Goal: Information Seeking & Learning: Learn about a topic

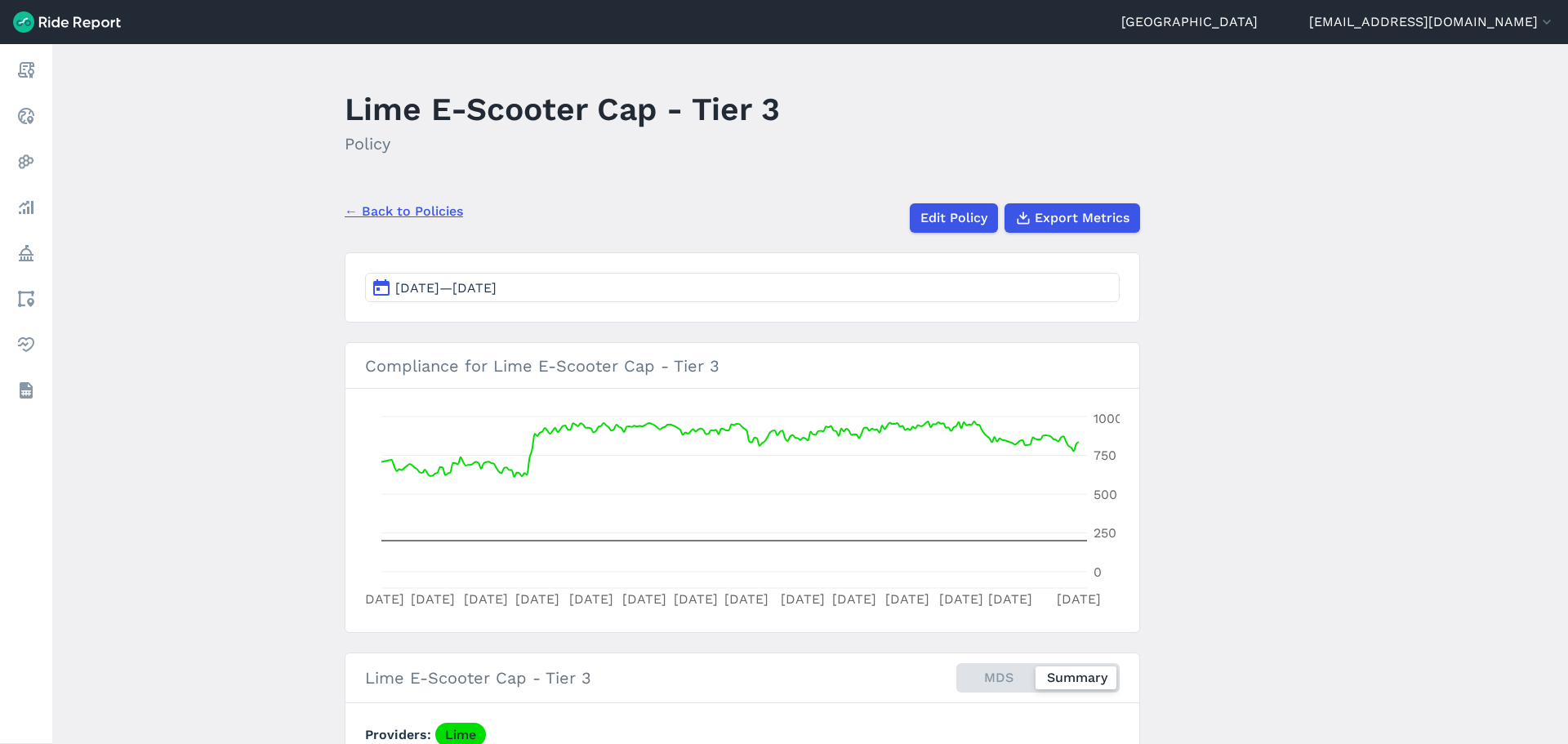
click at [673, 169] on div "Lime E-Scooter Cap - Tier 3 Policy" at bounding box center [572, 127] width 455 height 88
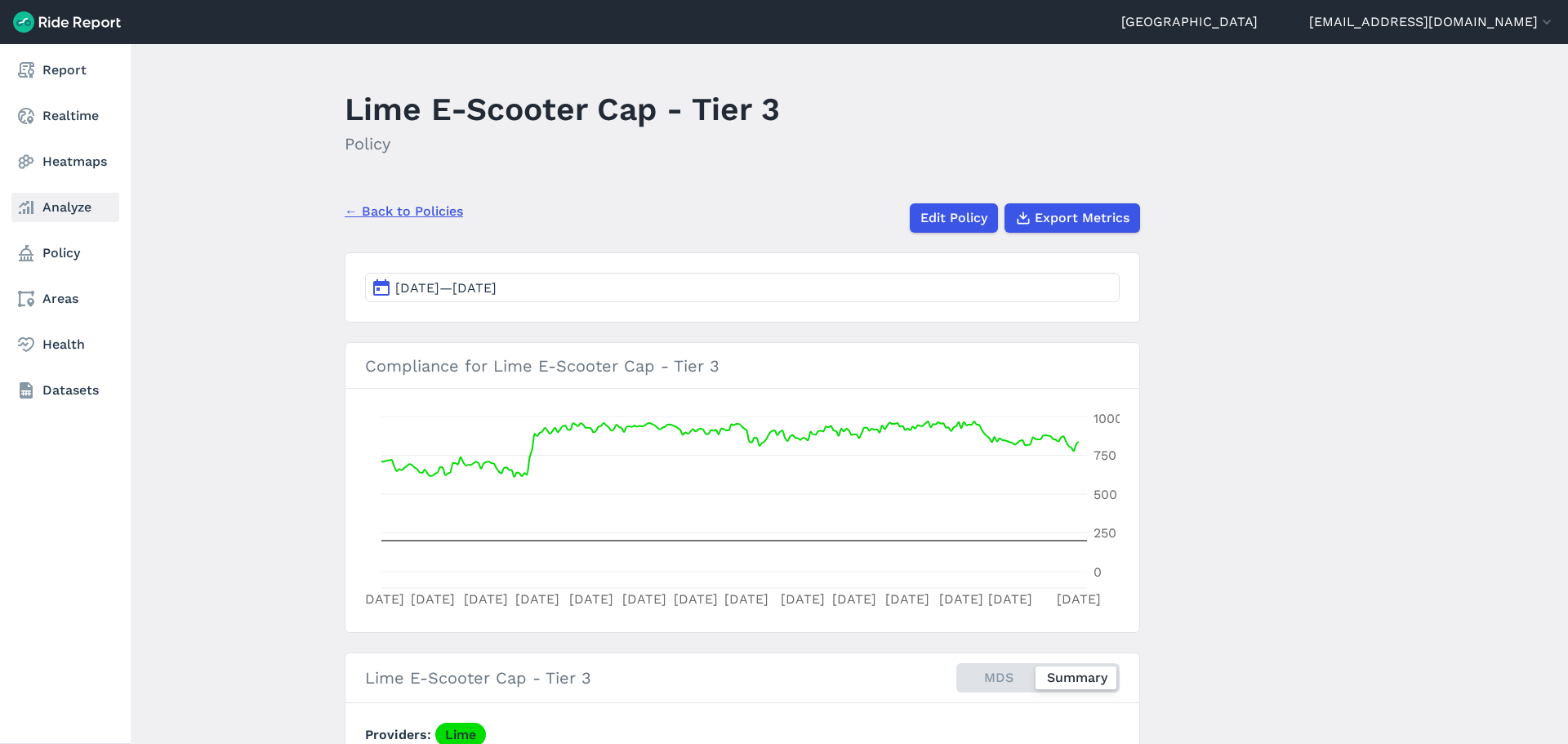
click at [80, 203] on link "Analyze" at bounding box center [65, 207] width 107 height 29
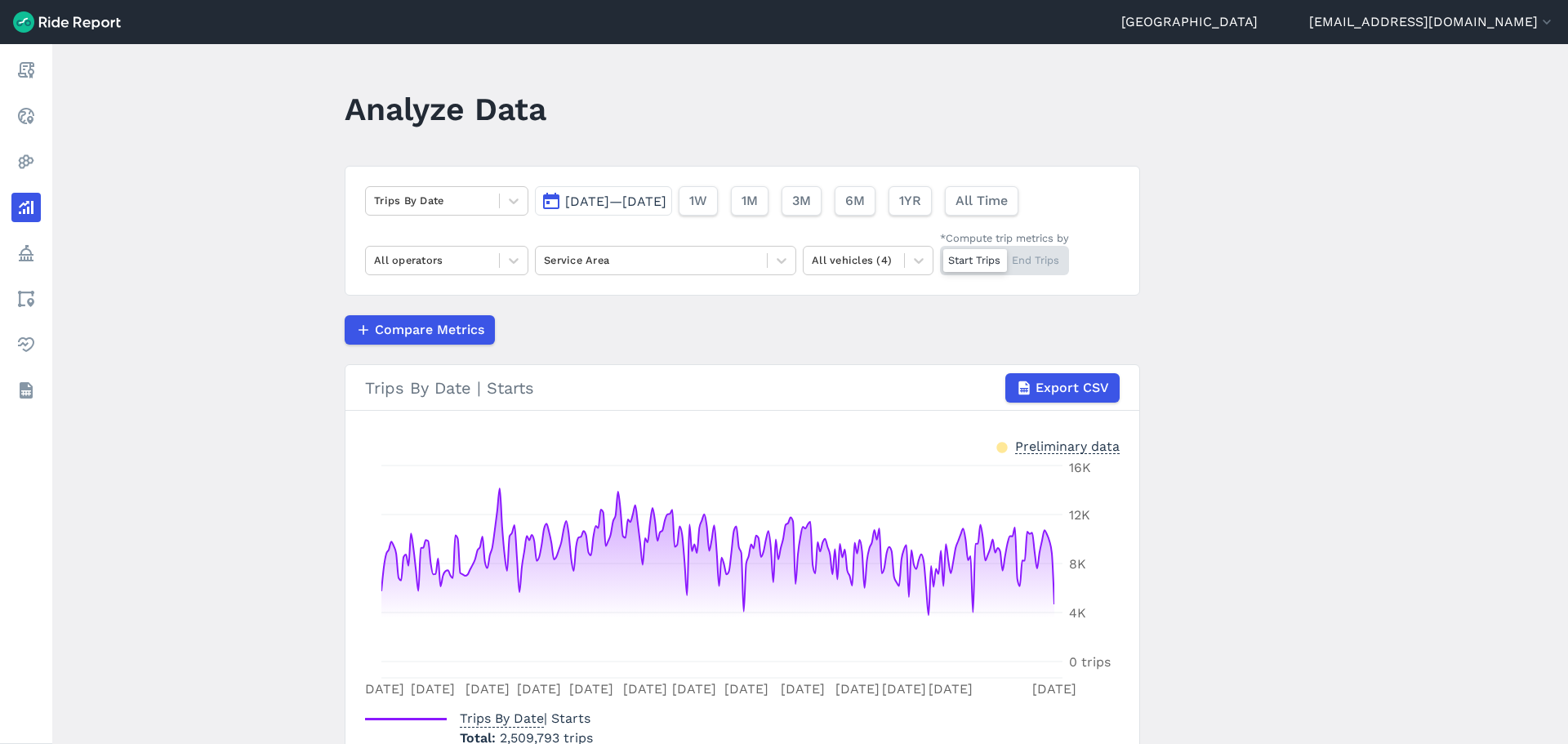
click at [603, 209] on button "Dec 1, 2024—Aug 31, 2025" at bounding box center [603, 201] width 138 height 29
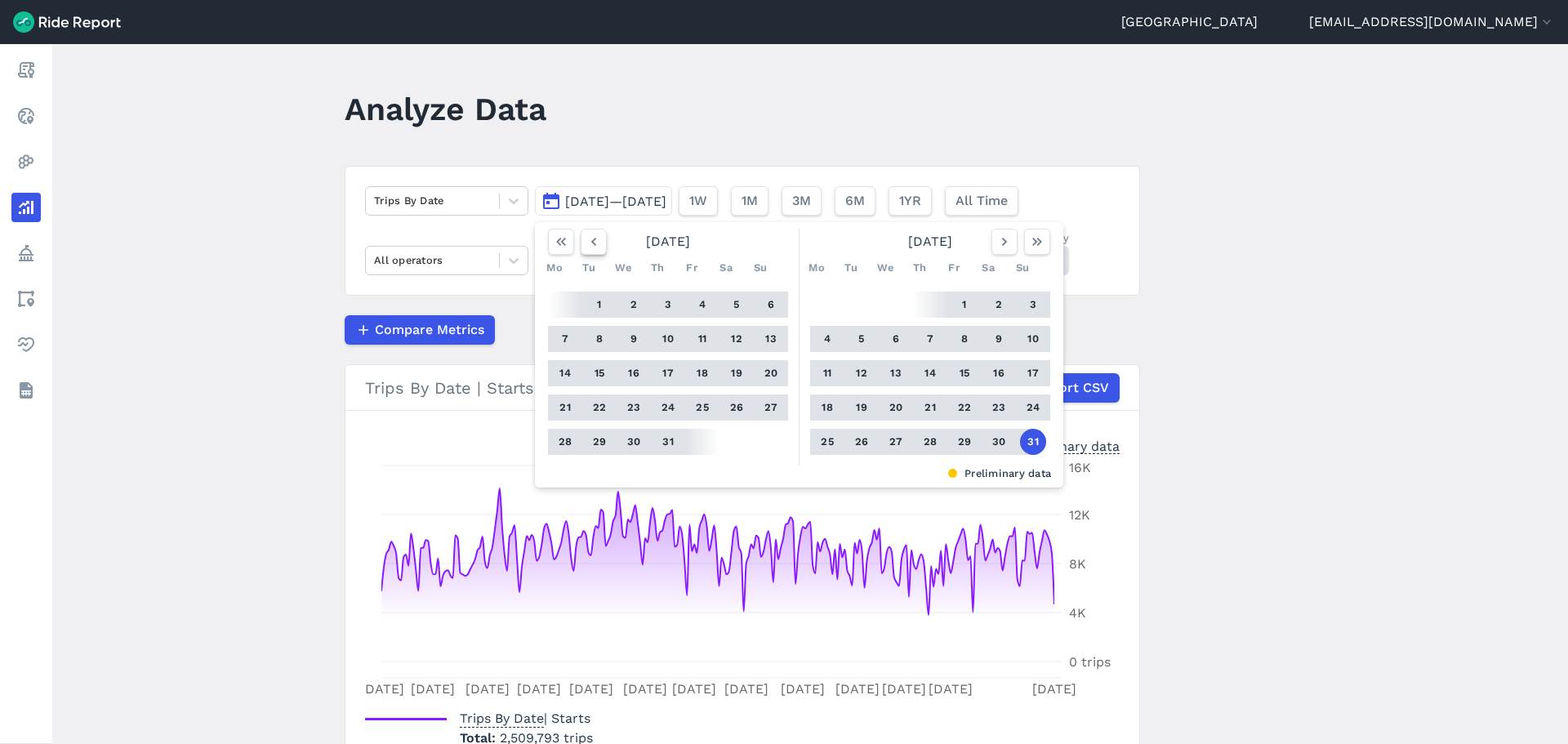
click at [592, 237] on icon "button" at bounding box center [594, 241] width 17 height 17
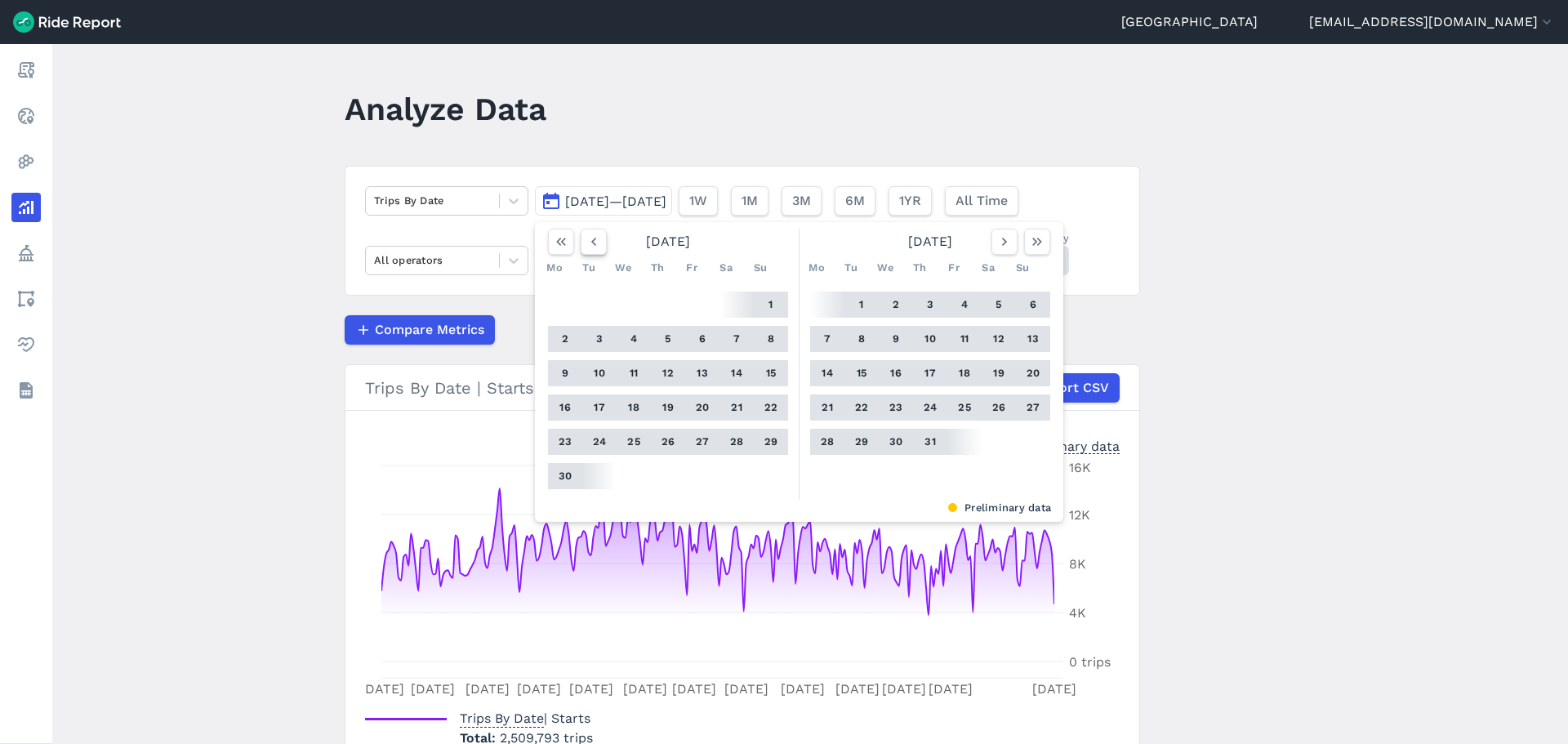
click at [592, 237] on icon "button" at bounding box center [594, 241] width 17 height 17
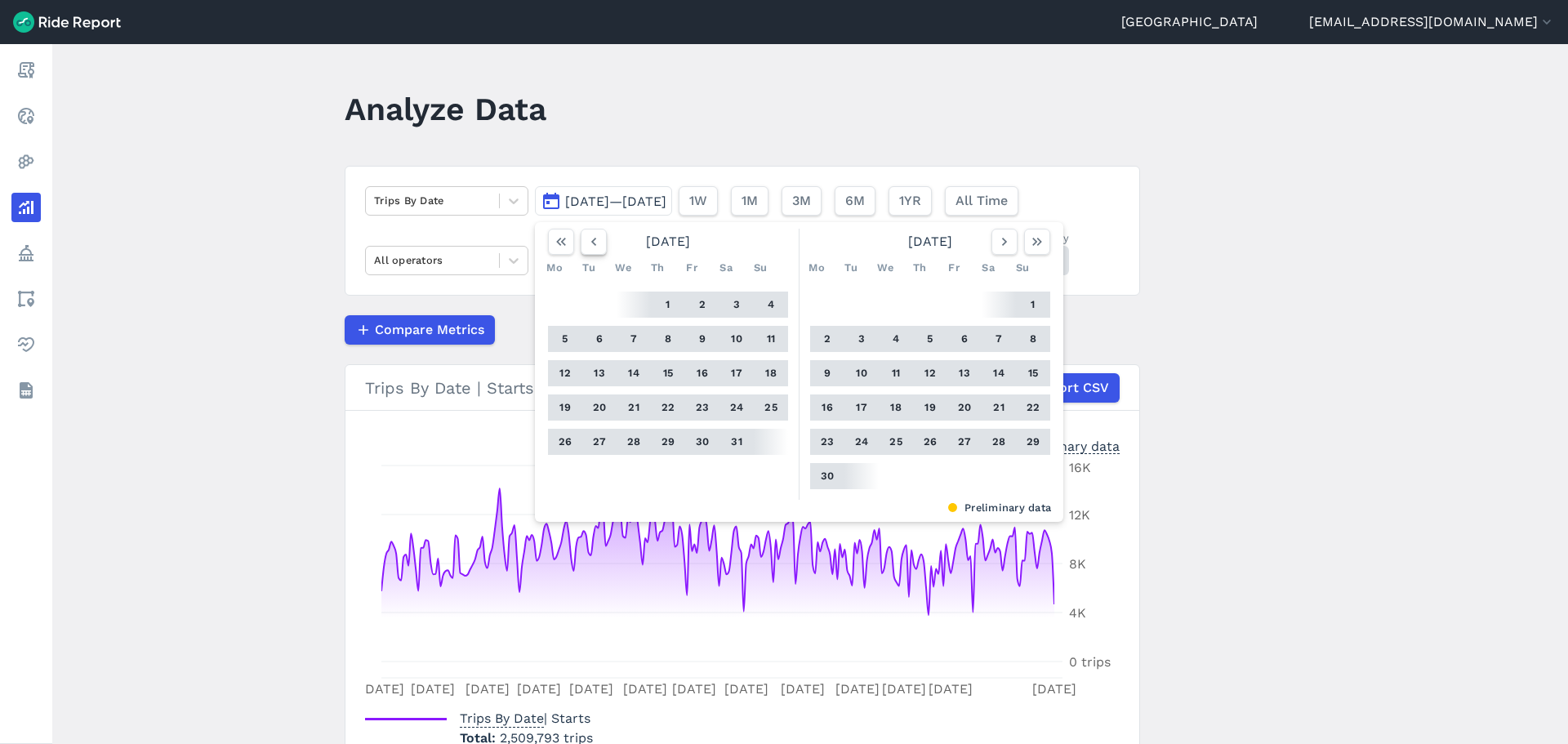
click at [592, 237] on icon "button" at bounding box center [594, 241] width 17 height 17
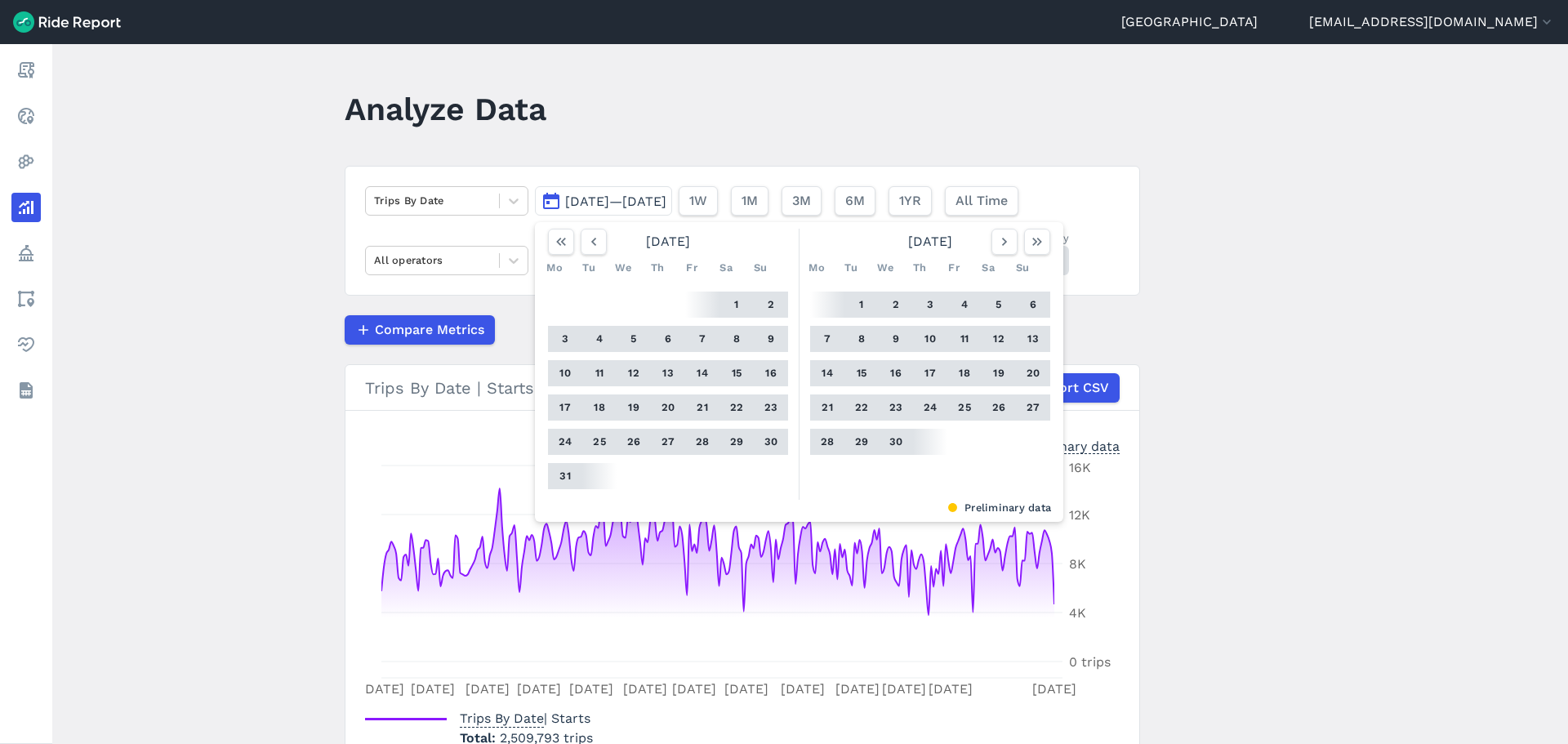
click at [751, 306] on div at bounding box center [736, 305] width 34 height 26
click at [734, 306] on button "1" at bounding box center [736, 305] width 26 height 26
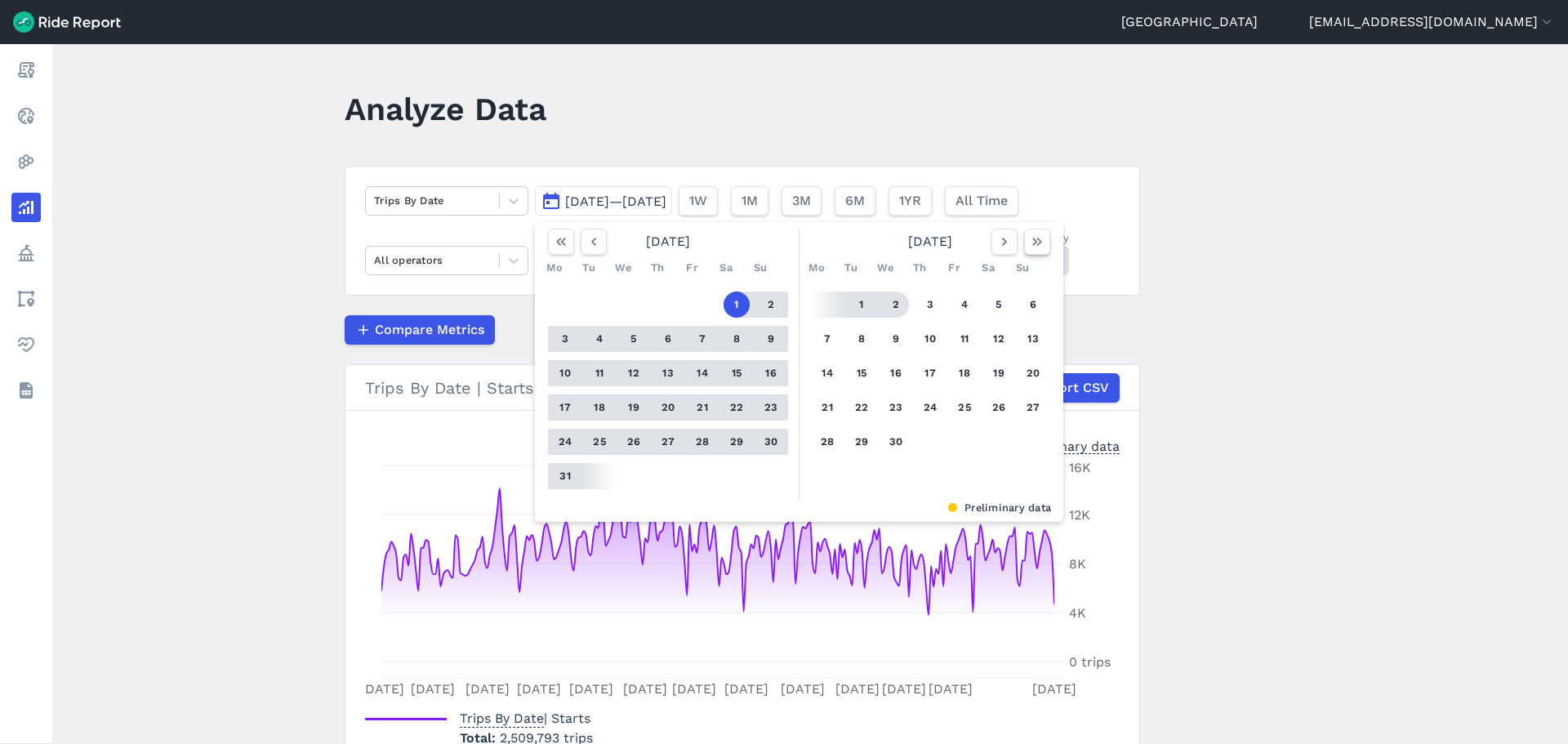
click at [1029, 246] on icon "button" at bounding box center [1037, 241] width 17 height 17
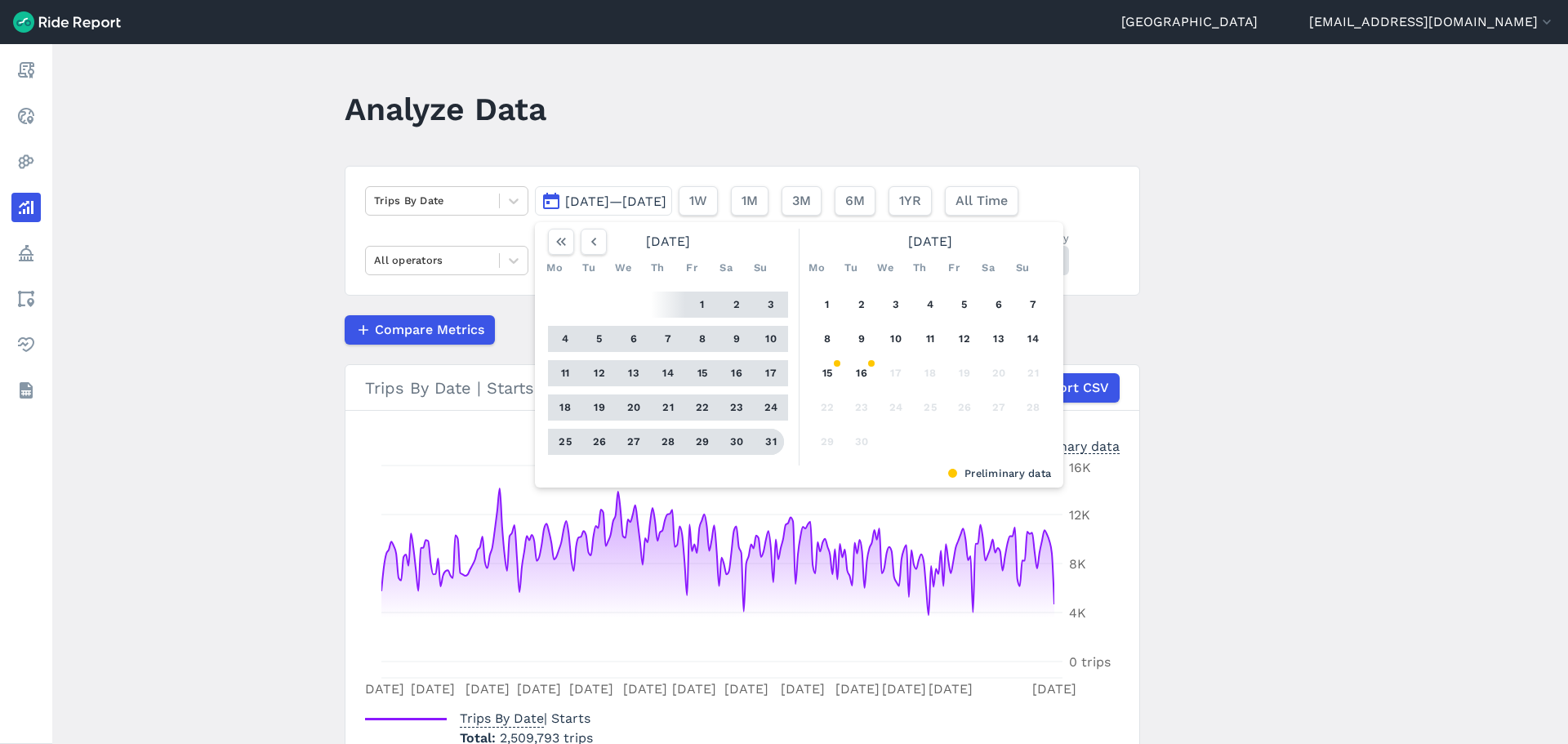
click at [766, 445] on button "31" at bounding box center [770, 441] width 26 height 26
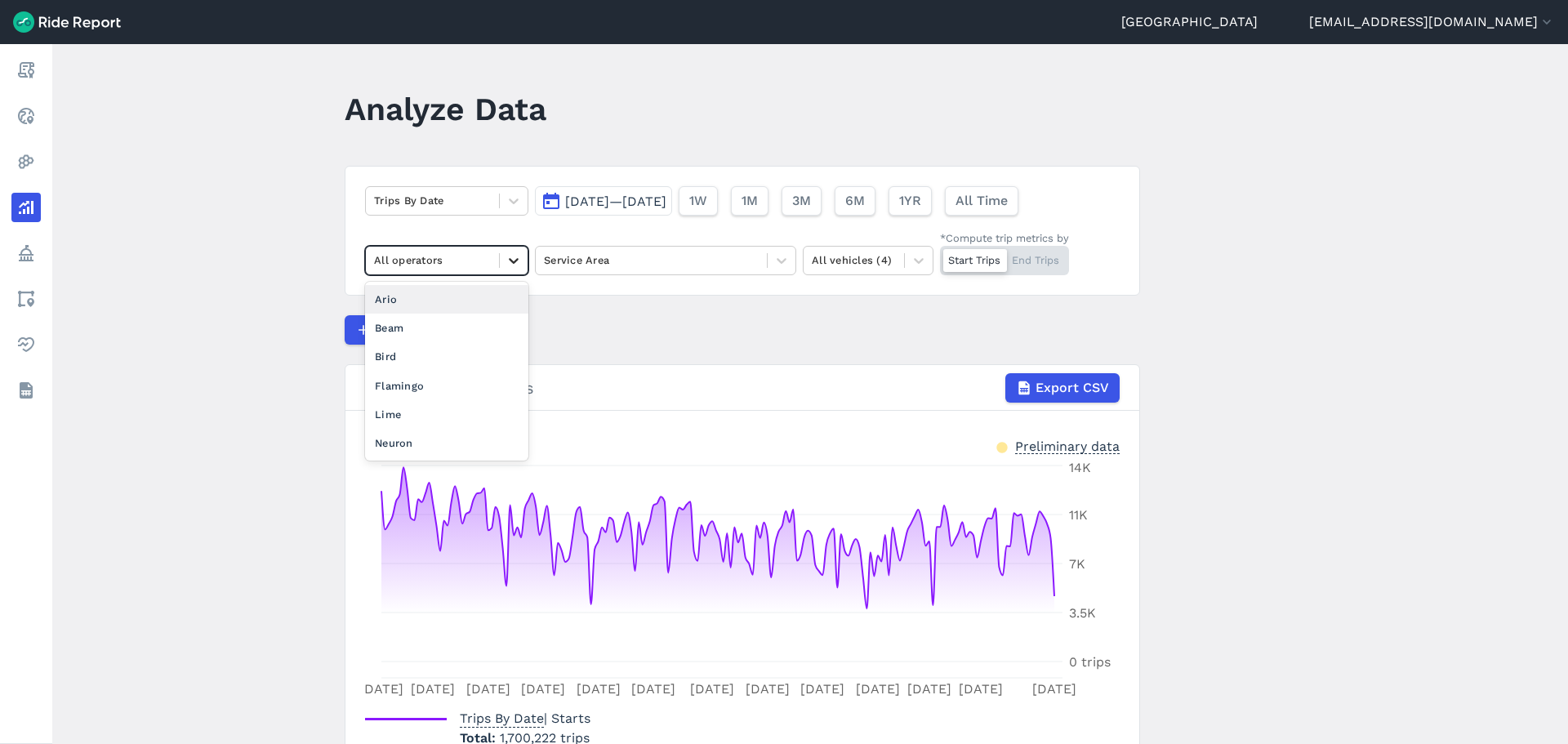
click at [502, 260] on div at bounding box center [514, 261] width 27 height 27
click at [436, 416] on div "Lime" at bounding box center [446, 414] width 163 height 28
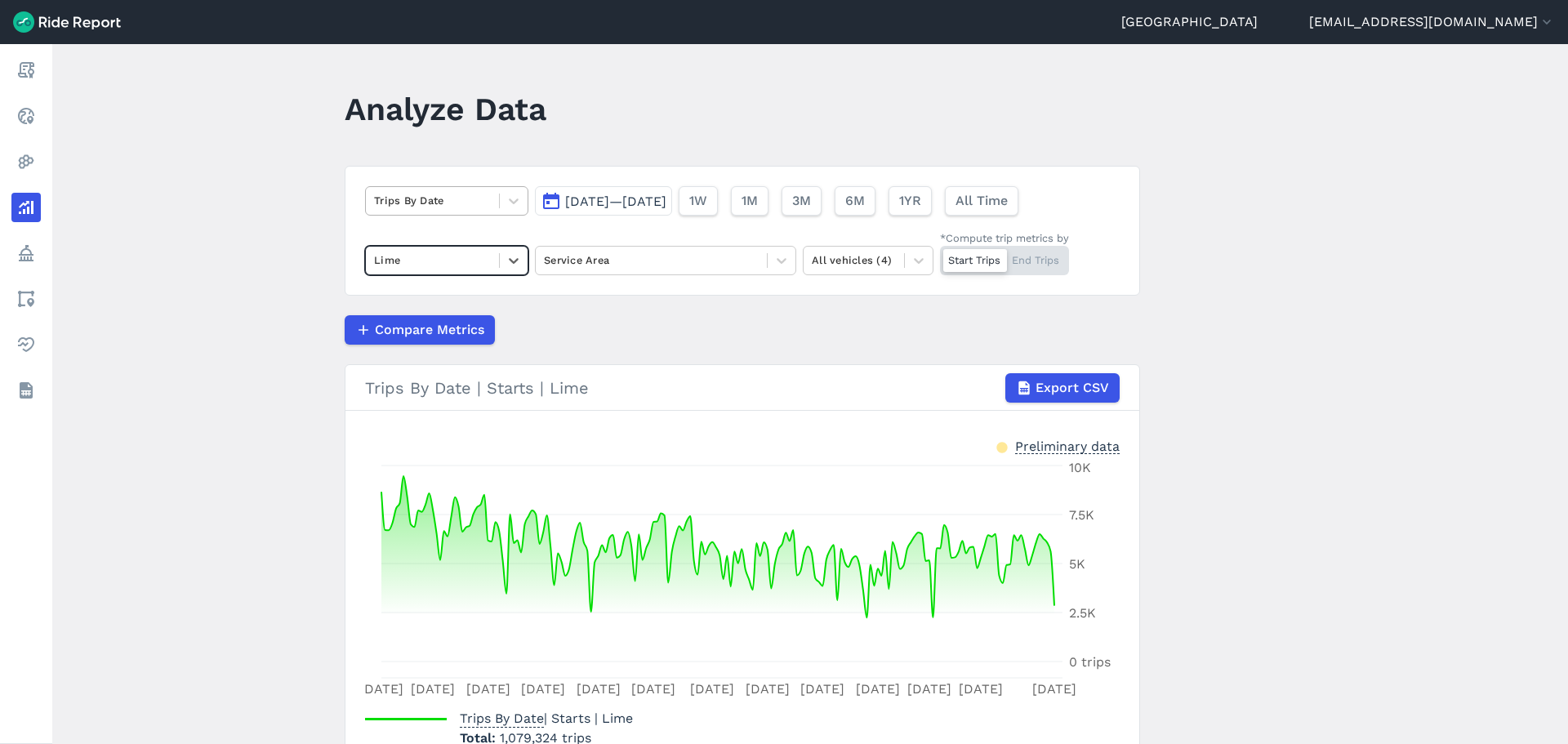
click at [474, 205] on div at bounding box center [433, 200] width 117 height 19
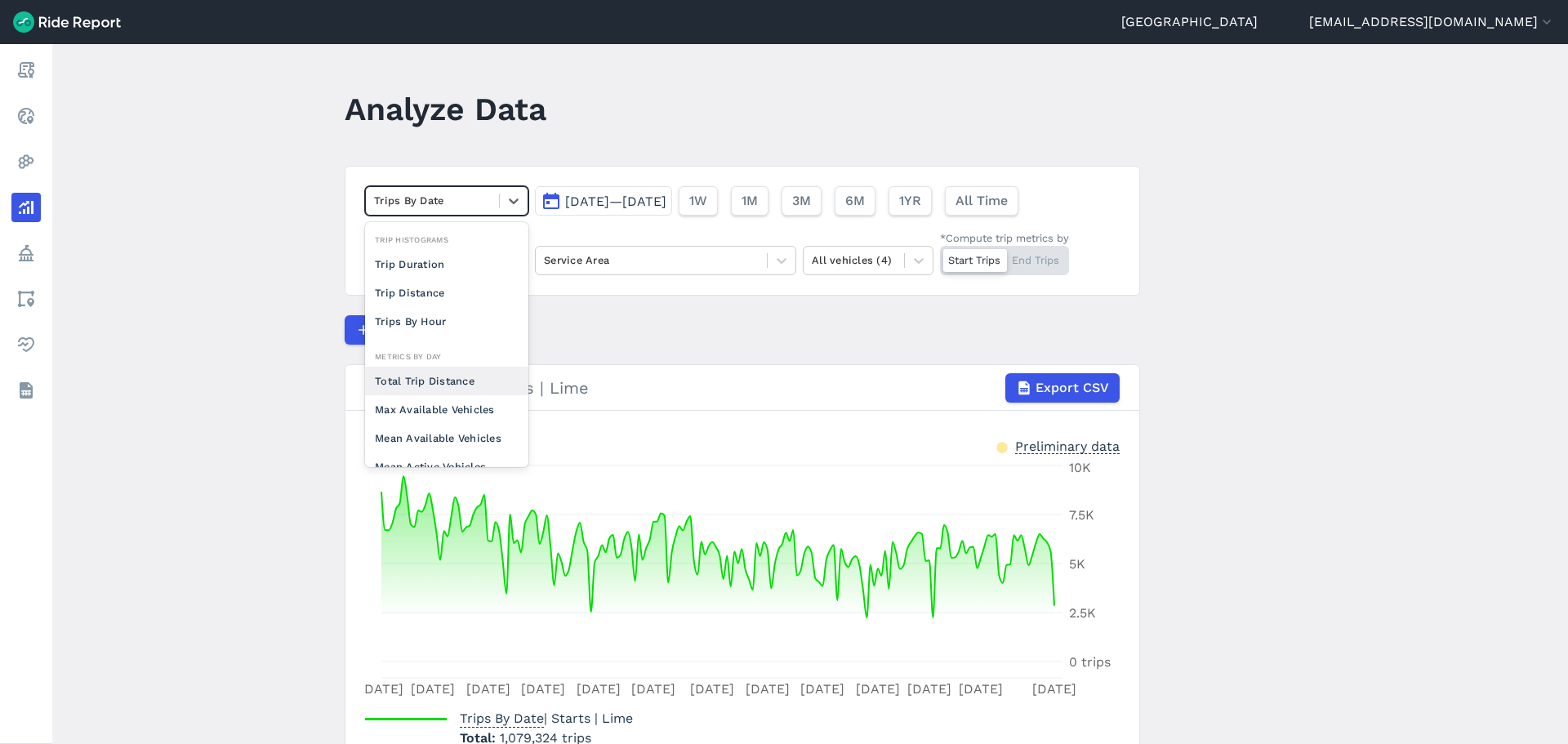
scroll to position [143, 0]
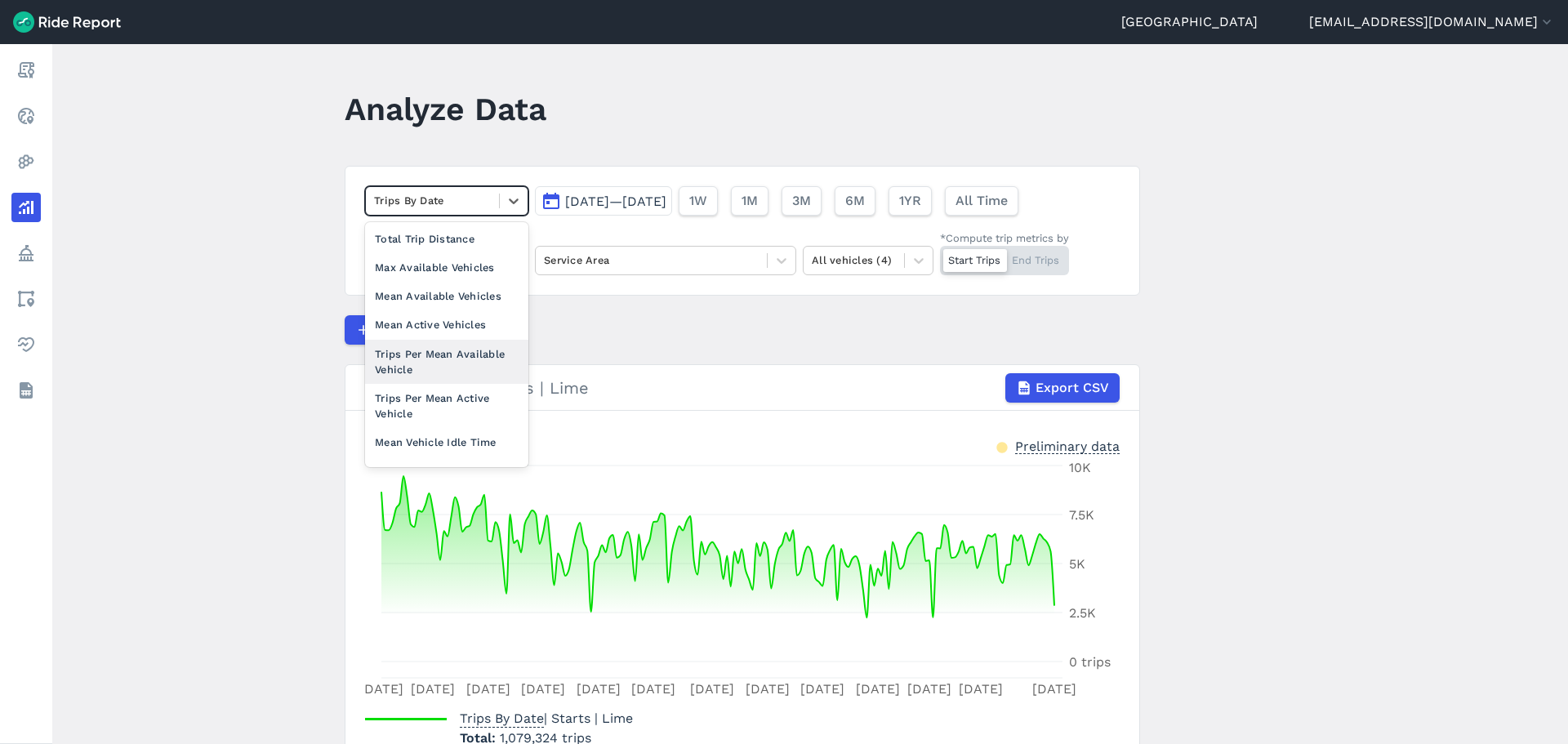
click at [462, 366] on div "Trips Per Mean Available Vehicle" at bounding box center [446, 361] width 163 height 44
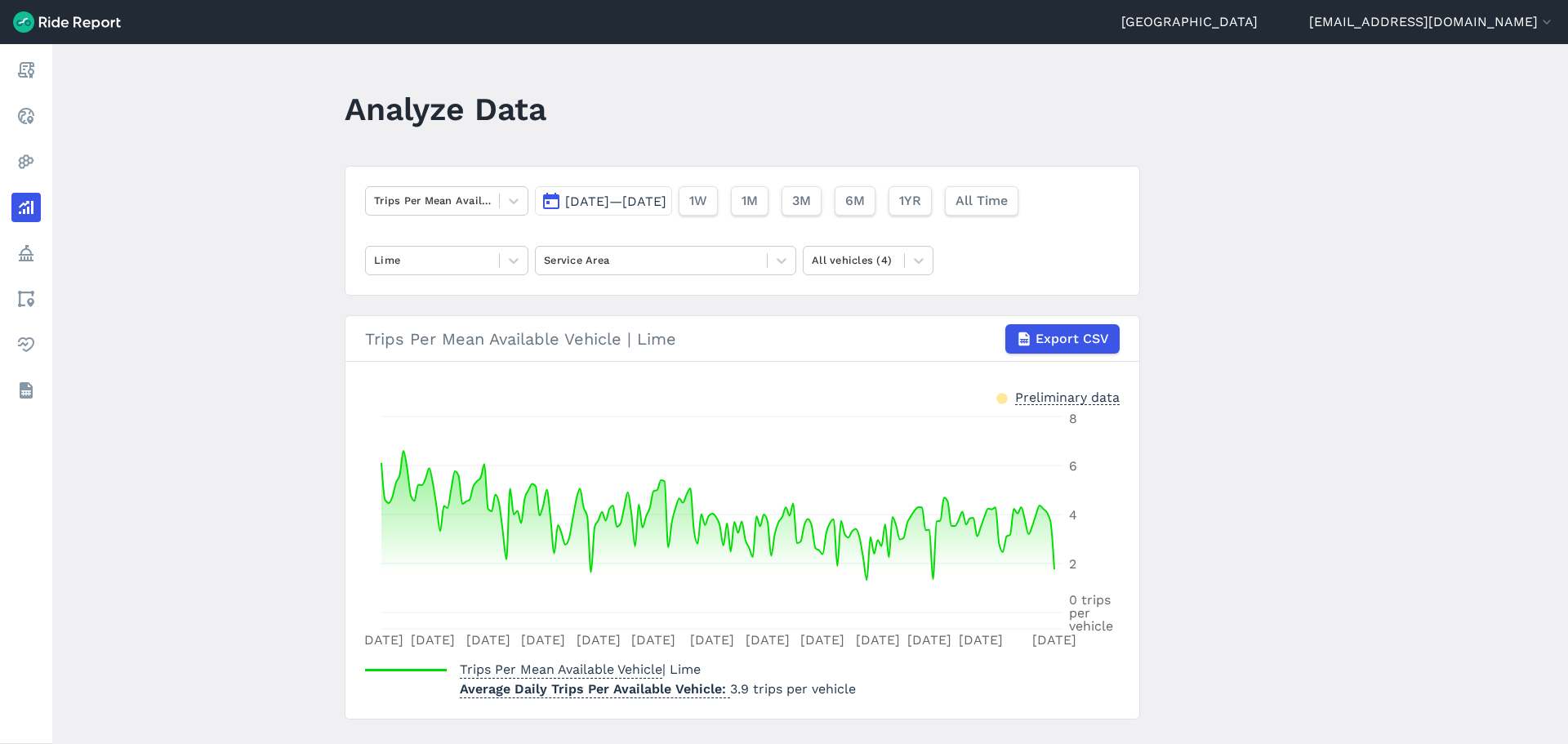
click at [585, 308] on article "Trips Per Mean Available Vehicle Mar 1, 2025—Aug 31, 2025 1W 1M 3M 6M 1YR All T…" at bounding box center [742, 442] width 796 height 554
click at [598, 269] on div at bounding box center [651, 260] width 215 height 19
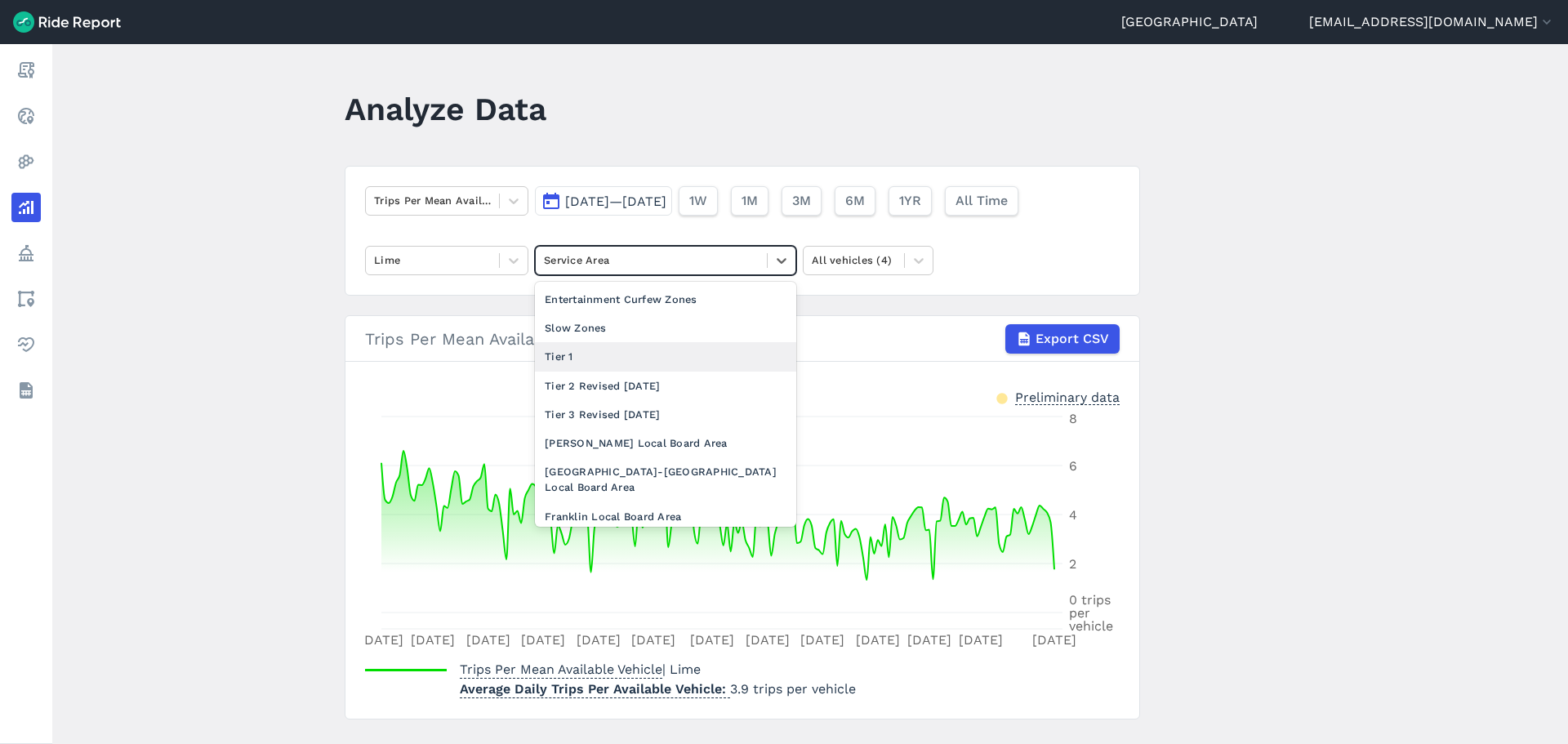
scroll to position [82, 0]
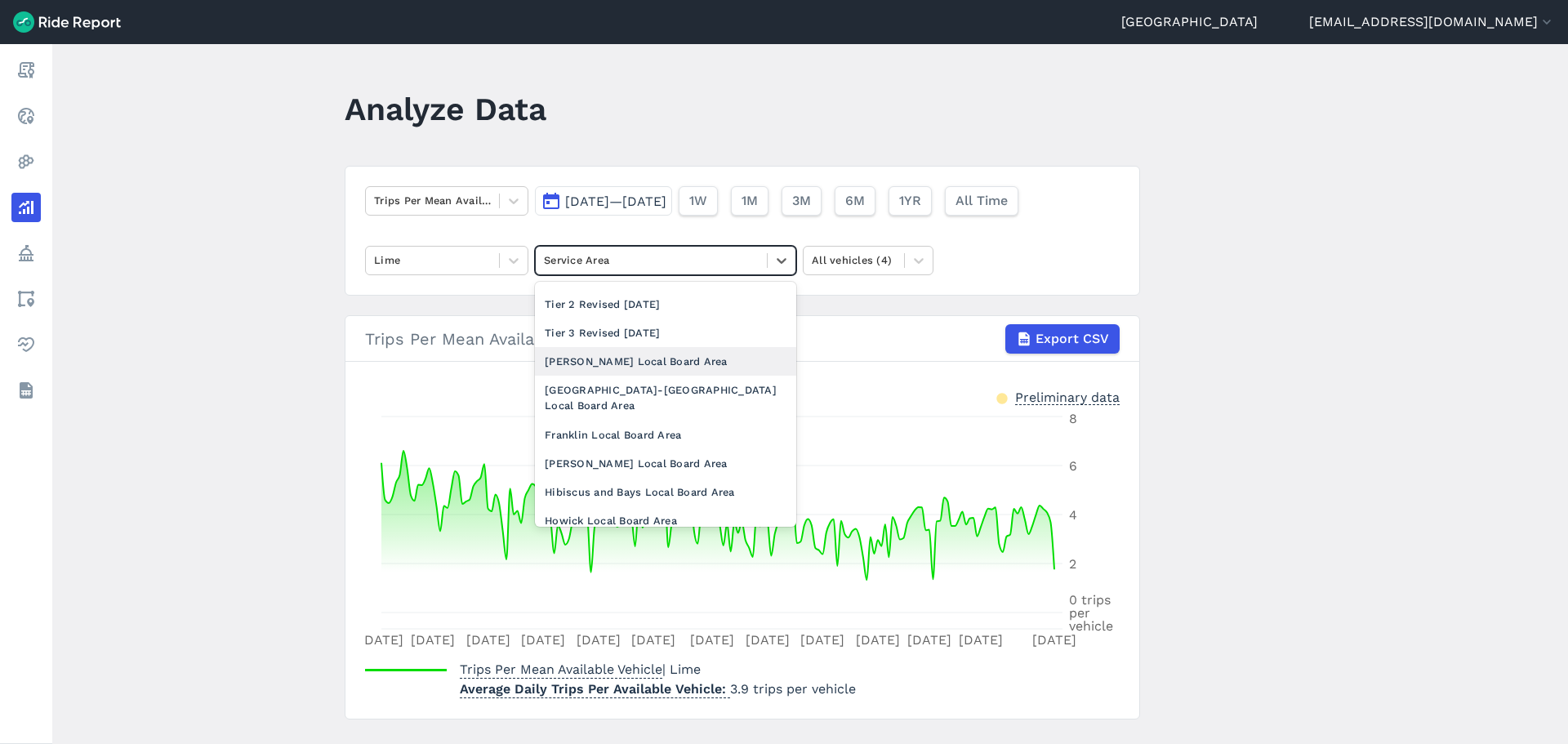
click at [657, 364] on div "Albert-Eden Local Board Area" at bounding box center [666, 360] width 262 height 28
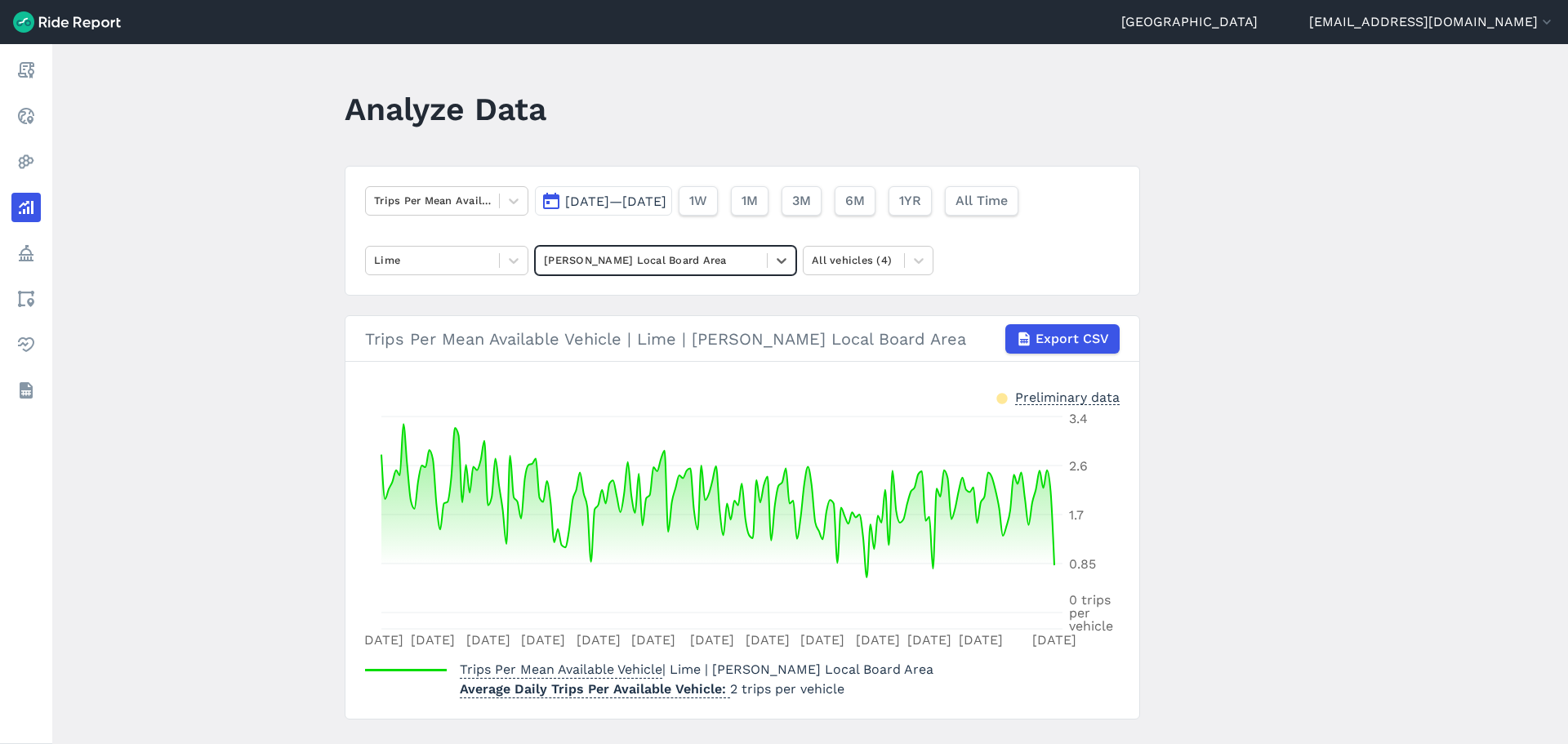
click at [327, 434] on main "Analyze Data Trips Per Mean Available Vehicle Mar 1, 2025—Aug 31, 2025 1W 1M 3M…" at bounding box center [810, 393] width 1515 height 700
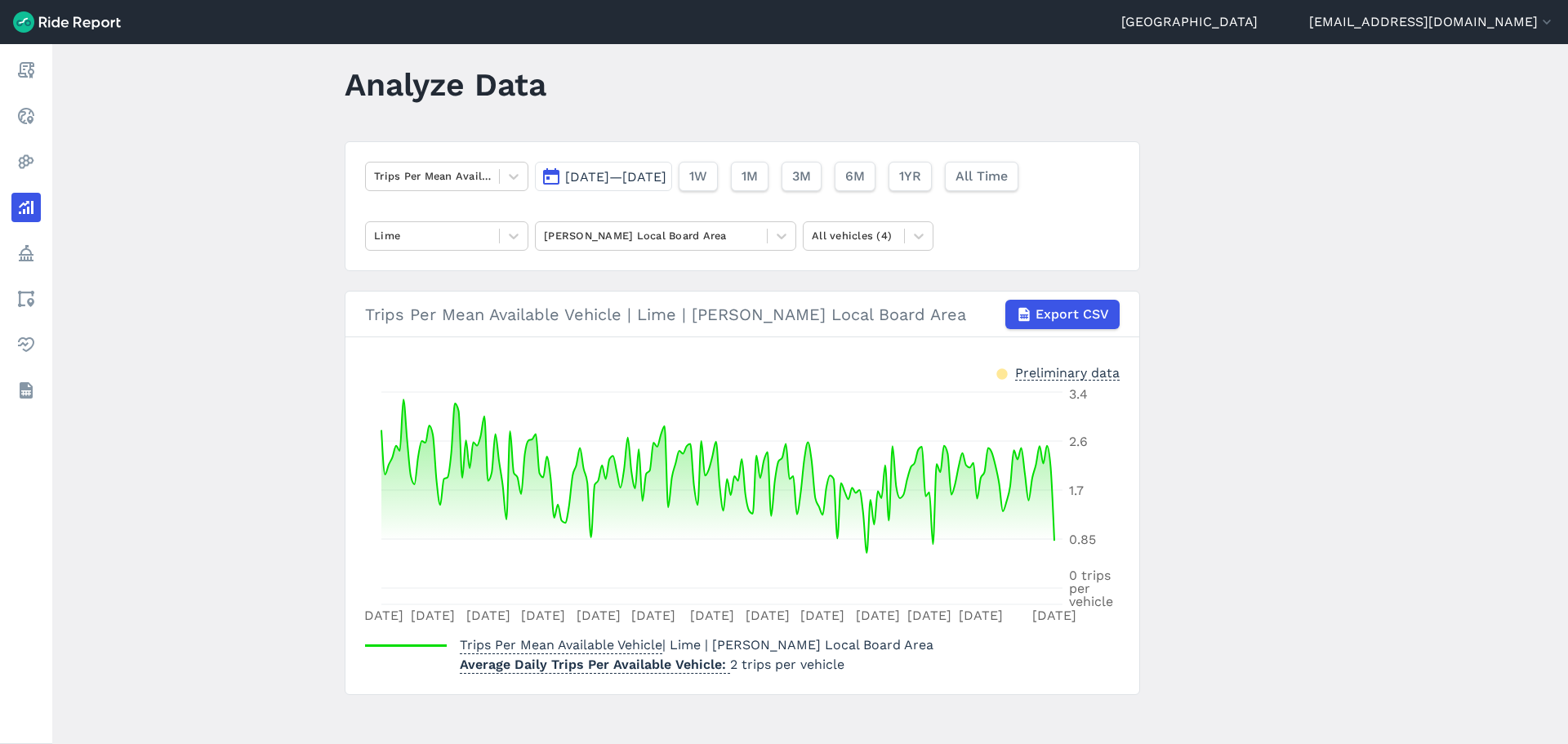
scroll to position [34, 0]
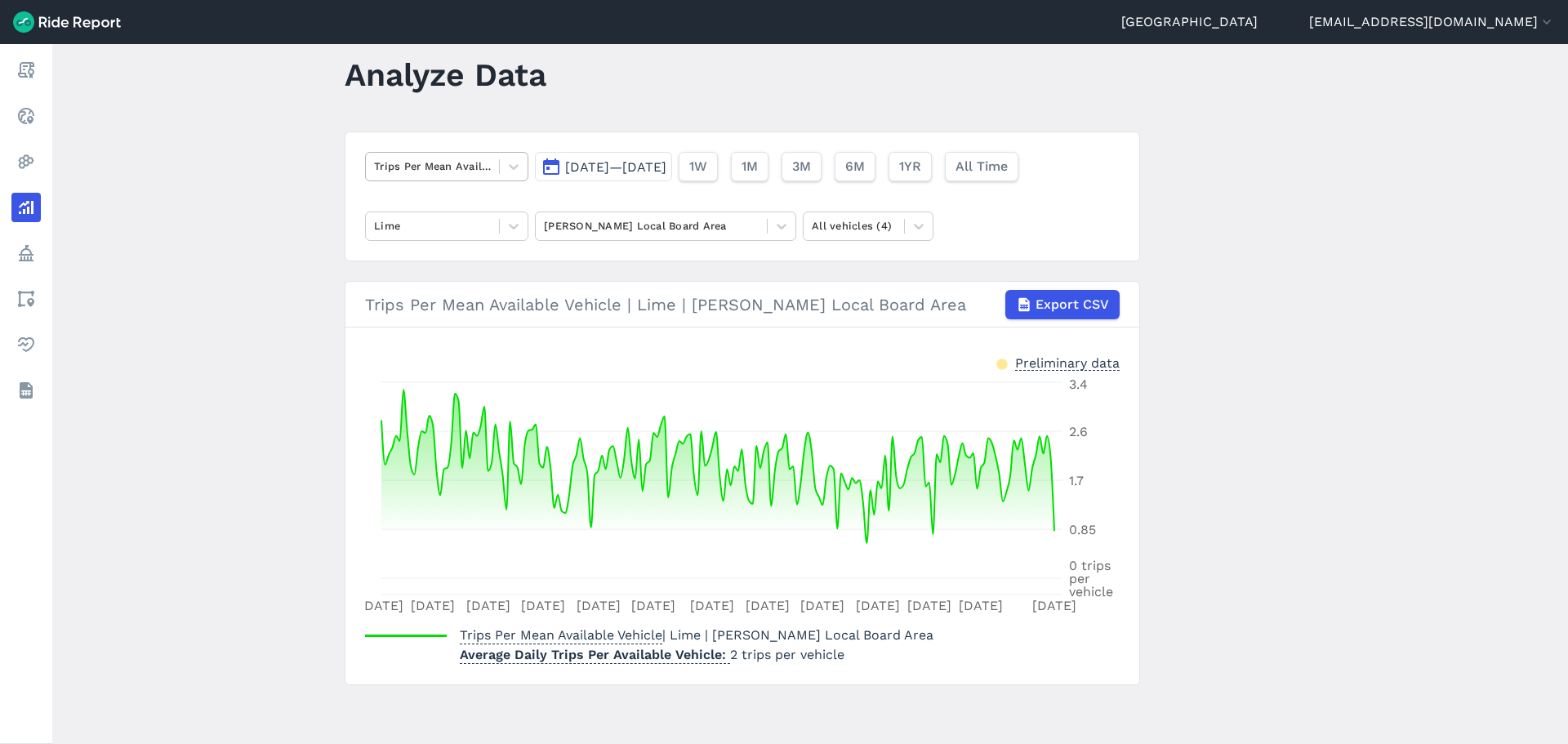
click at [458, 172] on div at bounding box center [433, 166] width 117 height 19
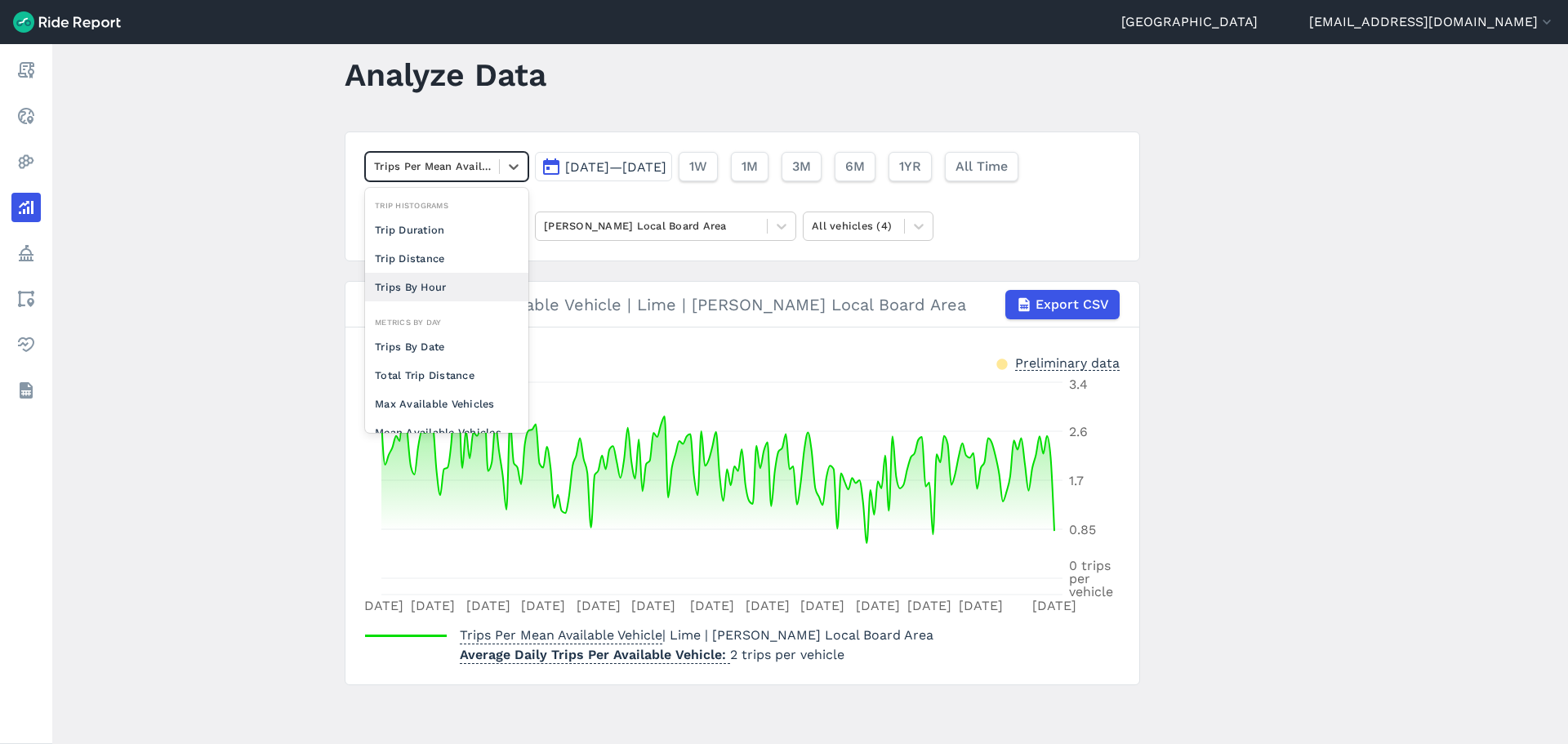
scroll to position [82, 0]
click at [481, 276] on div "Trips By Date" at bounding box center [446, 265] width 163 height 28
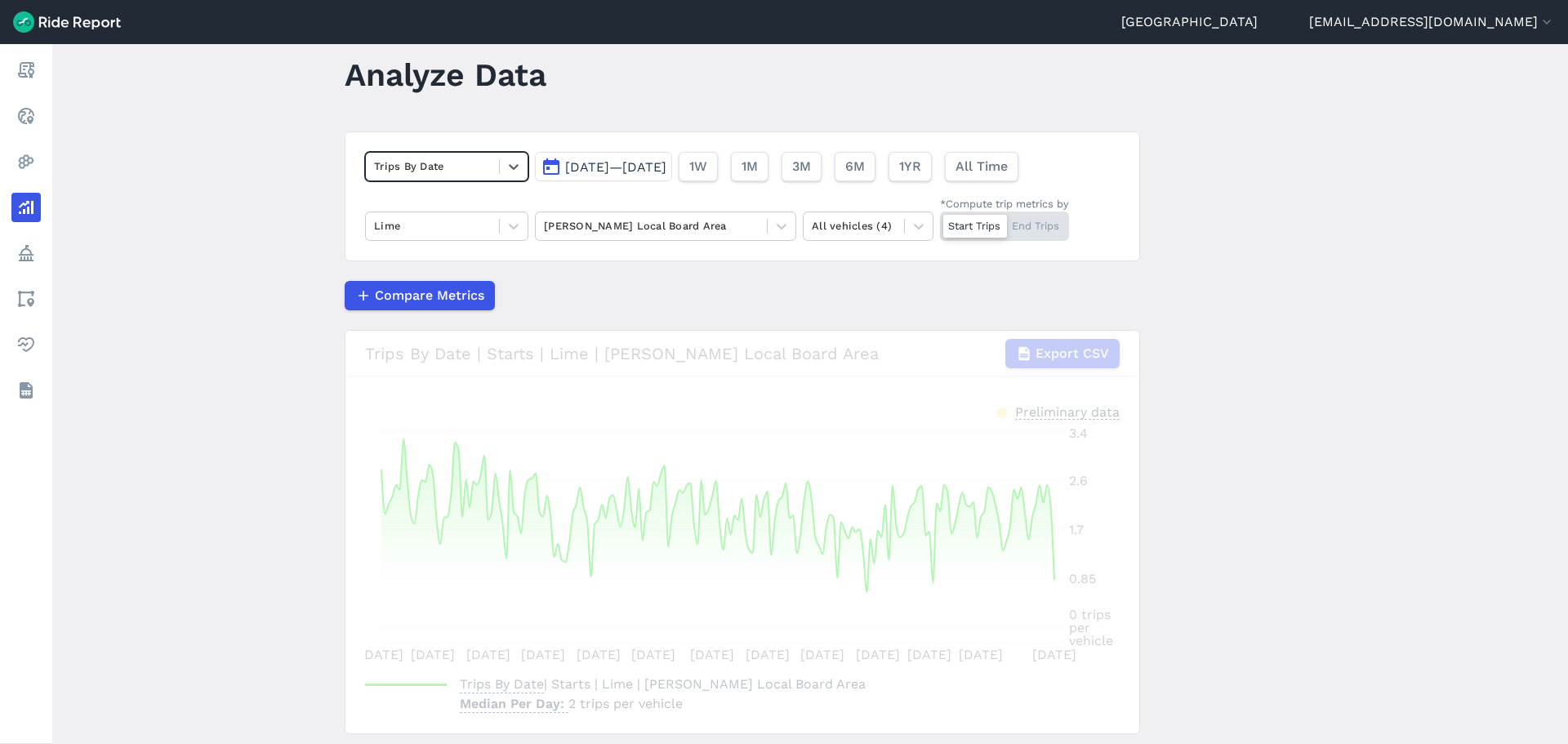
click at [288, 428] on main "Analyze Data option Trips By Date, selected. Select is focused ,type to refine …" at bounding box center [810, 393] width 1515 height 700
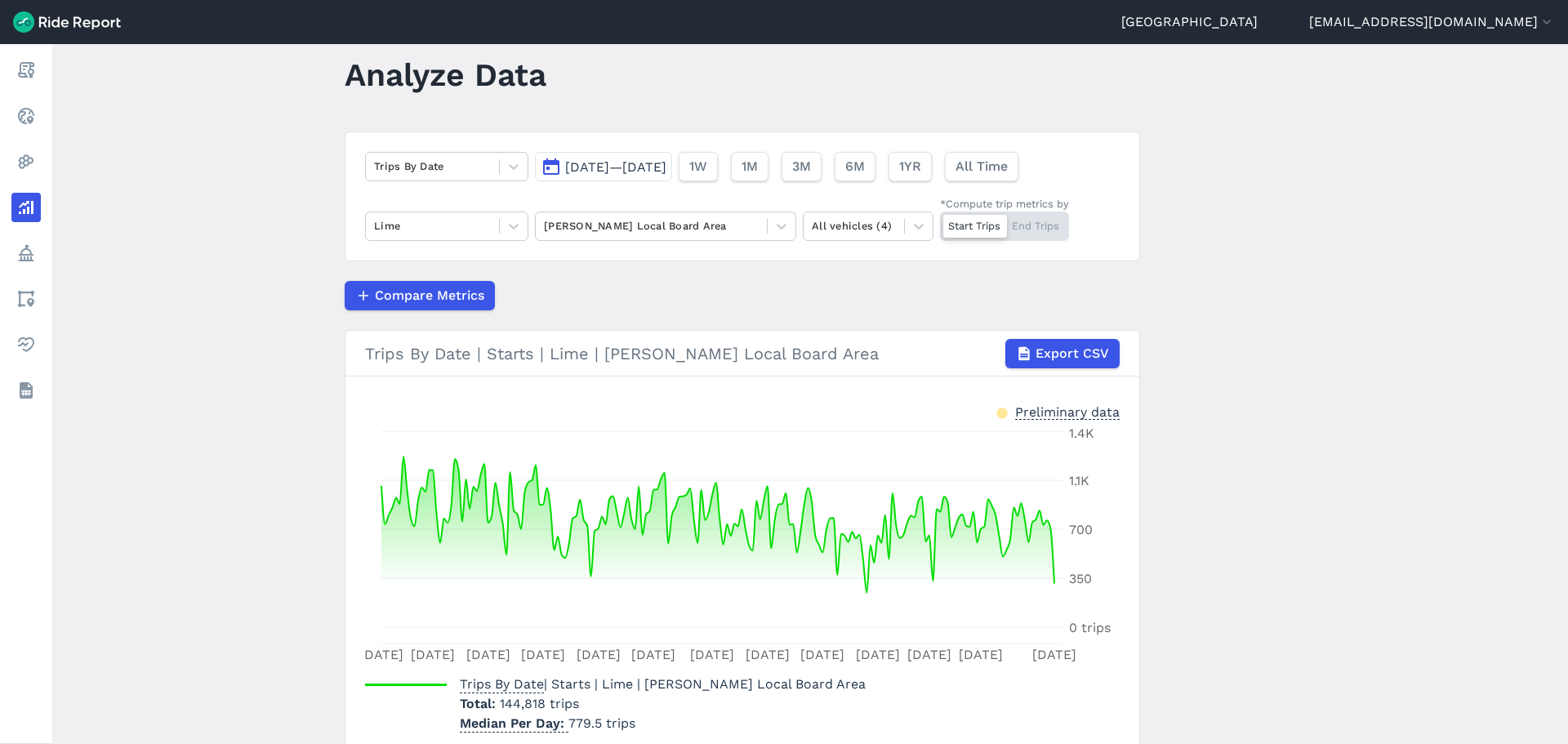
scroll to position [103, 0]
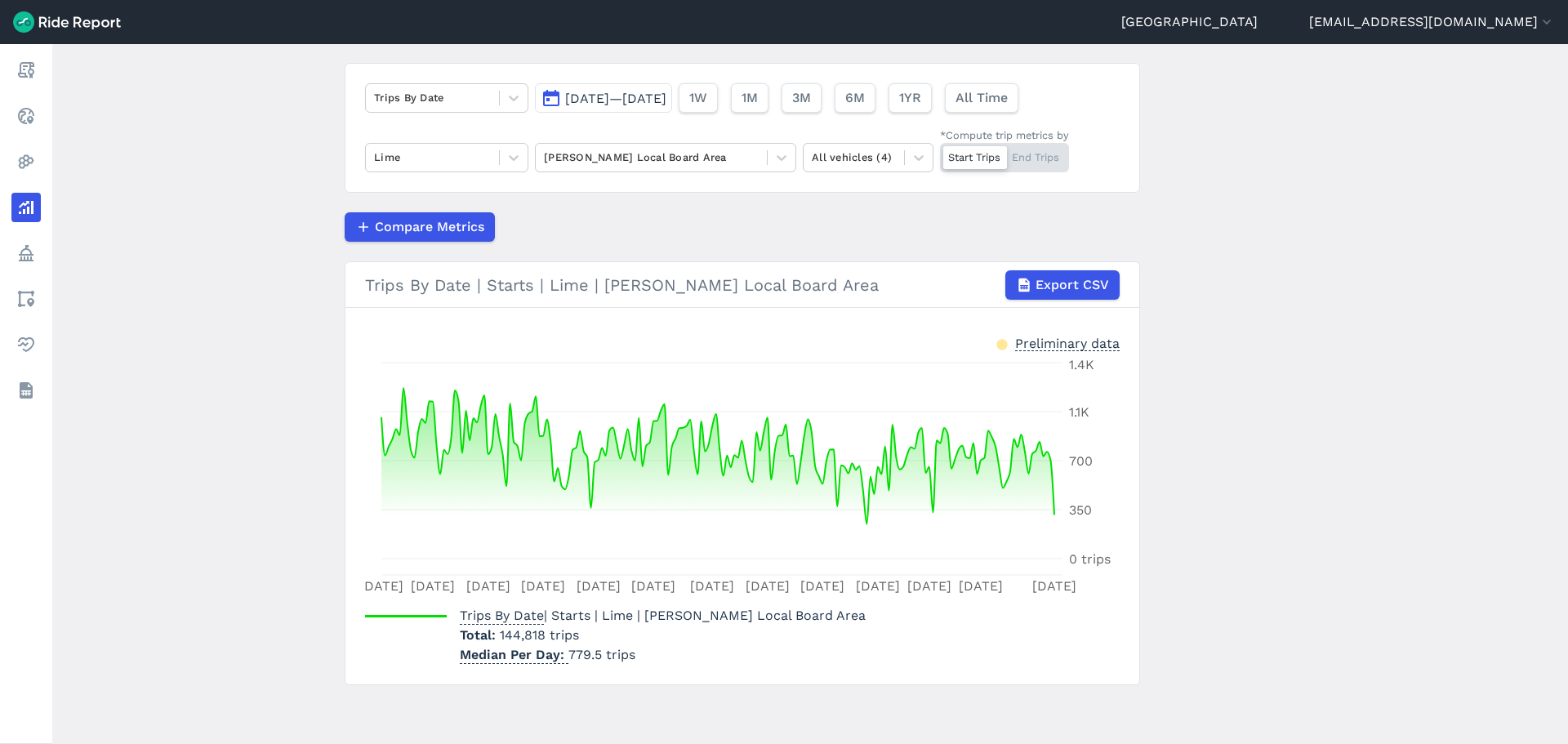
click at [288, 428] on main "Analyze Data Trips By Date Mar 1, 2025—Aug 31, 2025 1W 1M 3M 6M 1YR All Time Li…" at bounding box center [810, 393] width 1515 height 700
click at [289, 428] on main "Analyze Data Trips By Date Mar 1, 2025—Aug 31, 2025 1W 1M 3M 6M 1YR All Time Li…" at bounding box center [810, 393] width 1515 height 700
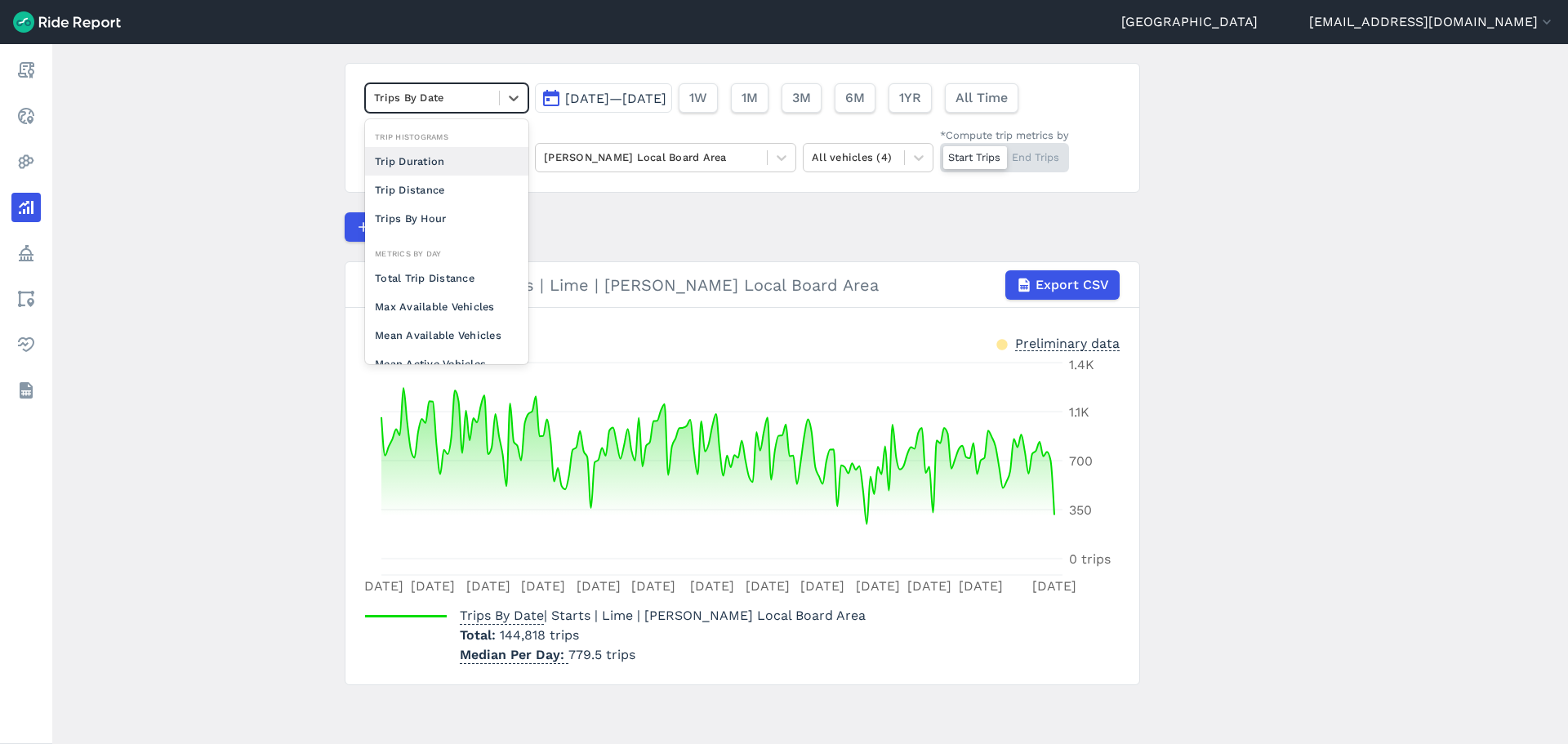
click at [472, 96] on div at bounding box center [433, 97] width 117 height 19
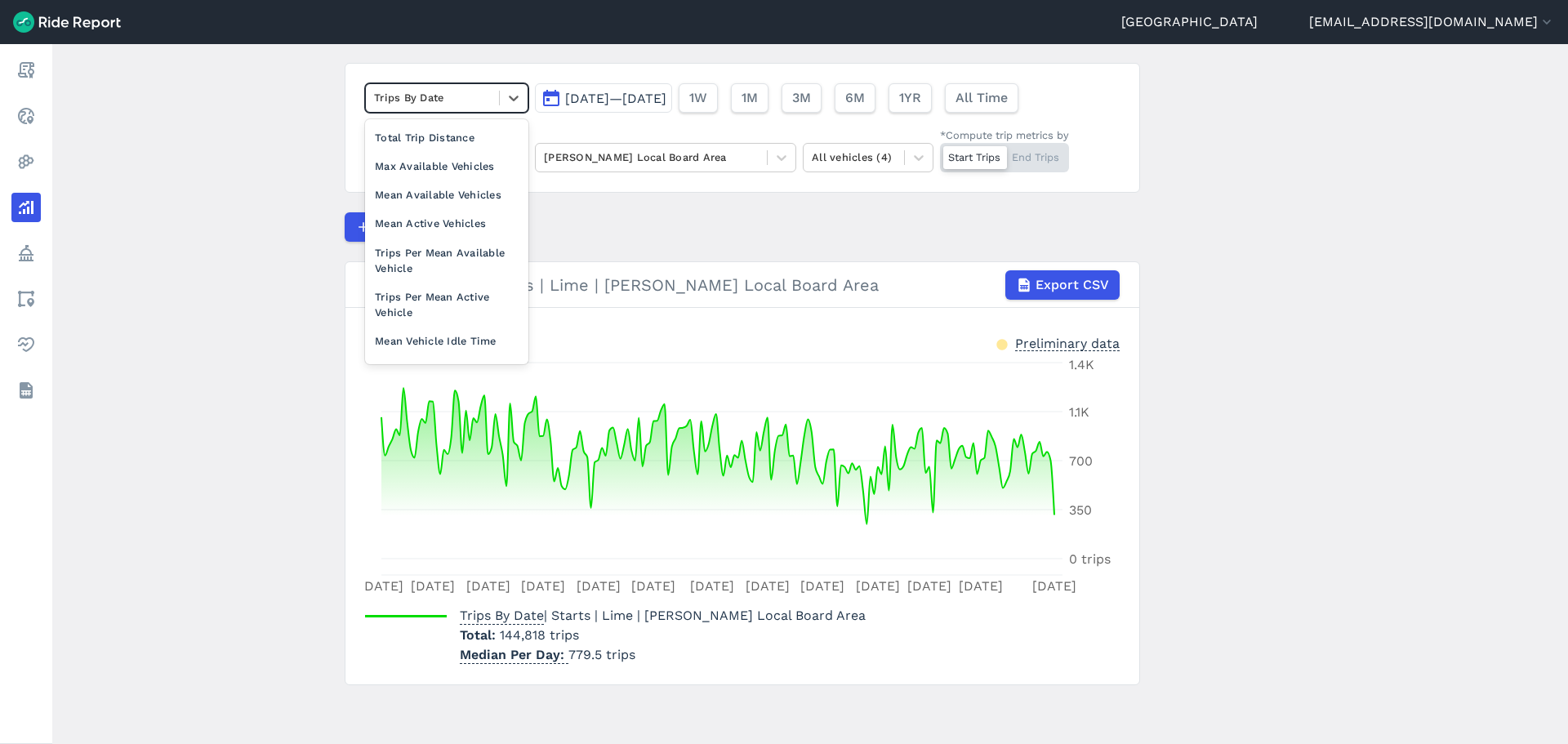
scroll to position [143, 0]
click at [476, 252] on div "Trips Per Mean Available Vehicle" at bounding box center [446, 259] width 163 height 44
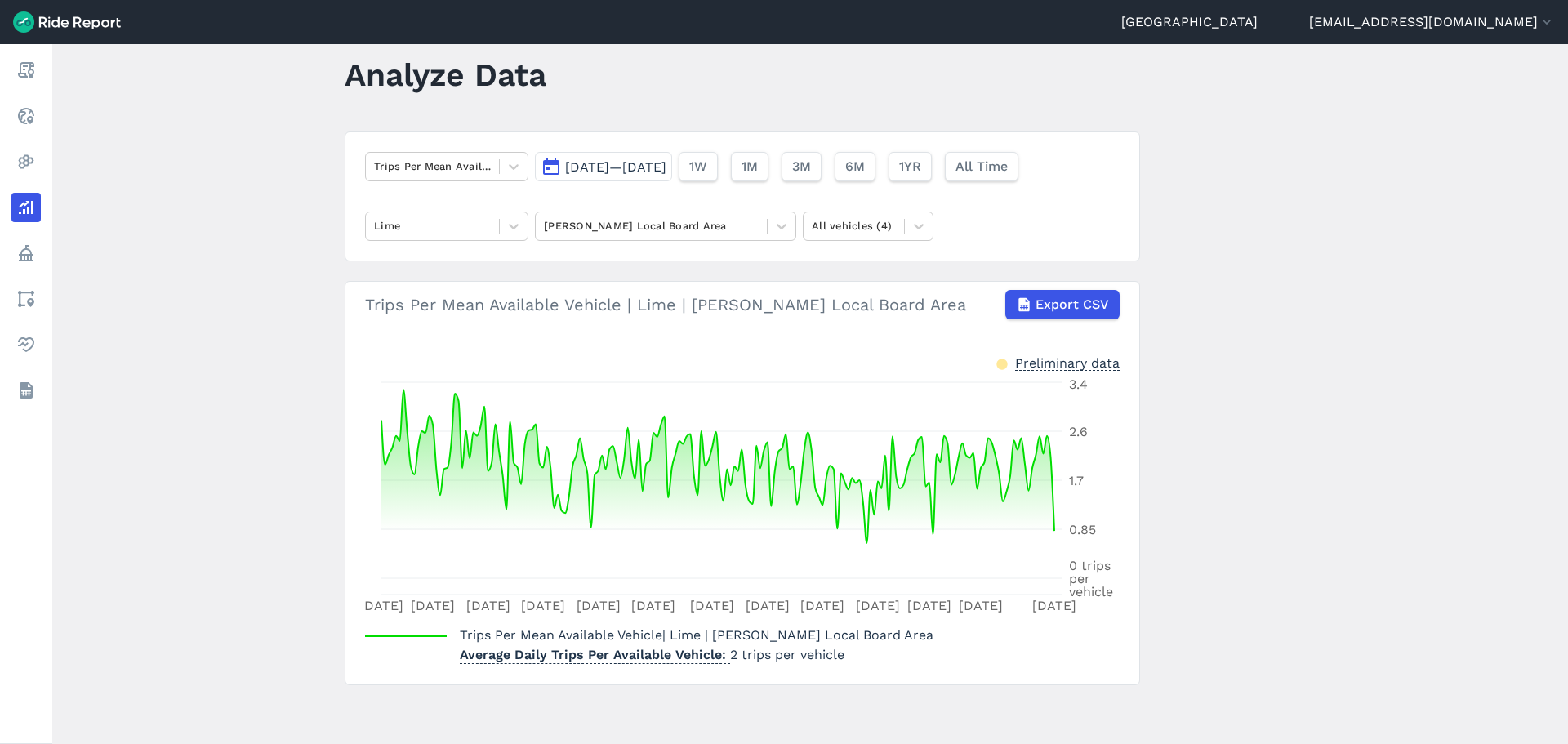
click at [561, 265] on article "Trips Per Mean Available Vehicle Mar 1, 2025—Aug 31, 2025 1W 1M 3M 6M 1YR All T…" at bounding box center [742, 408] width 796 height 554
click at [596, 232] on div at bounding box center [651, 226] width 215 height 19
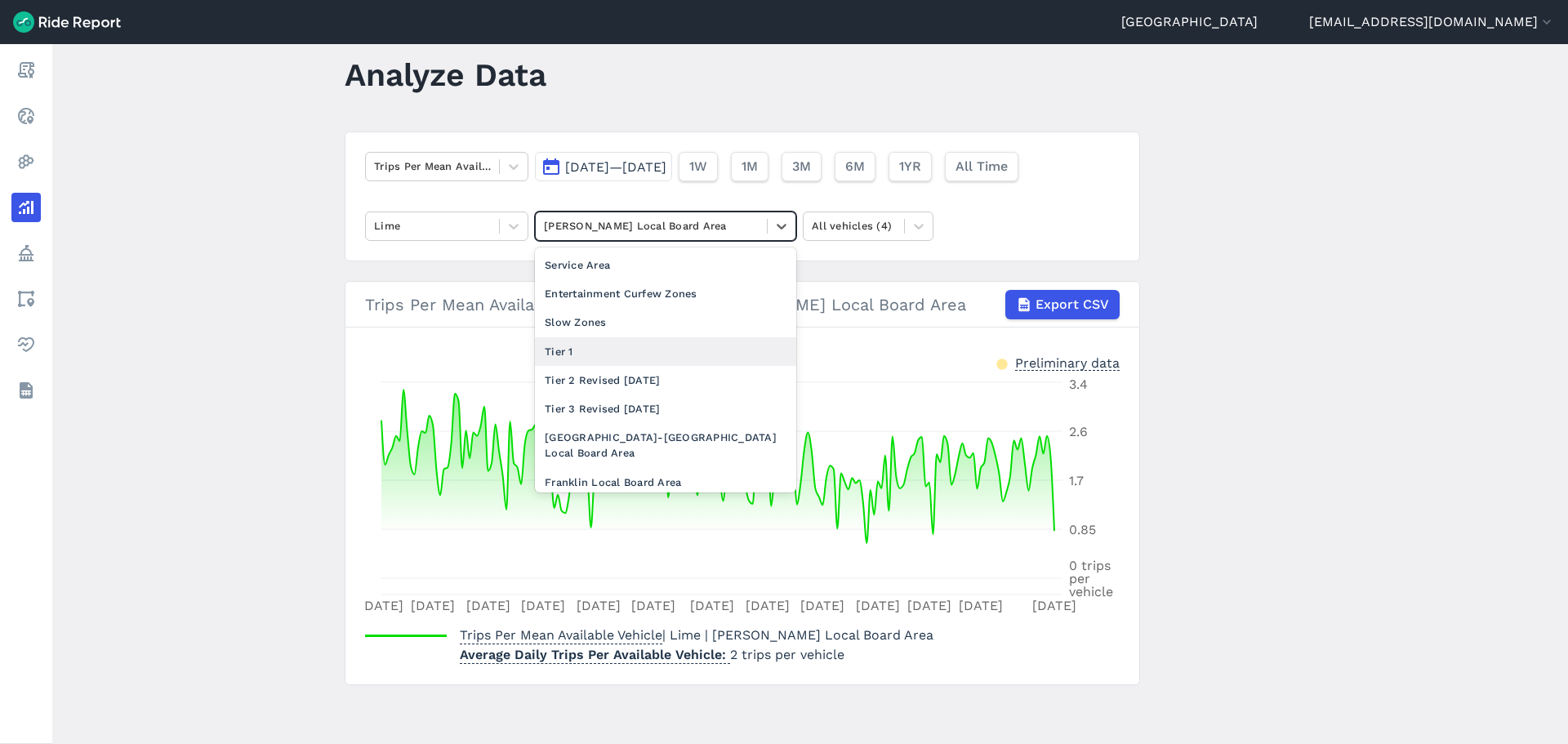
click at [610, 347] on div "Tier 1" at bounding box center [666, 351] width 262 height 28
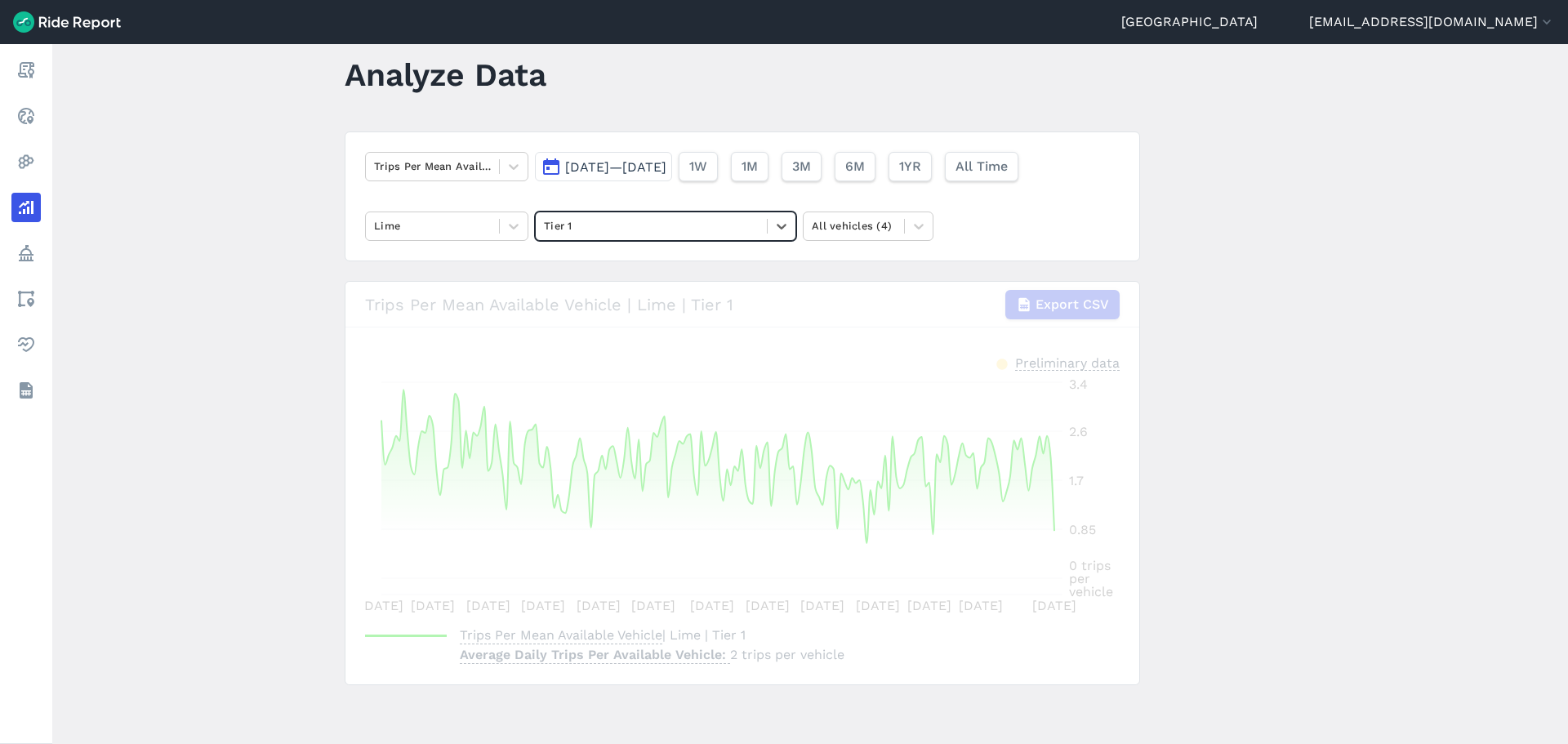
click at [286, 342] on main "Analyze Data Trips Per Mean Available Vehicle Mar 1, 2025—Aug 31, 2025 1W 1M 3M…" at bounding box center [810, 393] width 1515 height 700
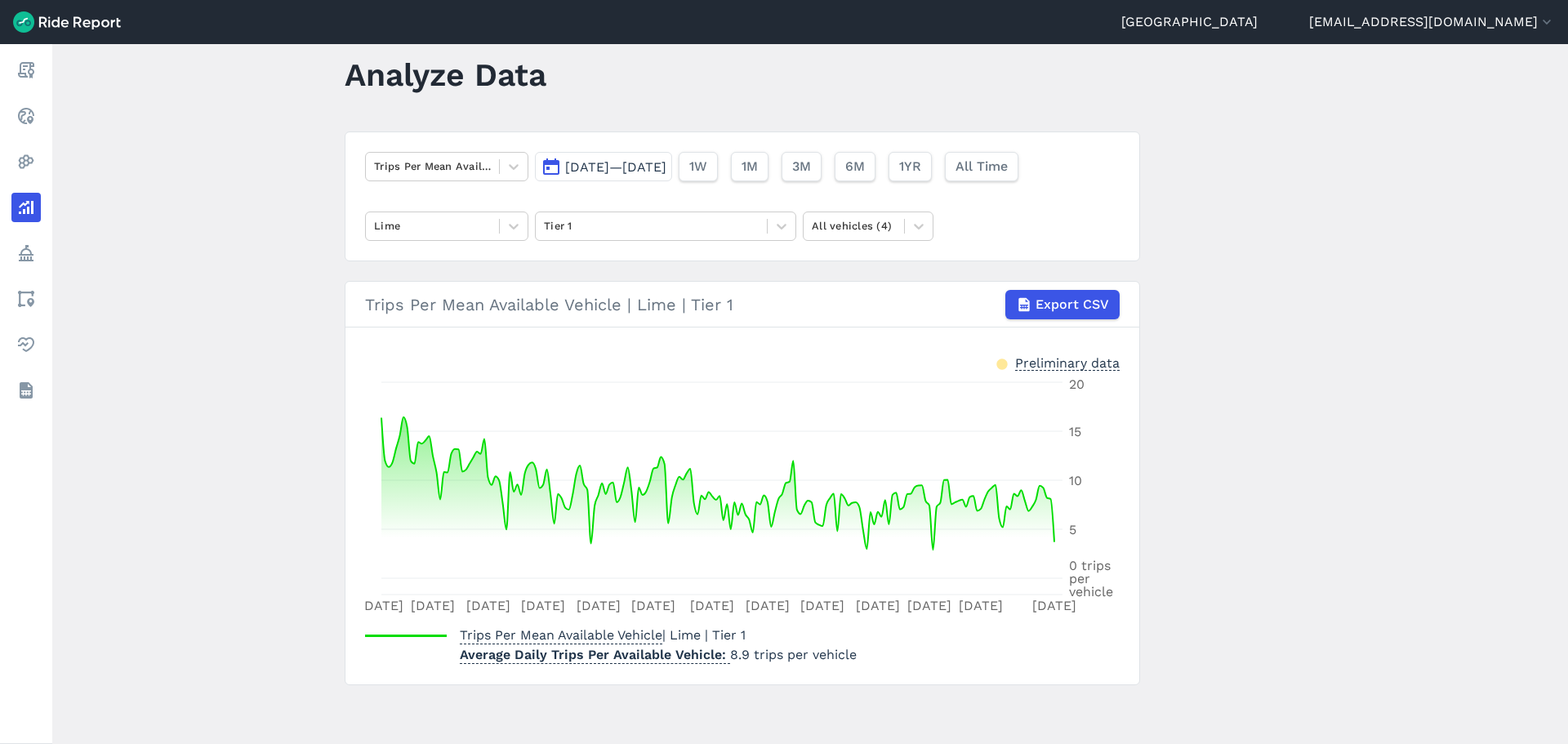
click at [334, 338] on main "Analyze Data Trips Per Mean Available Vehicle Mar 1, 2025—Aug 31, 2025 1W 1M 3M…" at bounding box center [810, 393] width 1515 height 700
click at [302, 367] on main "Analyze Data Trips Per Mean Available Vehicle Mar 1, 2025—Aug 31, 2025 1W 1M 3M…" at bounding box center [810, 393] width 1515 height 700
click at [302, 362] on main "Analyze Data Trips Per Mean Available Vehicle Mar 1, 2025—Aug 31, 2025 1W 1M 3M…" at bounding box center [810, 393] width 1515 height 700
click at [302, 361] on main "Analyze Data Trips Per Mean Available Vehicle Mar 1, 2025—Aug 31, 2025 1W 1M 3M…" at bounding box center [810, 393] width 1515 height 700
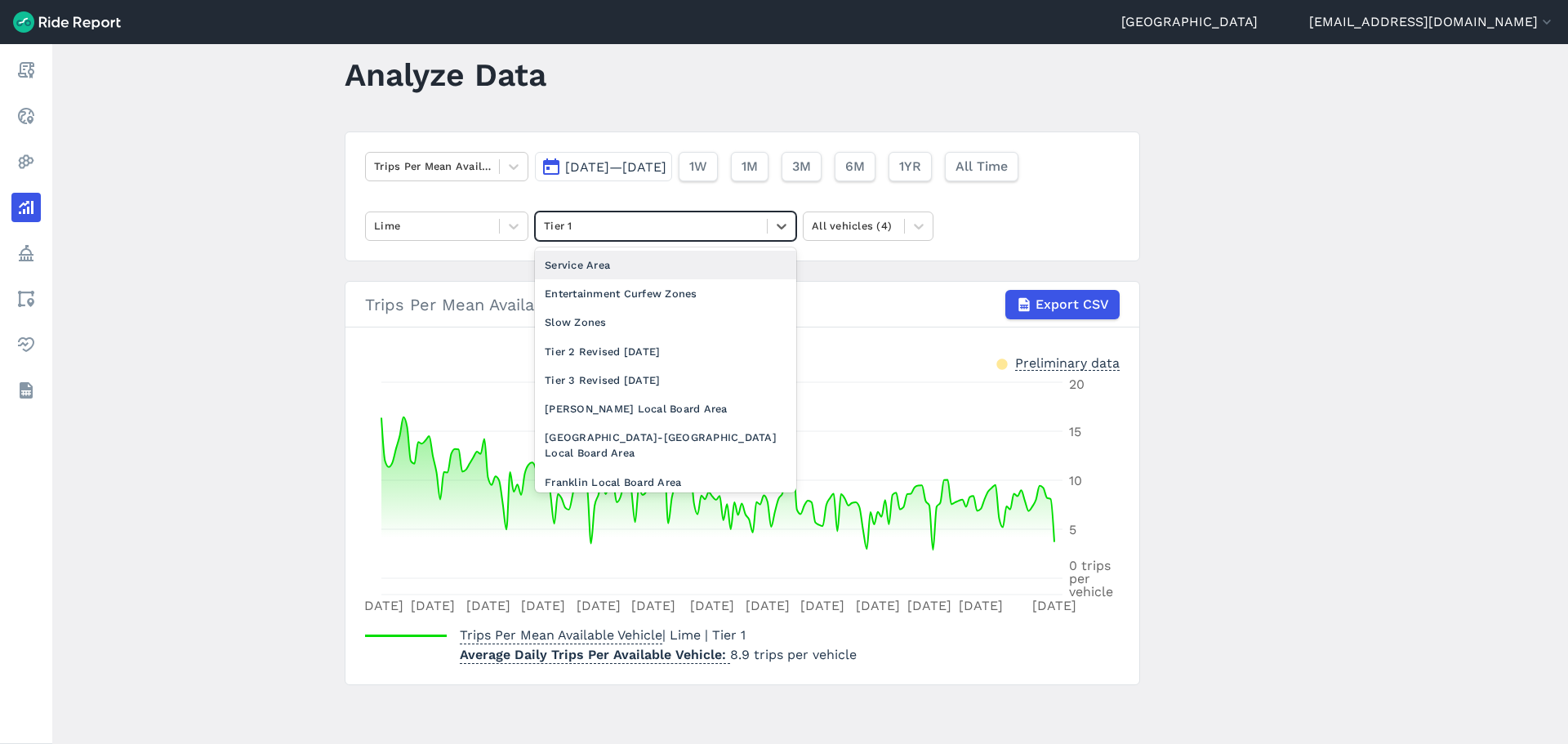
click at [568, 224] on div at bounding box center [651, 226] width 215 height 19
click at [590, 342] on div "Tier 2 Revised [DATE]" at bounding box center [666, 351] width 262 height 28
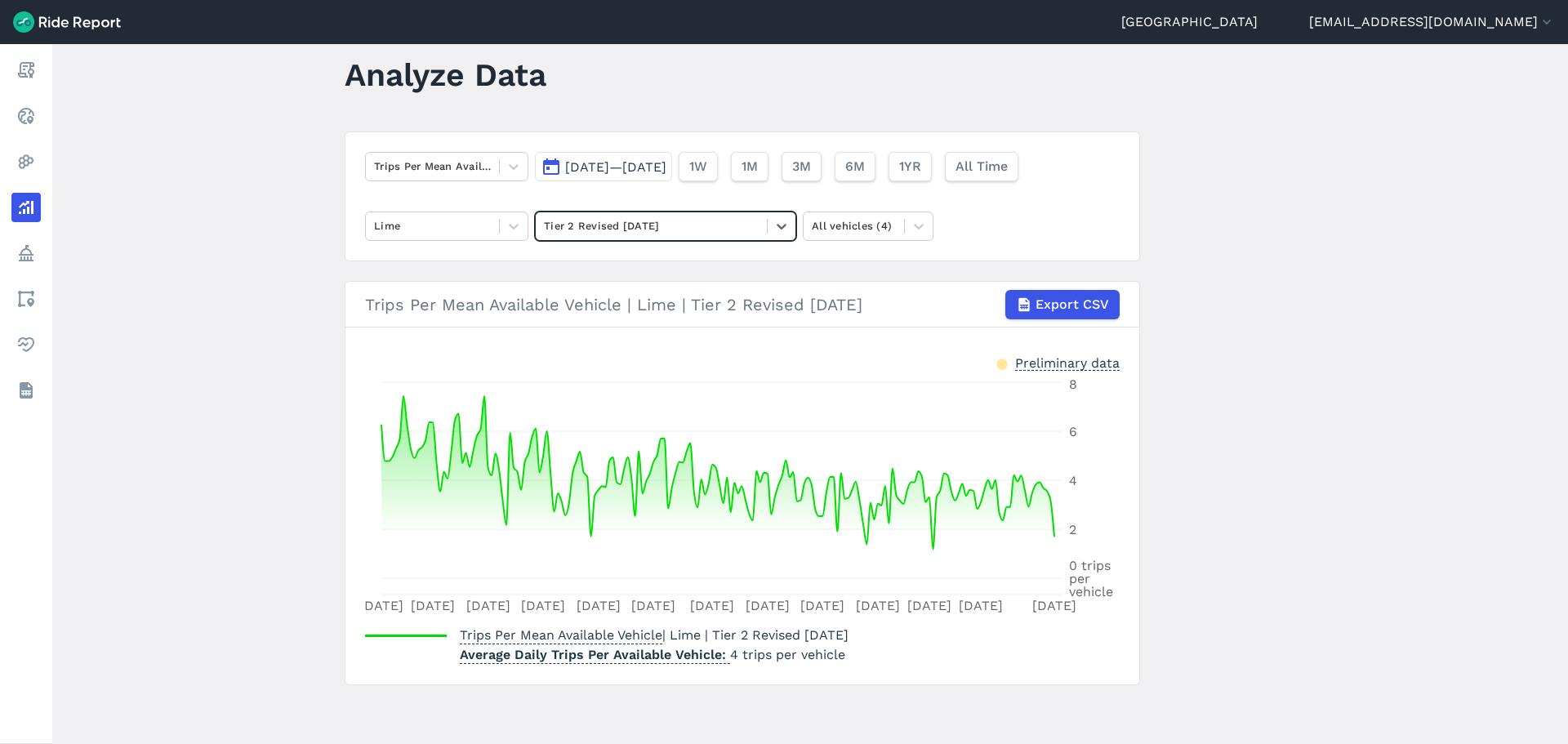
click at [299, 398] on main "Analyze Data Trips Per Mean Available Vehicle Mar 1, 2025—Aug 31, 2025 1W 1M 3M…" at bounding box center [810, 393] width 1515 height 700
click at [276, 386] on main "Analyze Data Trips Per Mean Available Vehicle Mar 1, 2025—Aug 31, 2025 1W 1M 3M…" at bounding box center [810, 393] width 1515 height 700
click at [277, 382] on main "Analyze Data Trips Per Mean Available Vehicle Mar 1, 2025—Aug 31, 2025 1W 1M 3M…" at bounding box center [810, 393] width 1515 height 700
click at [437, 172] on div at bounding box center [433, 166] width 117 height 19
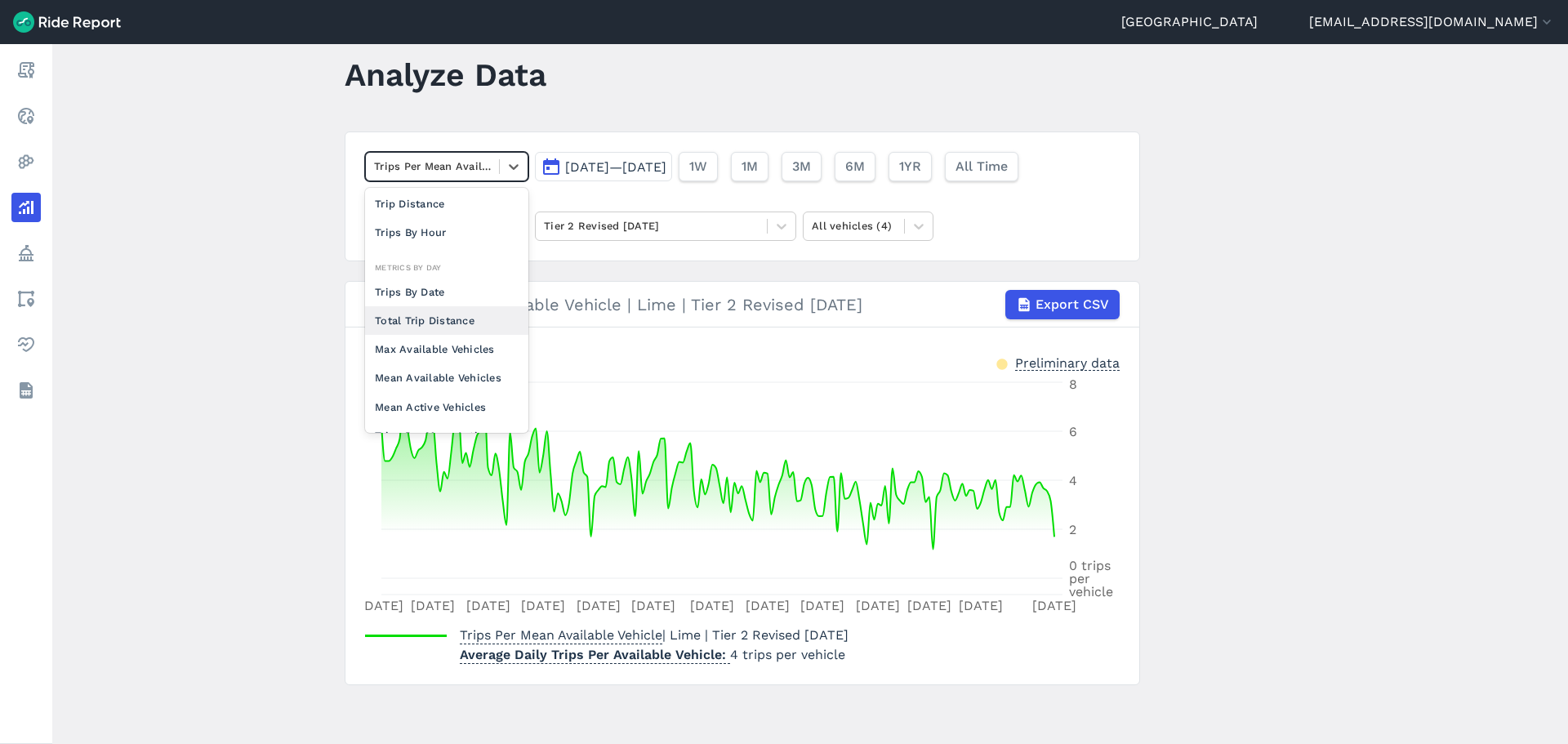
scroll to position [126, 0]
click at [463, 377] on div "Trips Per Mean Active Vehicle" at bounding box center [446, 372] width 163 height 44
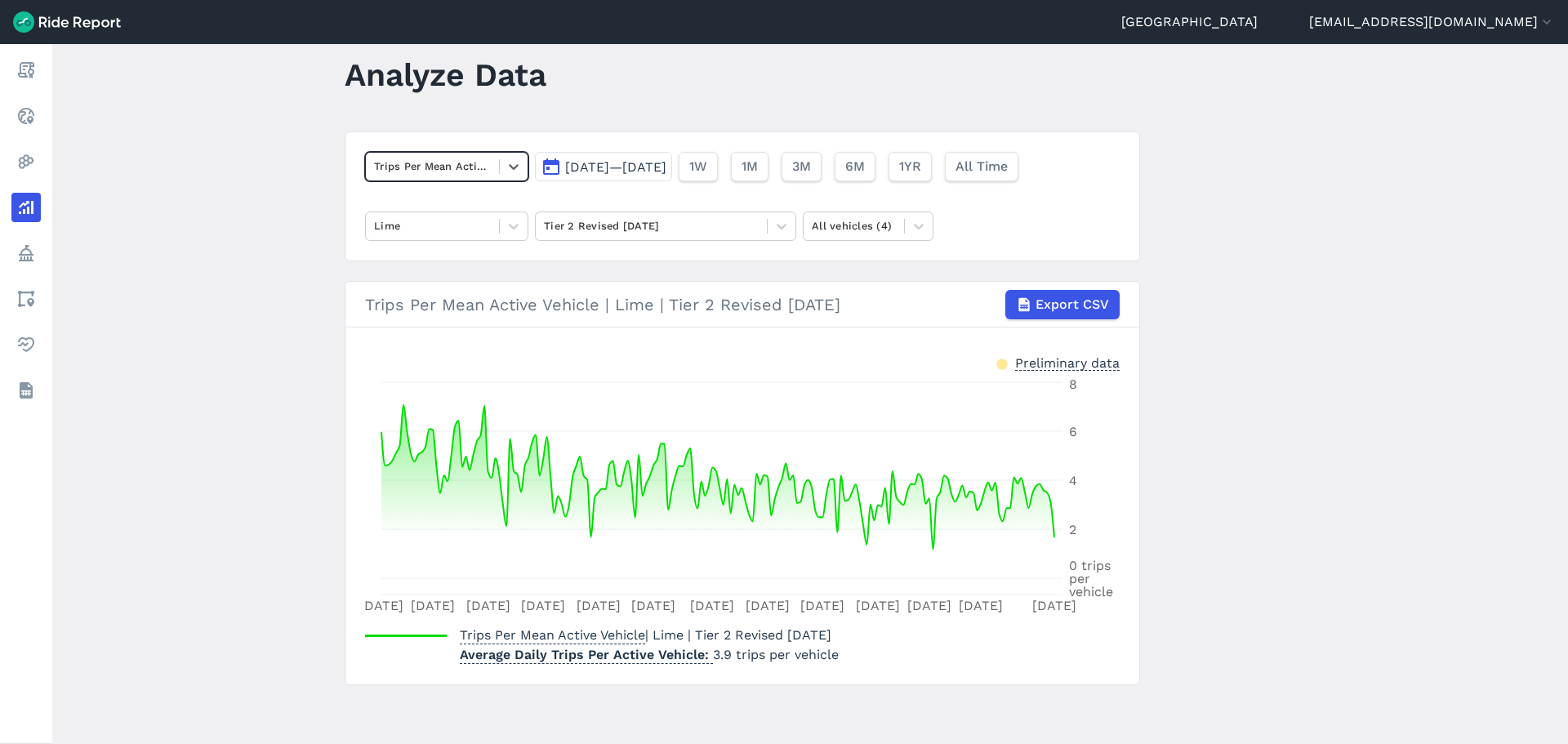
click at [277, 386] on main "Analyze Data option Trips Per Mean Active Vehicle, selected. Select is focused …" at bounding box center [810, 393] width 1515 height 700
click at [633, 233] on div at bounding box center [651, 226] width 215 height 19
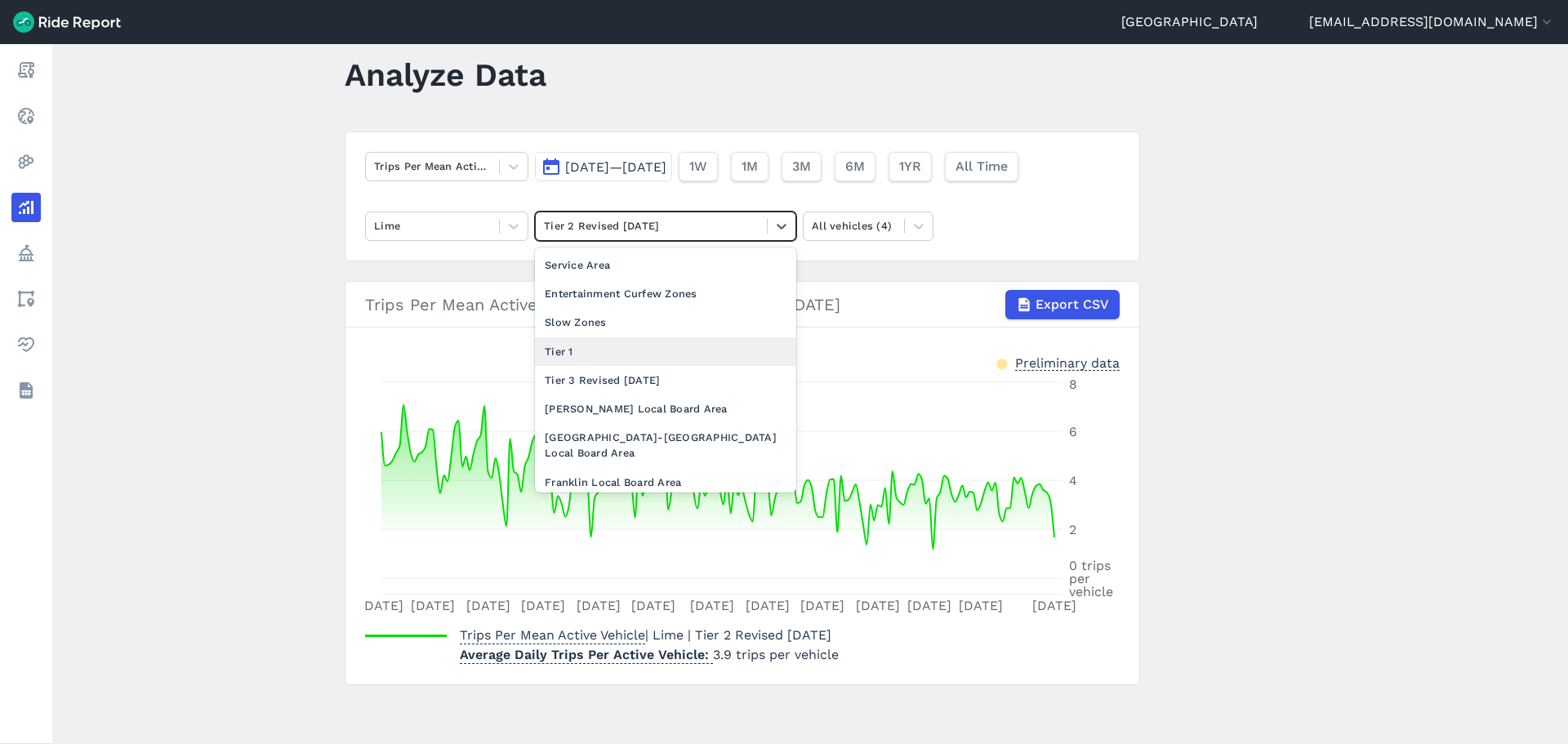
click at [622, 337] on div "Tier 1" at bounding box center [666, 351] width 262 height 28
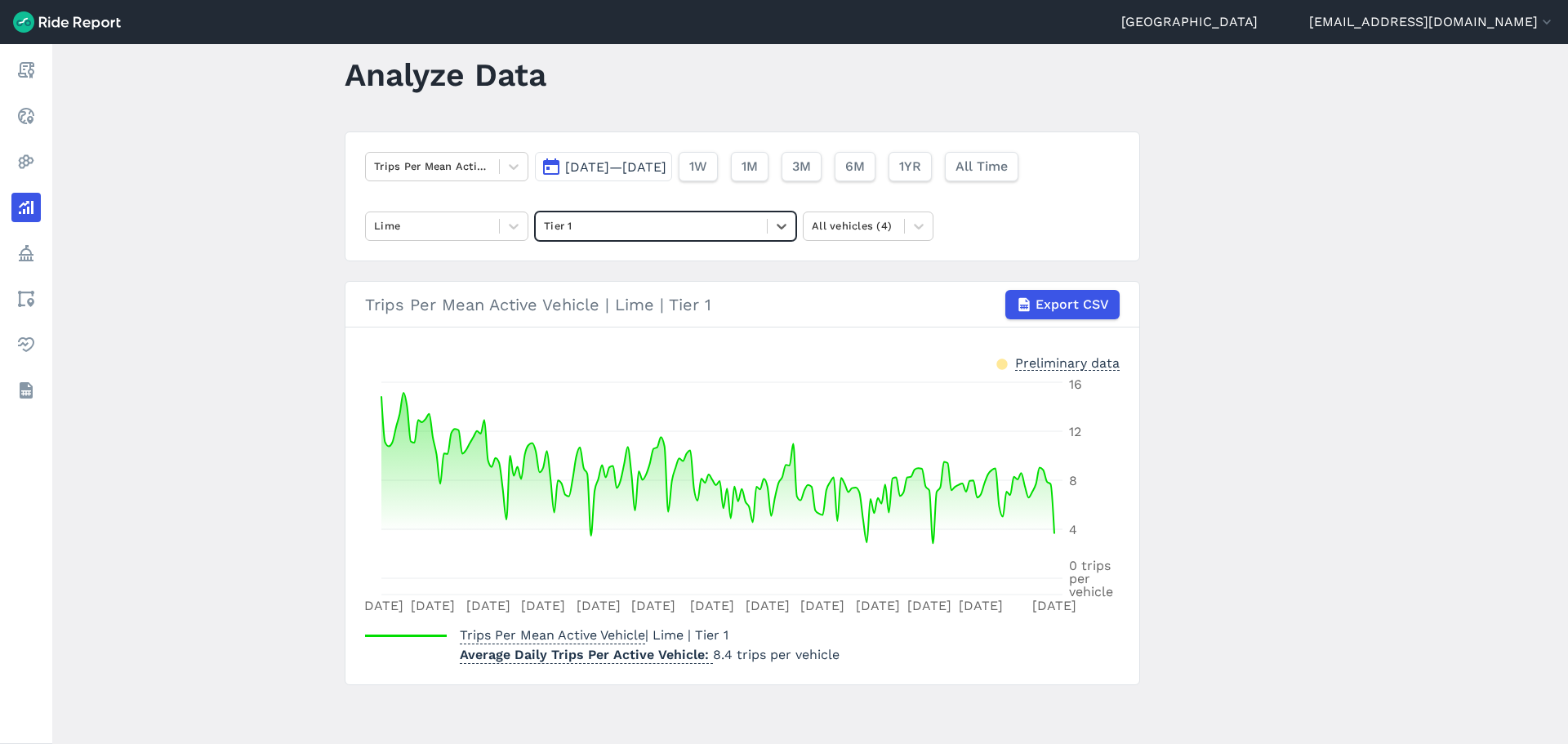
click at [272, 462] on main "Analyze Data Trips Per Mean Active Vehicle Mar 1, 2025—Aug 31, 2025 1W 1M 3M 6M…" at bounding box center [810, 393] width 1515 height 700
click at [500, 186] on div "Trips Per Mean Active Vehicle Mar 1, 2025—Aug 31, 2025 1W 1M 3M 6M 1YR All Time…" at bounding box center [742, 196] width 796 height 130
click at [486, 161] on div at bounding box center [433, 166] width 117 height 19
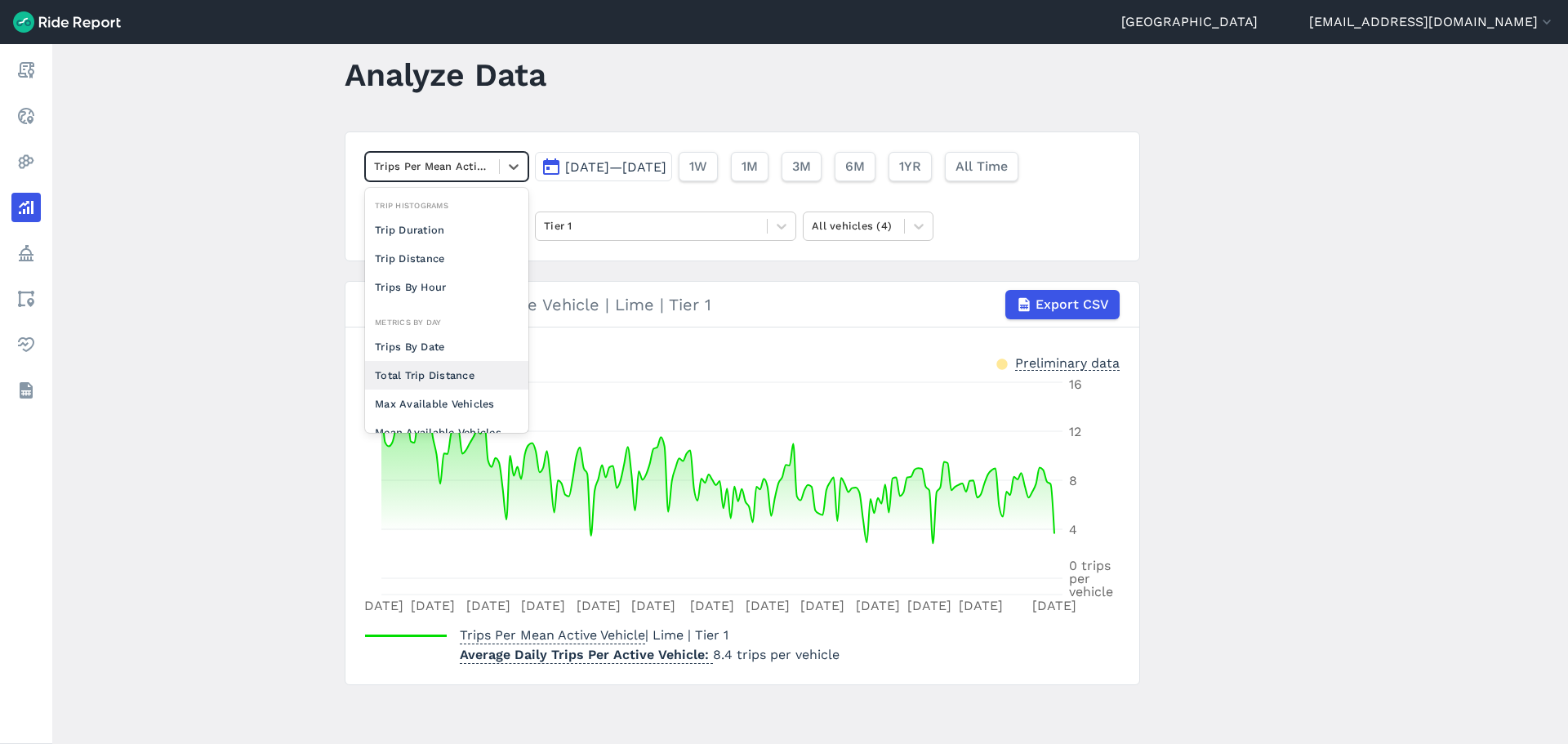
scroll to position [126, 0]
click at [237, 372] on main "Analyze Data option Trips Per Mean Available Vehicle focused, 0 of 2. 10 result…" at bounding box center [810, 393] width 1515 height 700
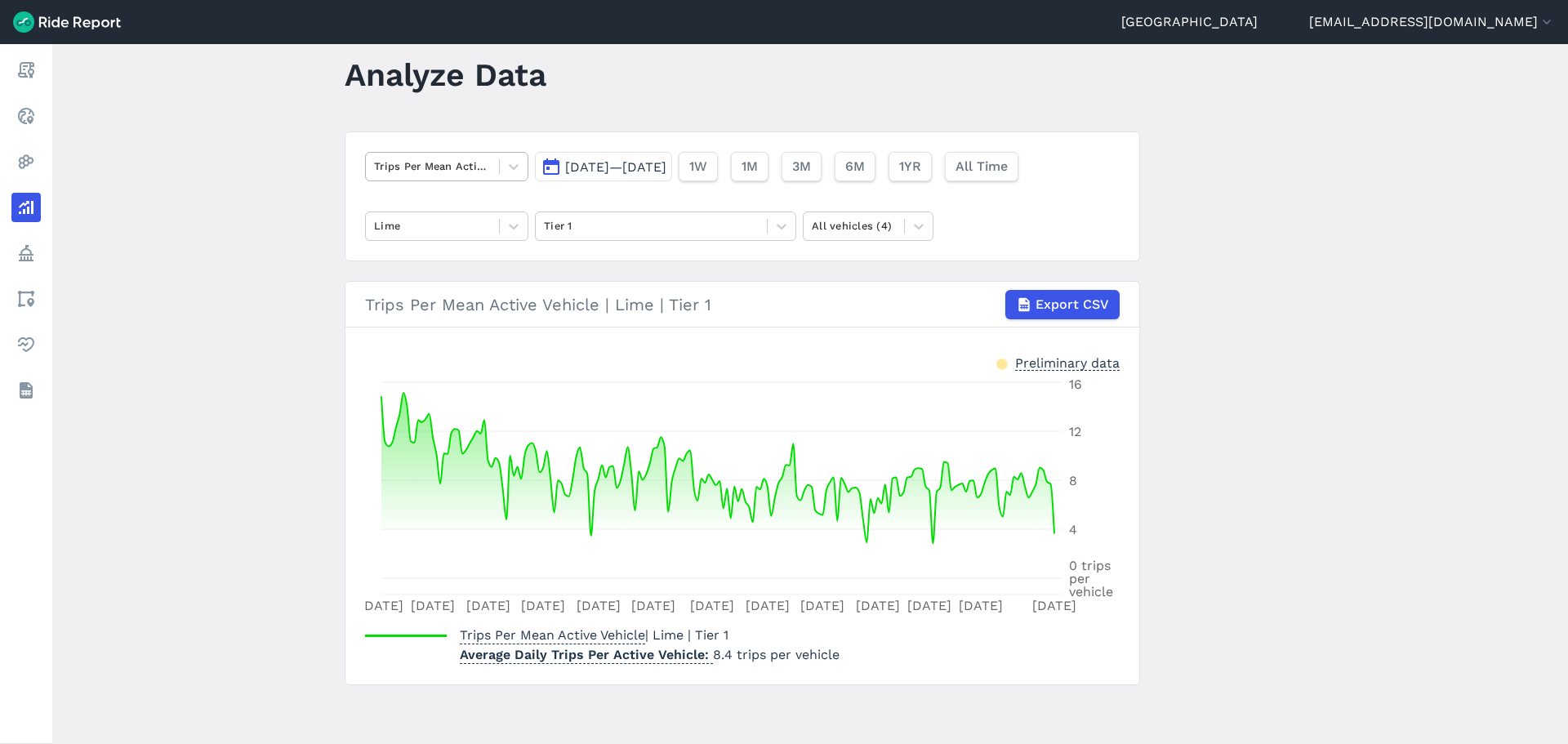
click at [476, 176] on div at bounding box center [433, 166] width 117 height 19
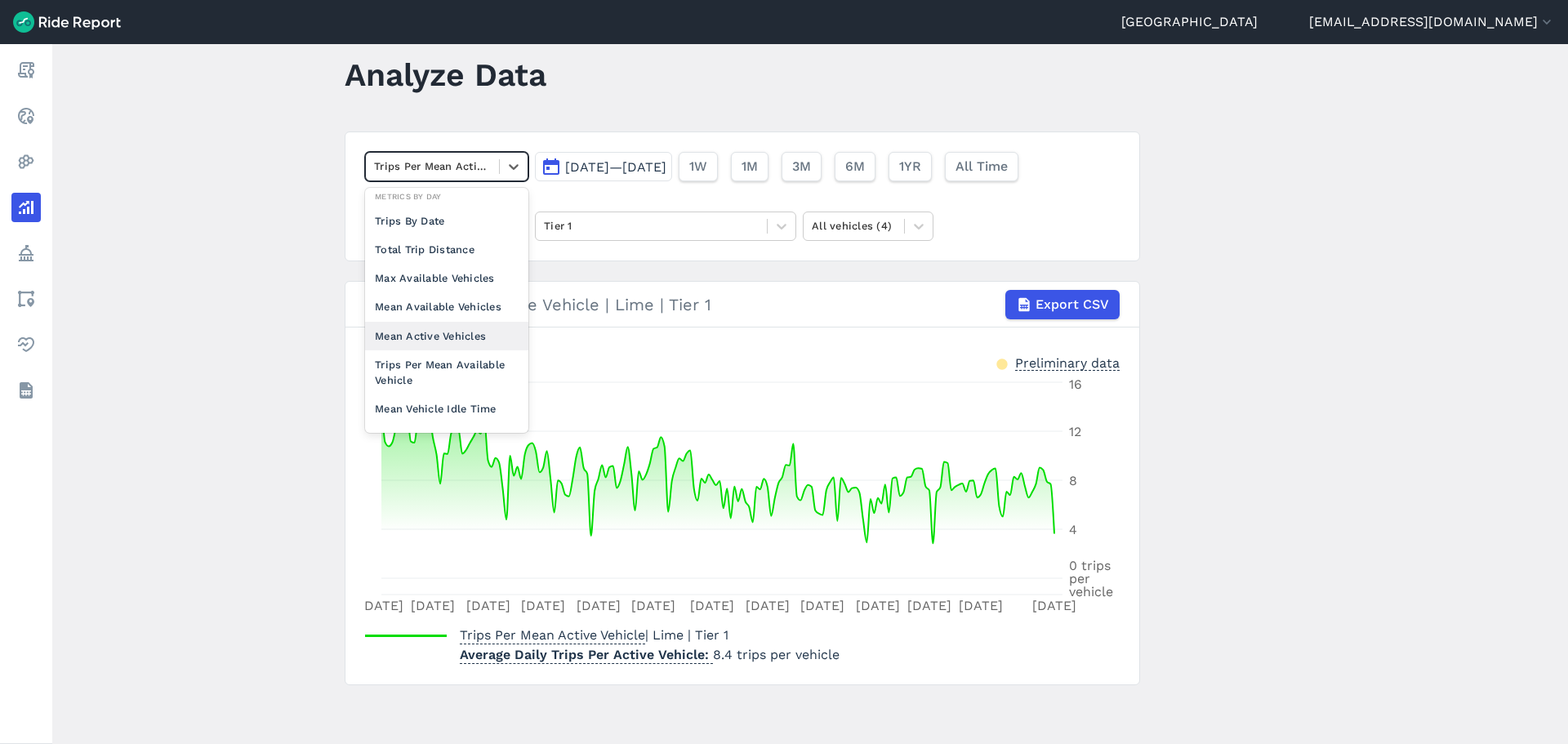
click at [322, 325] on main "Analyze Data option Mean Active Vehicles focused, 0 of 2. 10 results available.…" at bounding box center [810, 393] width 1515 height 700
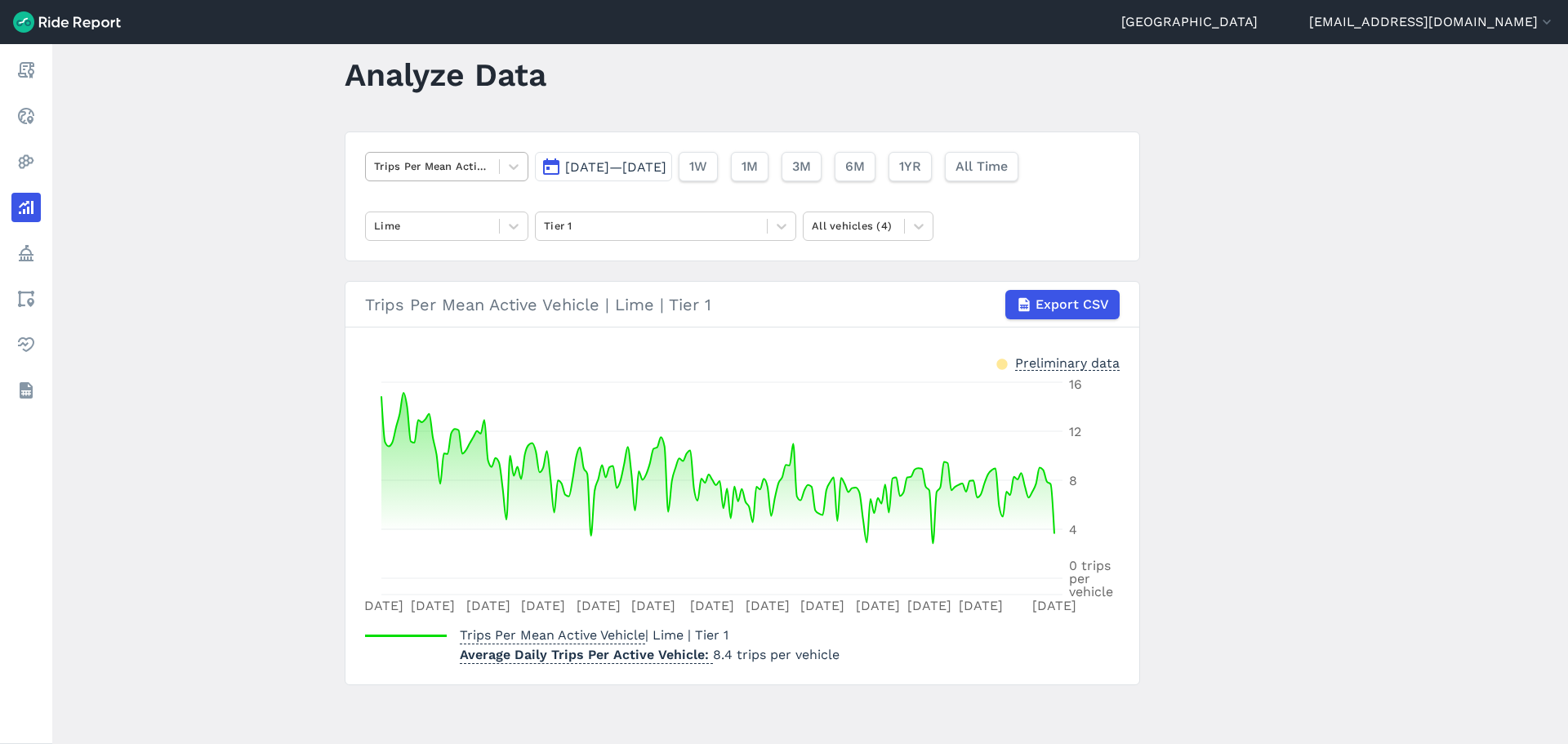
click at [473, 177] on div "Trips Per Mean Active Vehicle" at bounding box center [433, 166] width 133 height 25
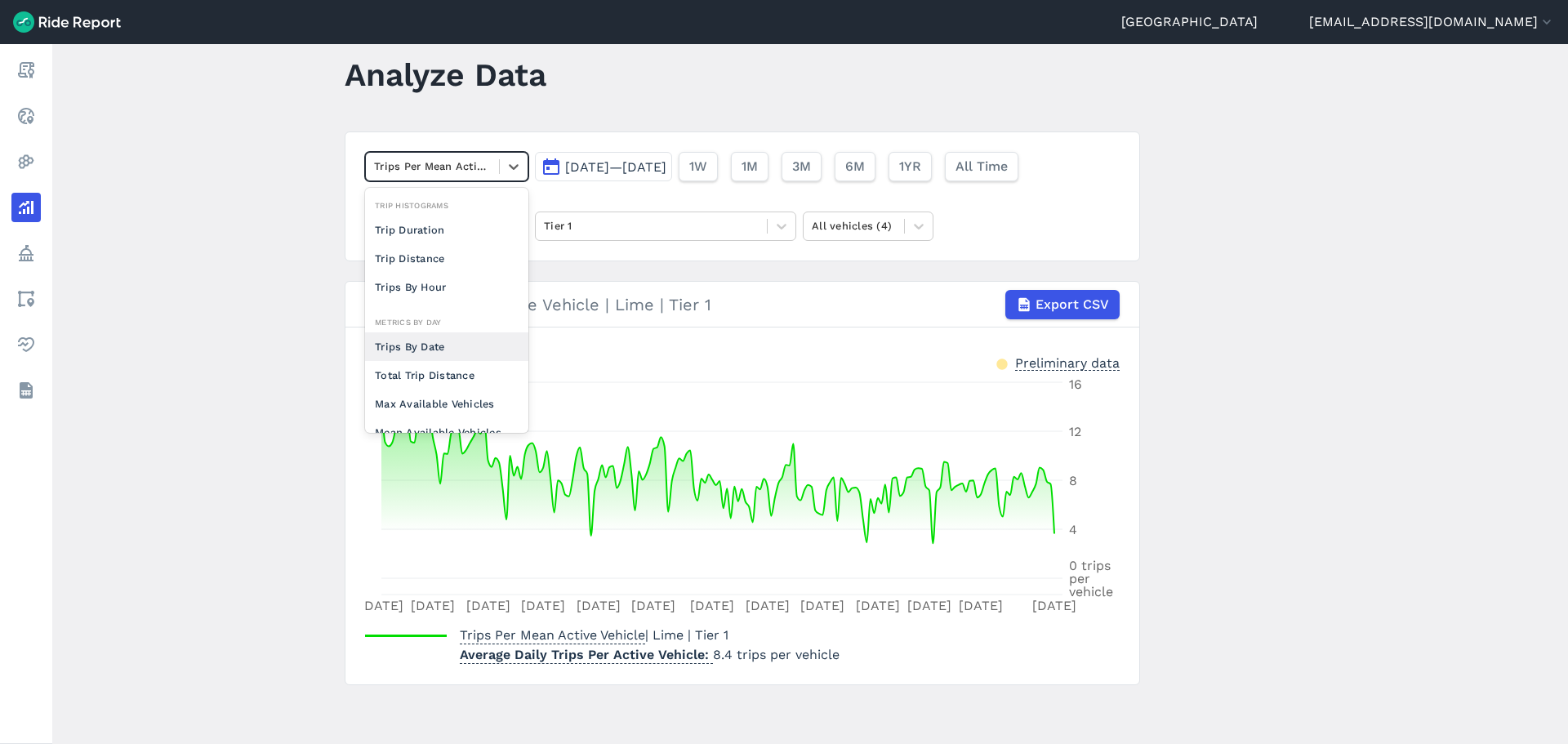
click at [461, 355] on div "Trips By Date" at bounding box center [446, 346] width 163 height 28
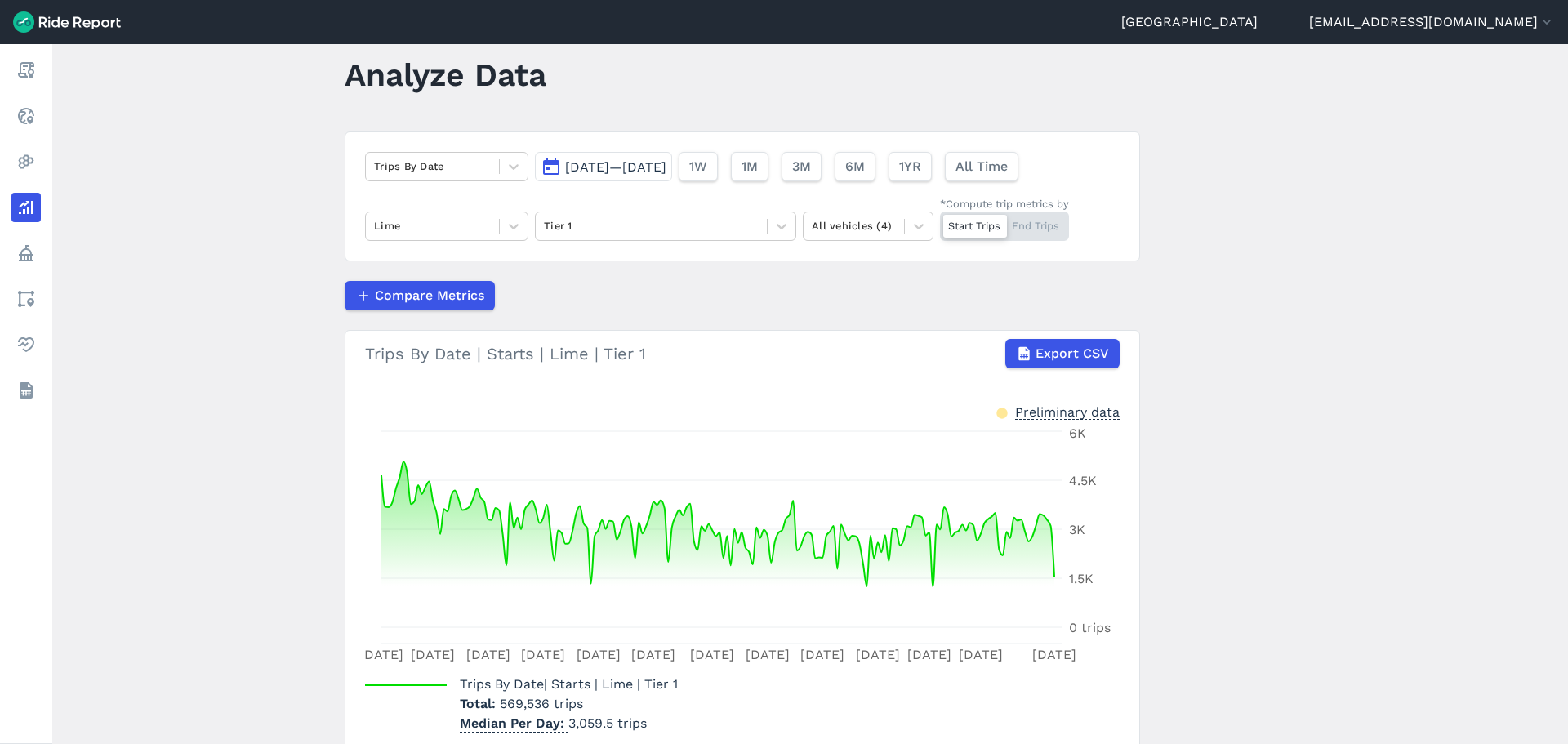
drag, startPoint x: 282, startPoint y: 431, endPoint x: 290, endPoint y: 432, distance: 8.1
click at [285, 431] on main "Analyze Data Trips By Date Mar 1, 2025—Aug 31, 2025 1W 1M 3M 6M 1YR All Time Li…" at bounding box center [810, 393] width 1515 height 700
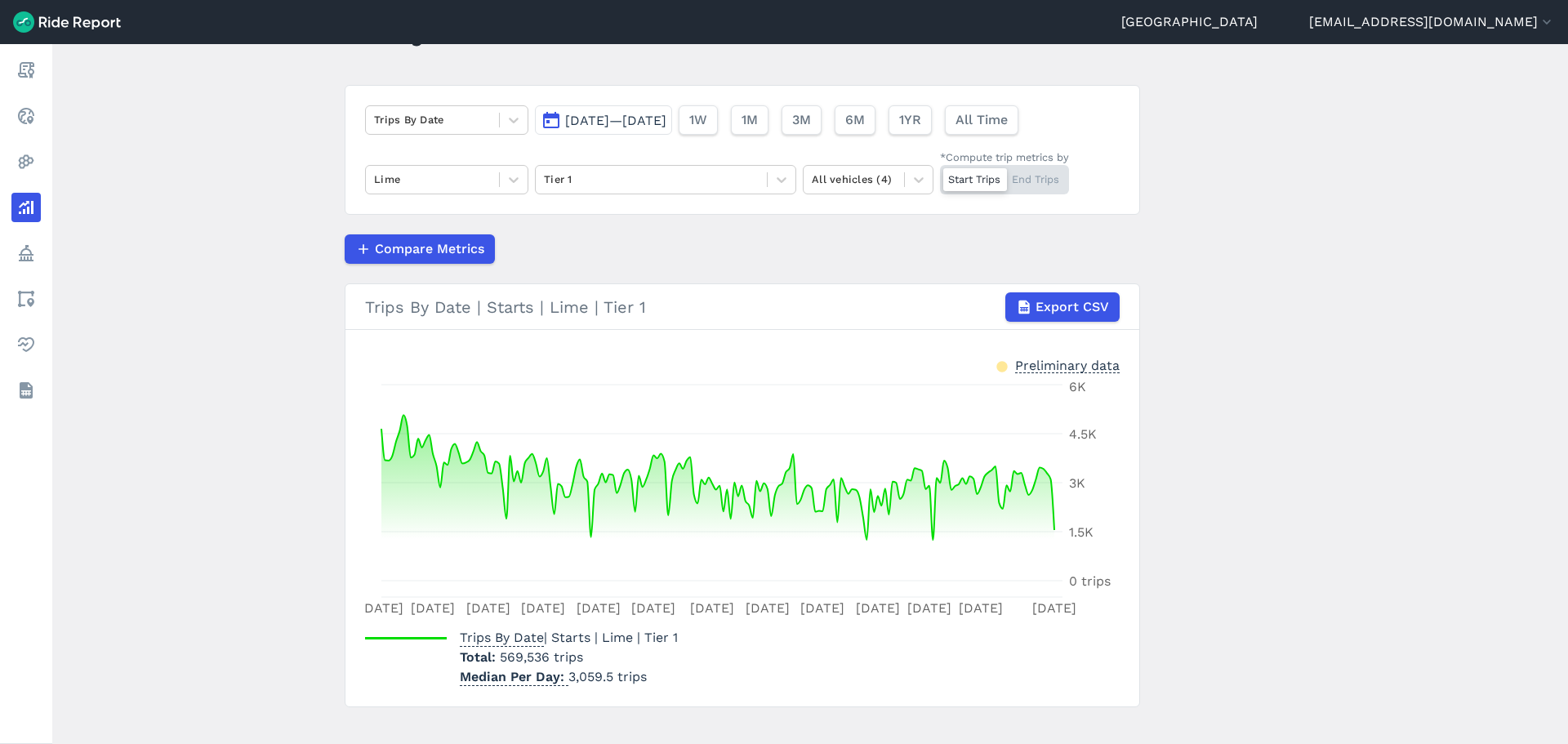
scroll to position [103, 0]
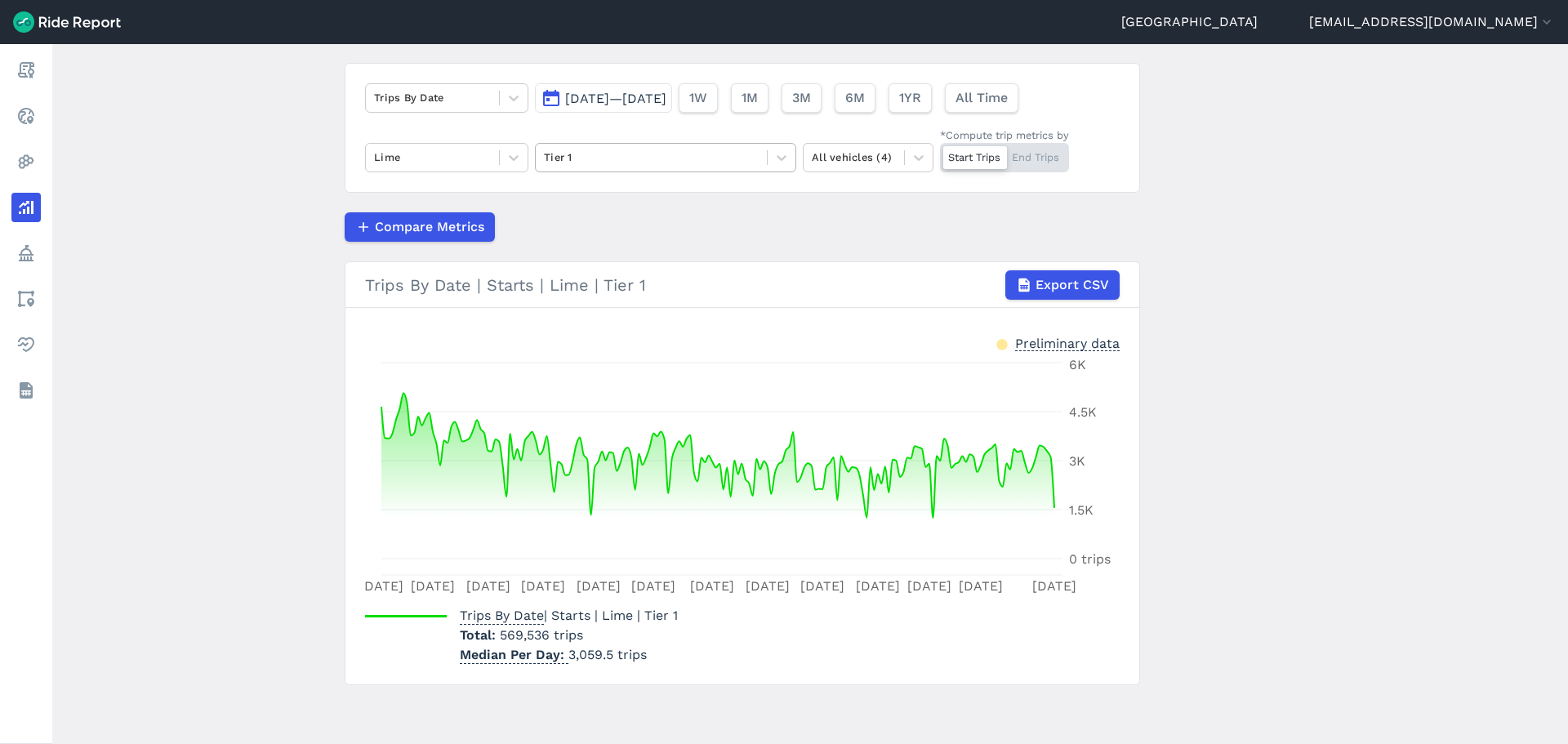
click at [731, 164] on div at bounding box center [651, 156] width 215 height 19
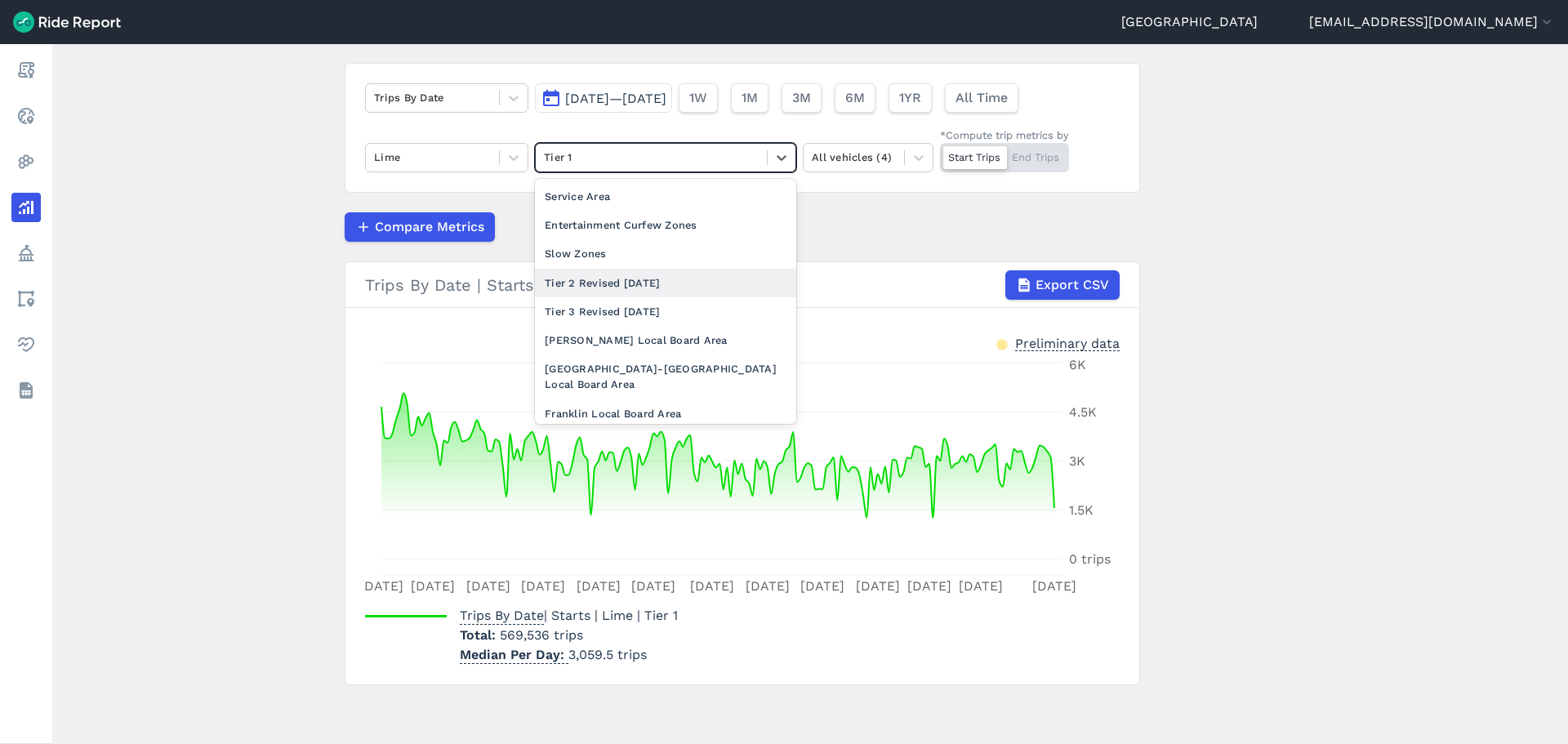
click at [651, 282] on div "Tier 2 Revised [DATE]" at bounding box center [666, 282] width 262 height 28
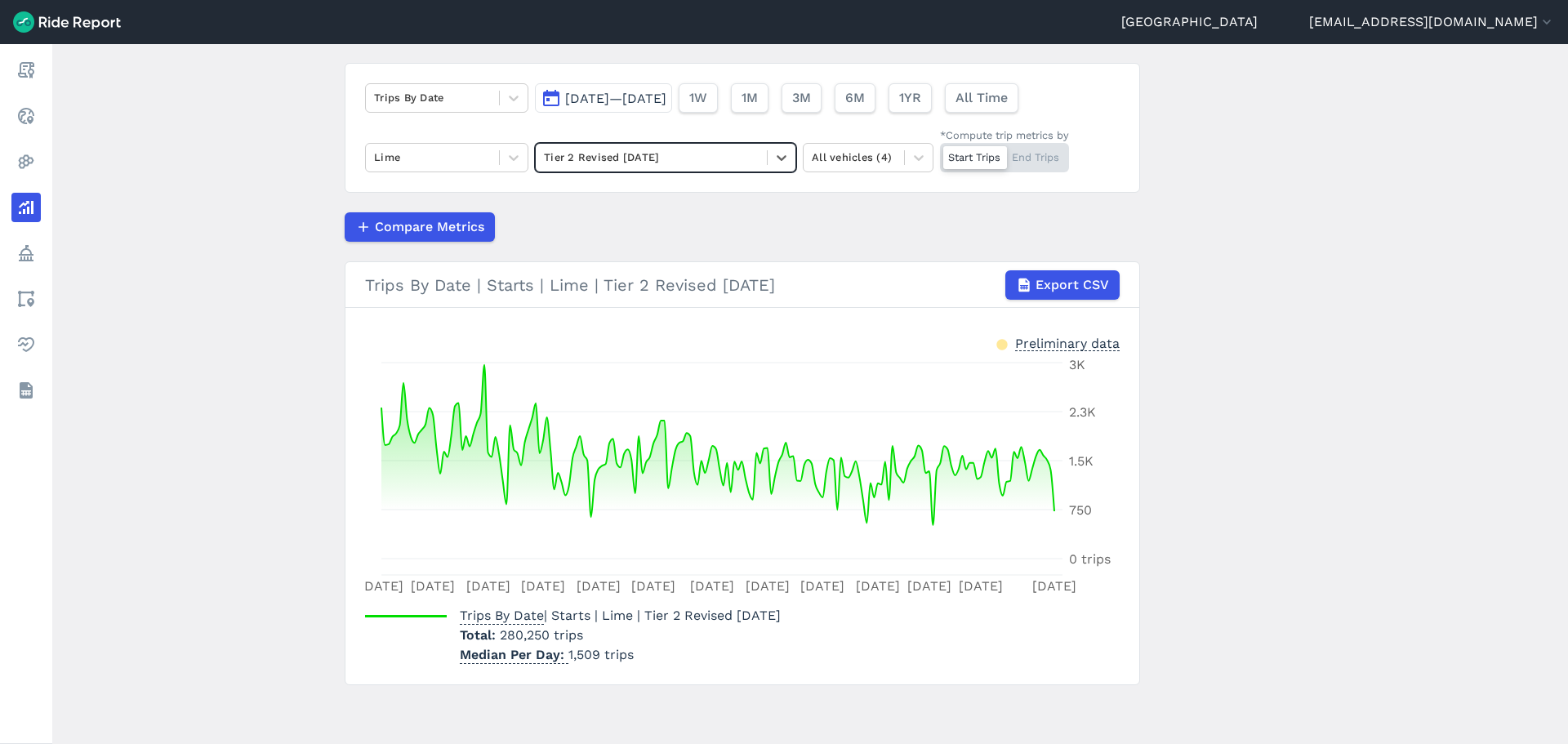
click at [313, 395] on main "Analyze Data Trips By Date Mar 1, 2025—Aug 31, 2025 1W 1M 3M 6M 1YR All Time Li…" at bounding box center [810, 393] width 1515 height 700
click at [624, 151] on div at bounding box center [651, 156] width 215 height 19
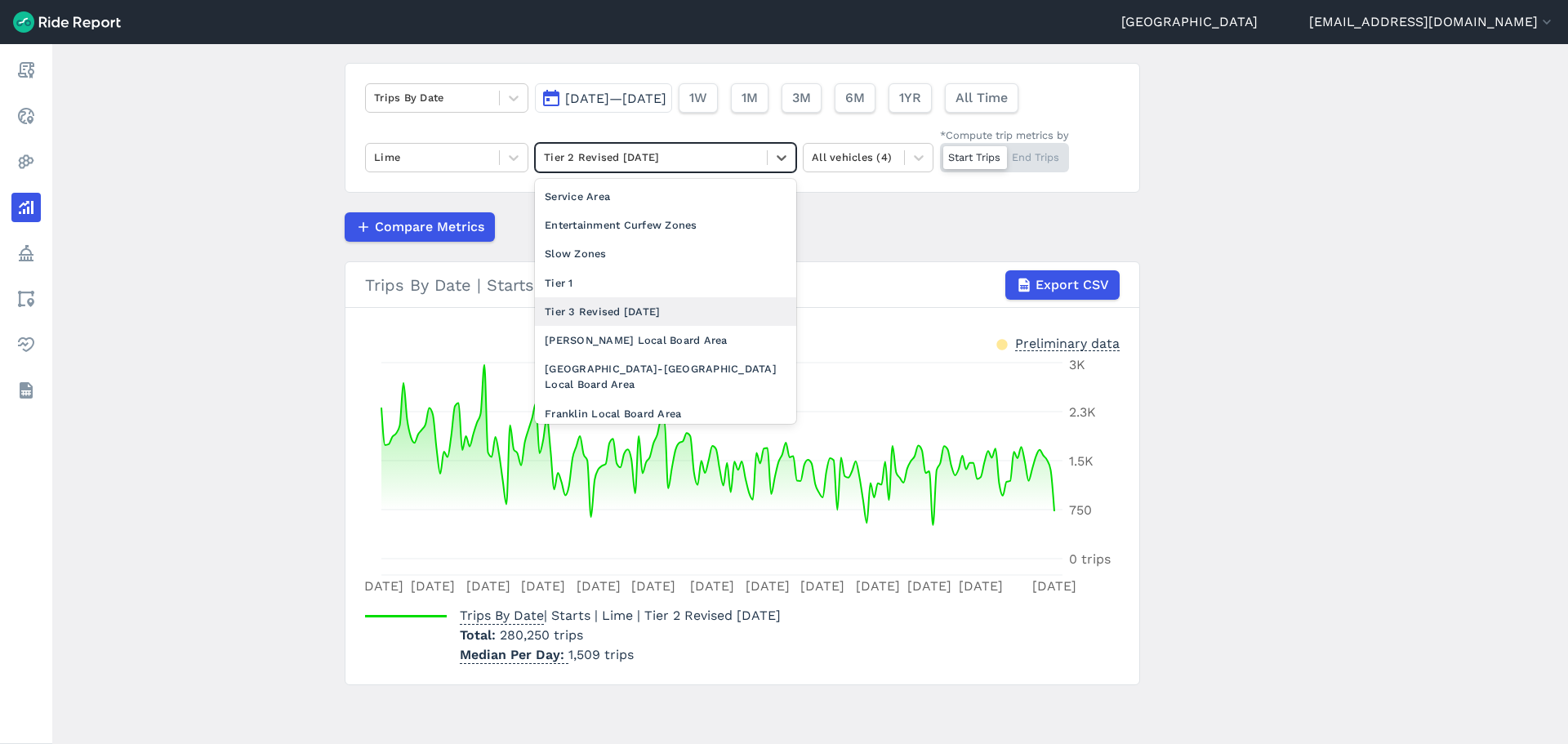
click at [623, 318] on div "Tier 3 Revised [DATE]" at bounding box center [666, 310] width 262 height 28
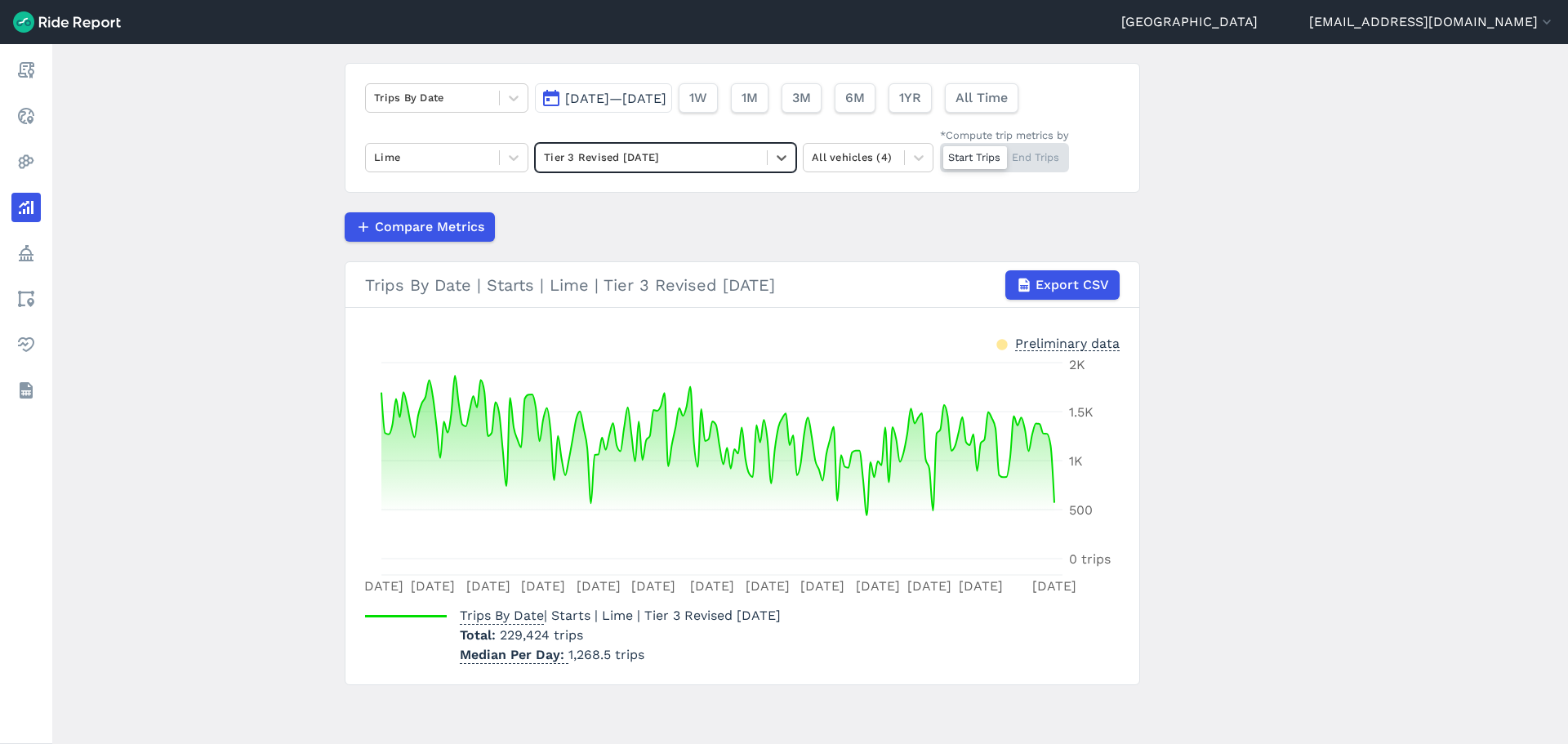
click at [257, 385] on main "Analyze Data Trips By Date Mar 1, 2025—Aug 31, 2025 1W 1M 3M 6M 1YR All Time Li…" at bounding box center [810, 393] width 1515 height 700
click at [619, 153] on div at bounding box center [651, 156] width 215 height 19
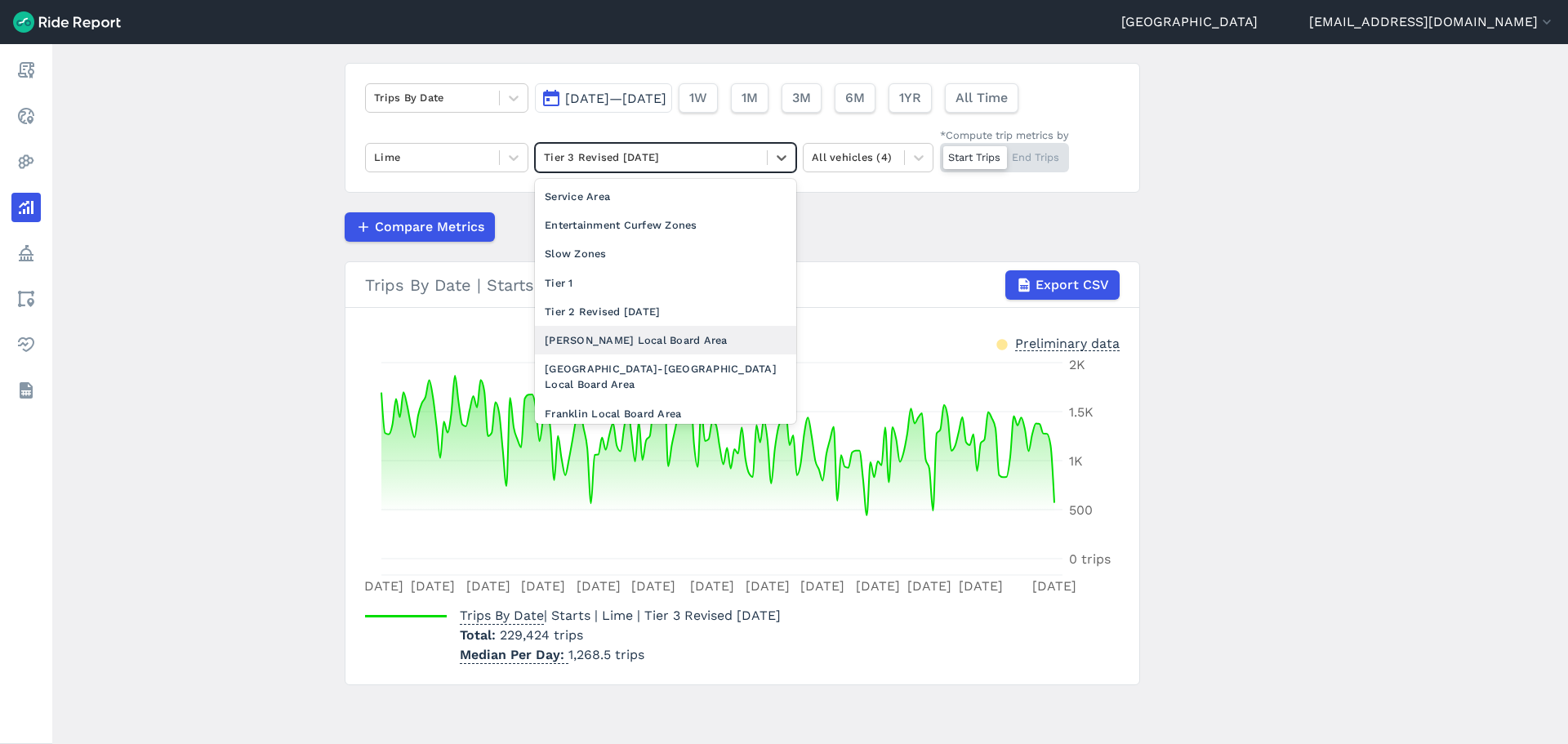
click at [634, 337] on div "Albert-Eden Local Board Area" at bounding box center [666, 340] width 262 height 28
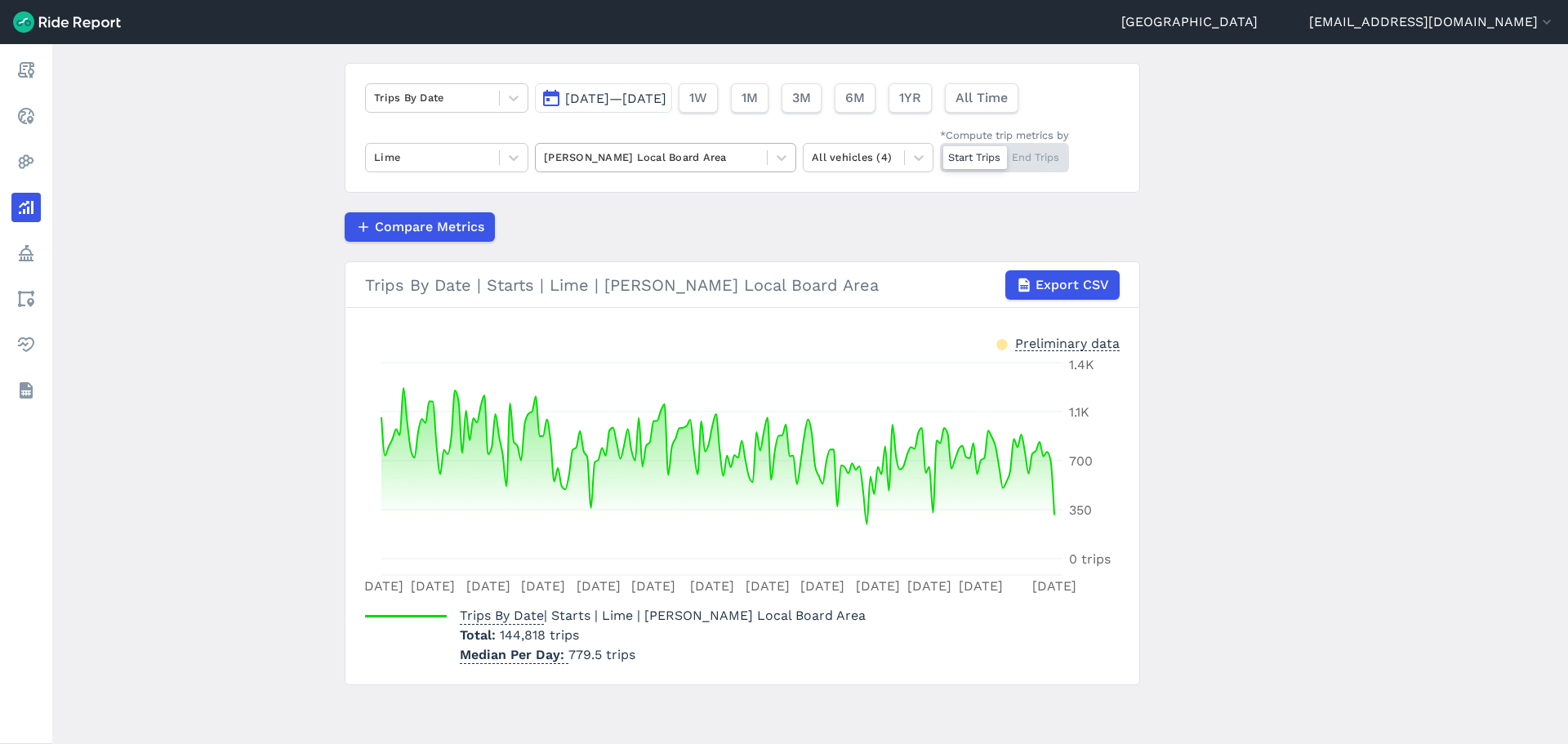
click at [575, 164] on div at bounding box center [651, 156] width 215 height 19
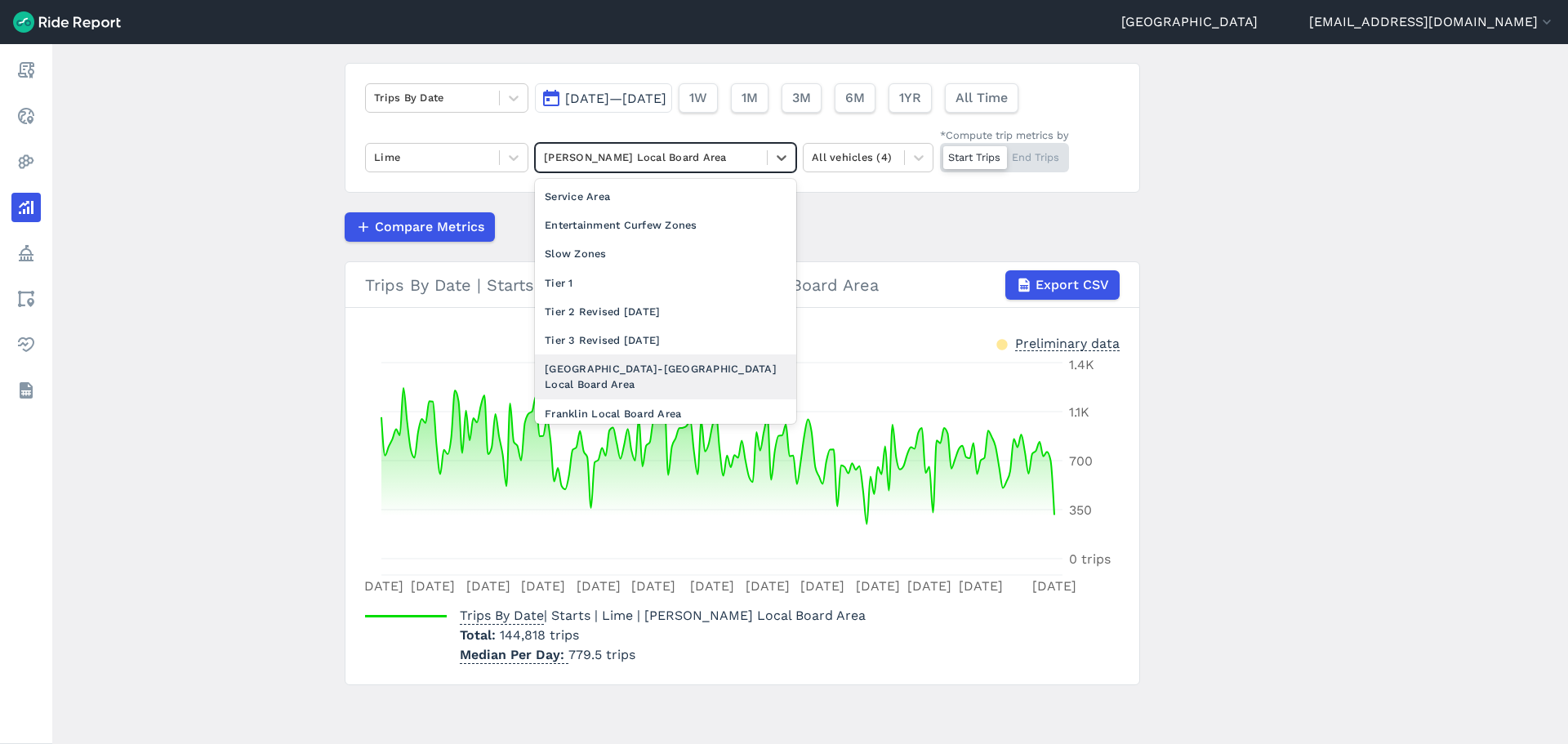
click at [606, 374] on div "Devonport-Takapuna Local Board Area" at bounding box center [666, 376] width 262 height 44
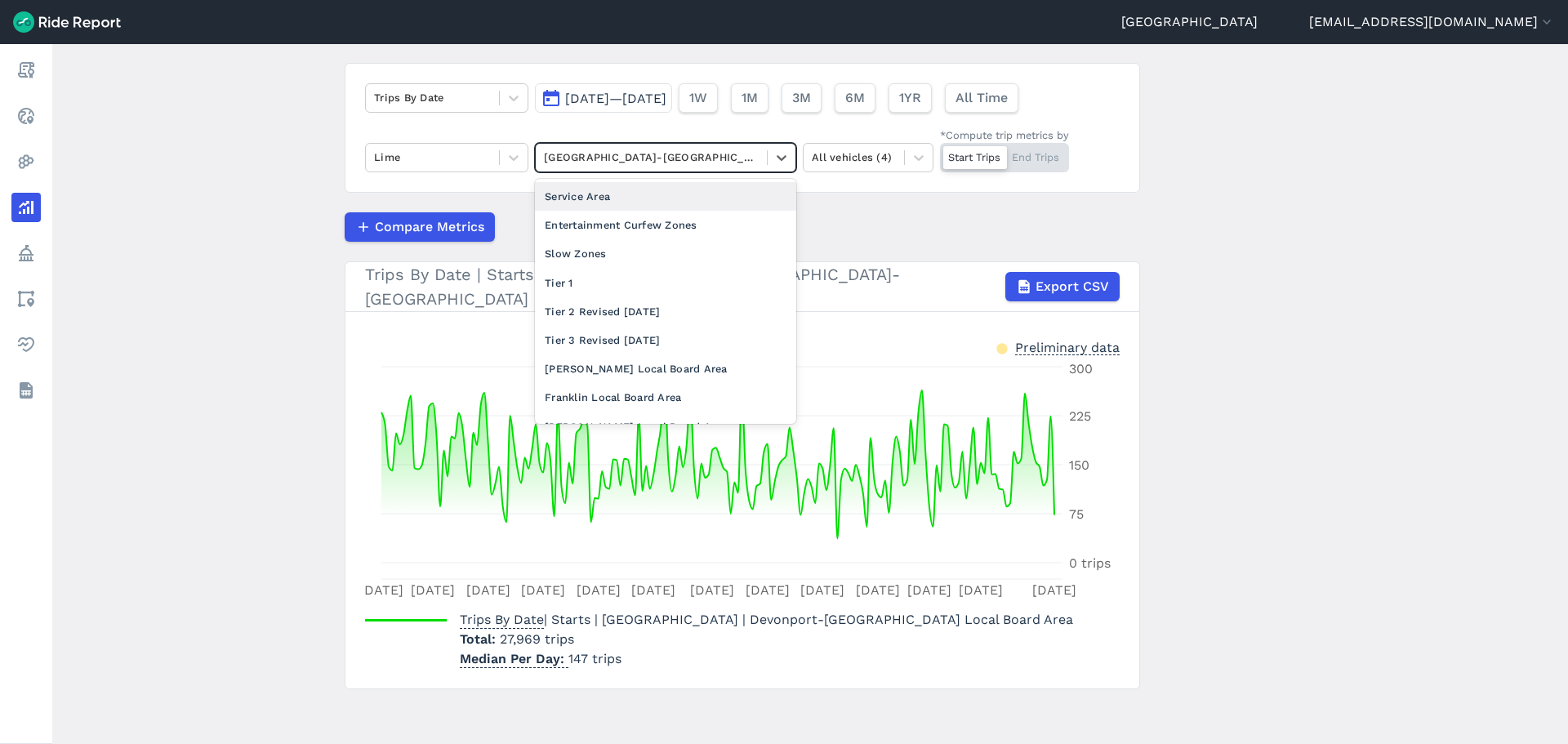
click at [622, 159] on div at bounding box center [651, 156] width 215 height 19
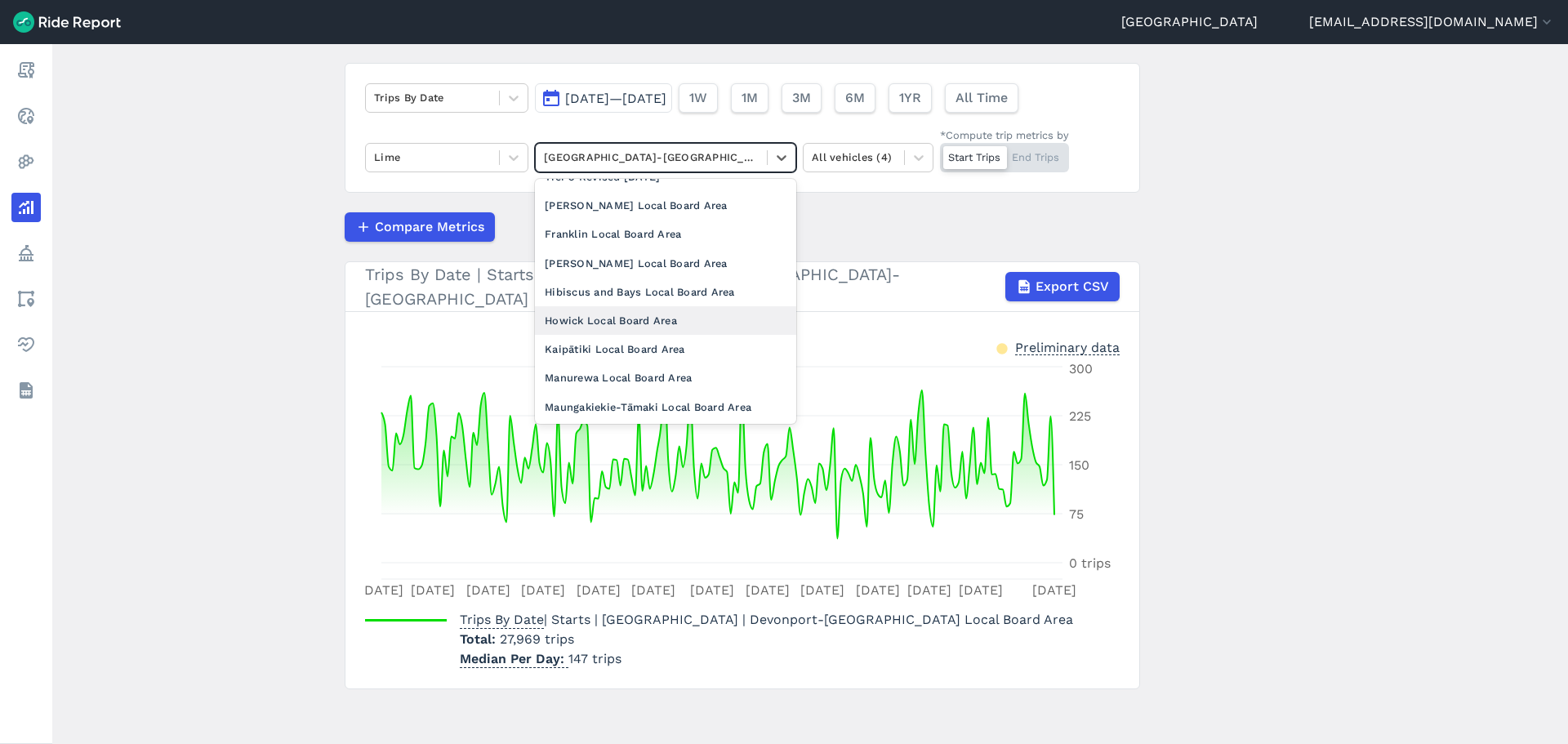
scroll to position [245, 0]
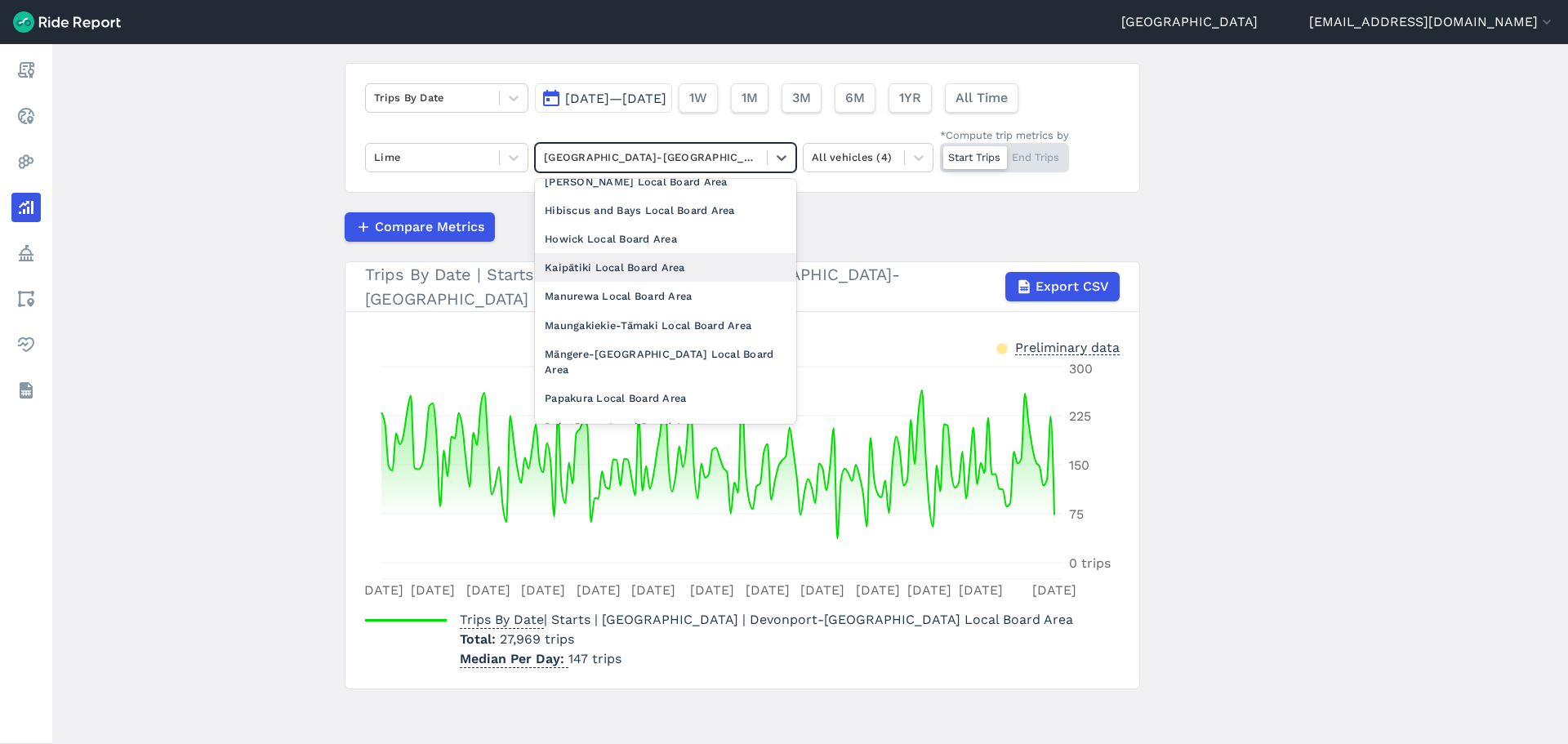
click at [630, 268] on div "Kaipātiki Local Board Area" at bounding box center [666, 267] width 262 height 28
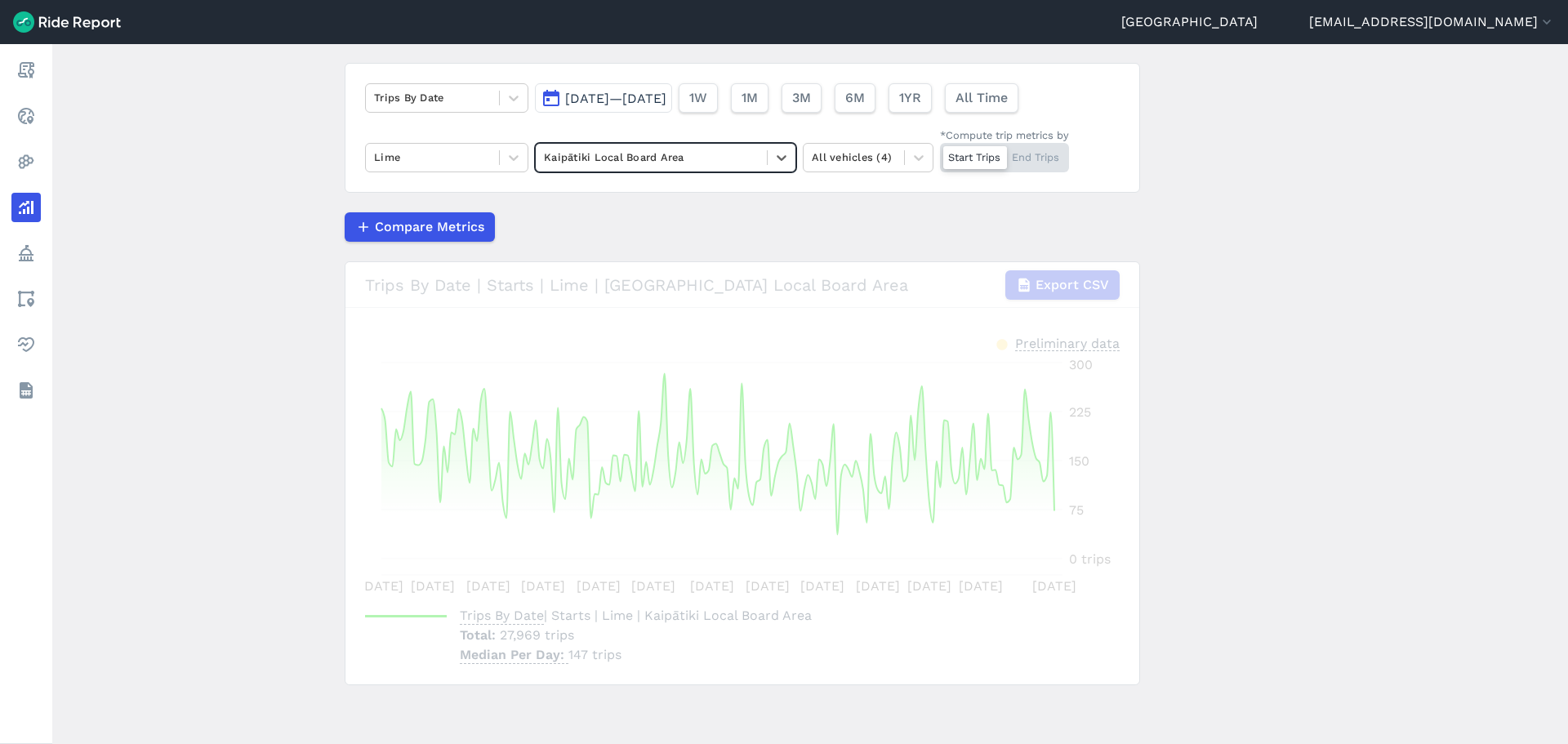
scroll to position [83, 0]
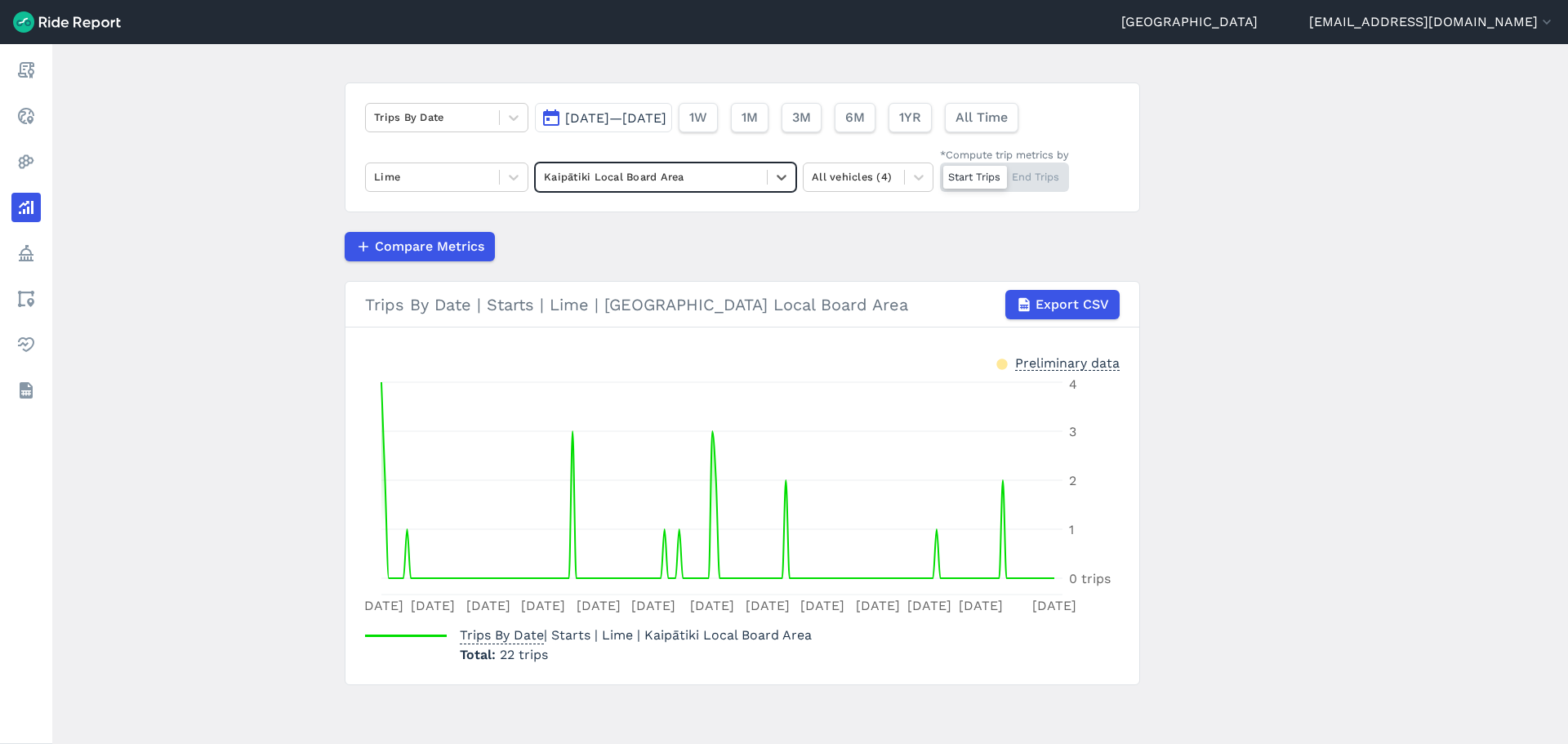
click at [617, 183] on div at bounding box center [651, 176] width 215 height 19
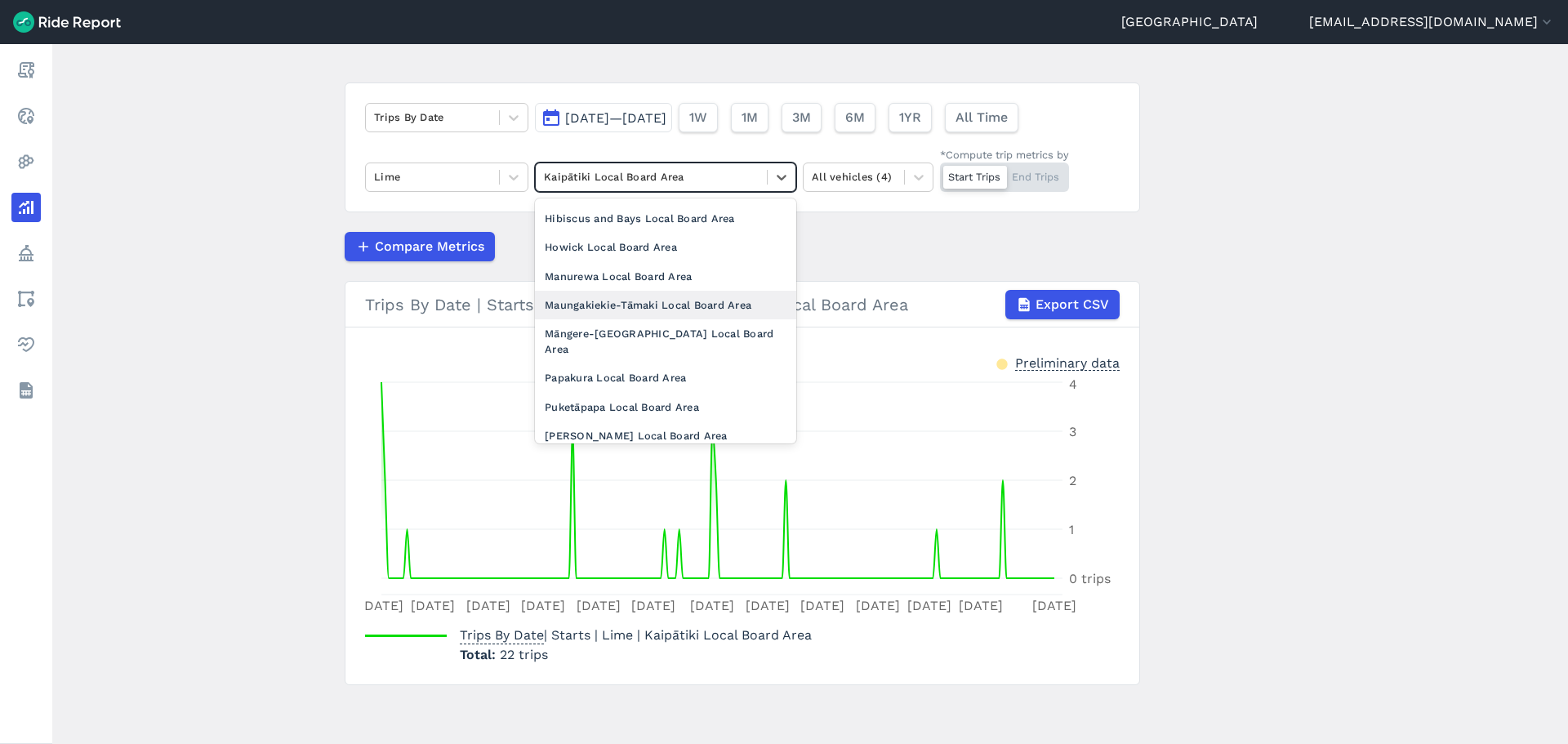
scroll to position [327, 0]
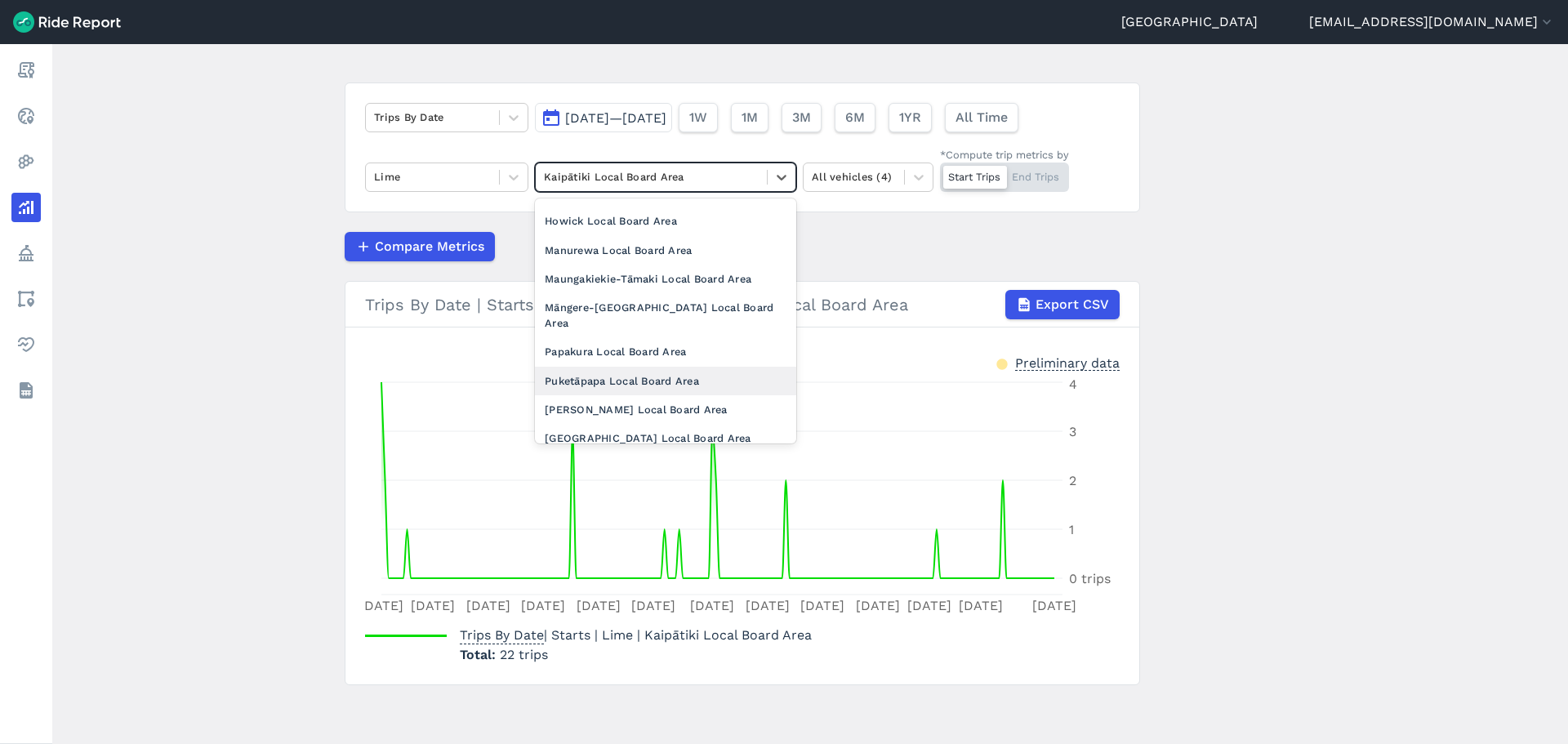
click at [642, 367] on div "Puketāpapa Local Board Area" at bounding box center [666, 381] width 262 height 28
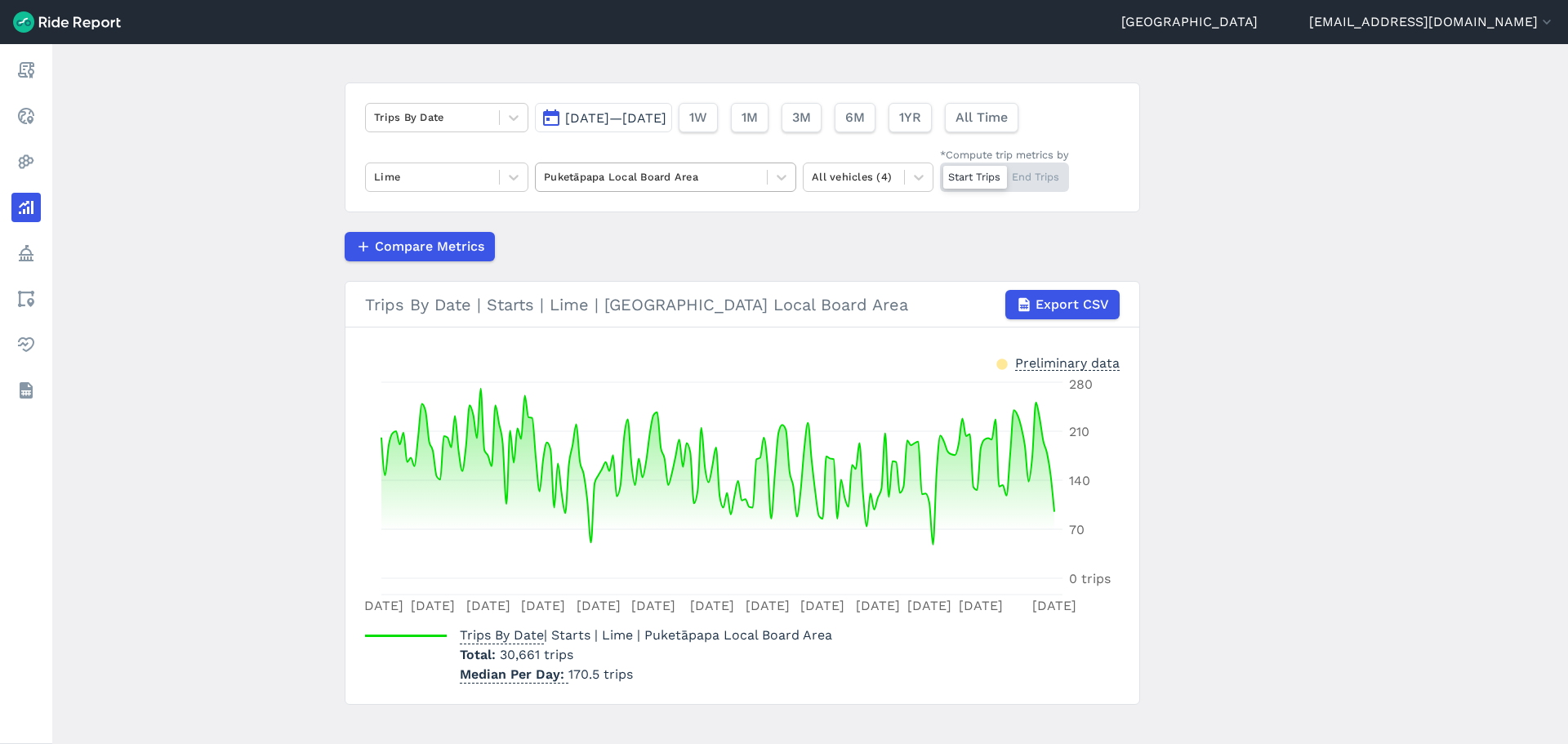
click at [629, 178] on div at bounding box center [651, 176] width 215 height 19
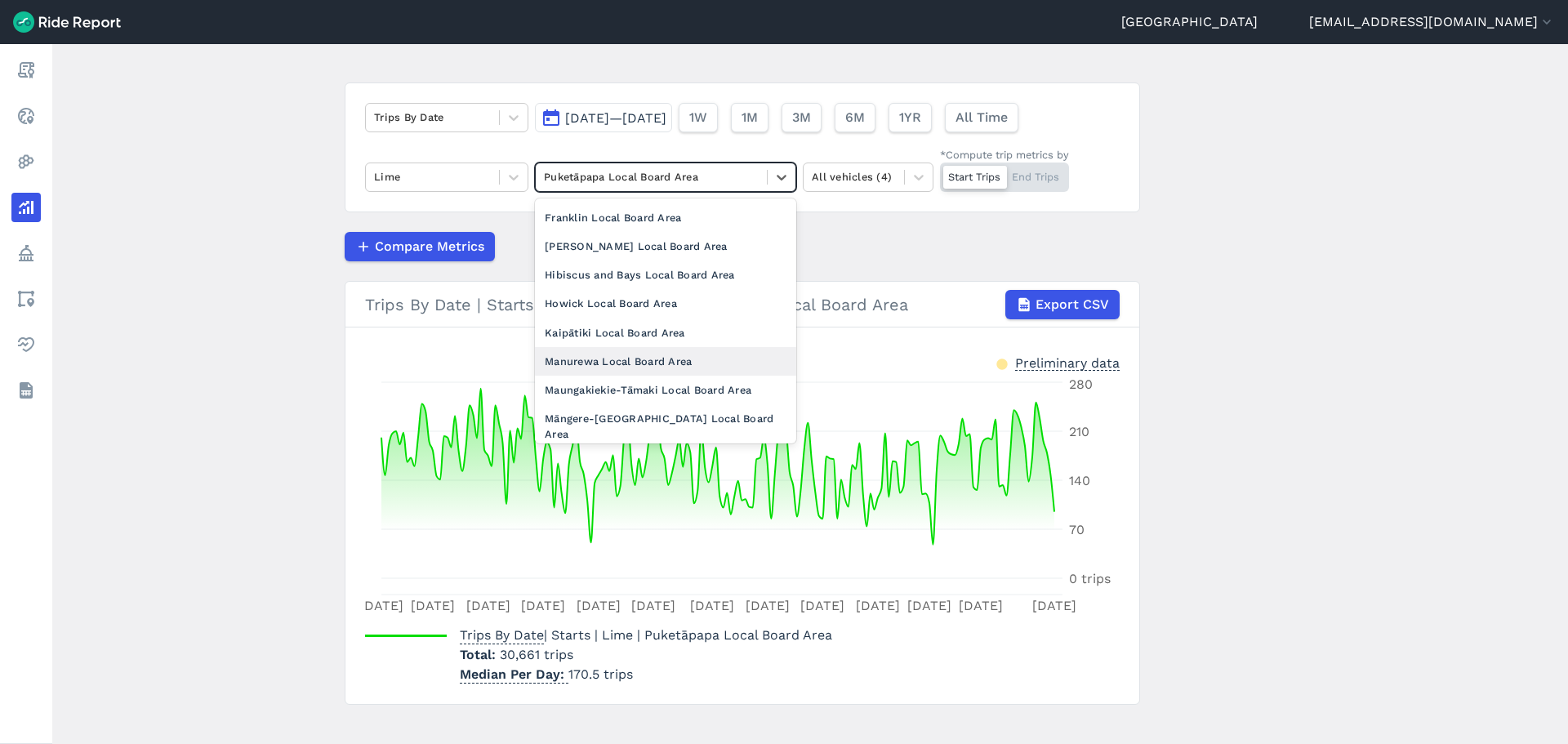
scroll to position [245, 0]
click at [656, 375] on div "Maungakiekie-Tāmaki Local Board Area" at bounding box center [666, 389] width 262 height 28
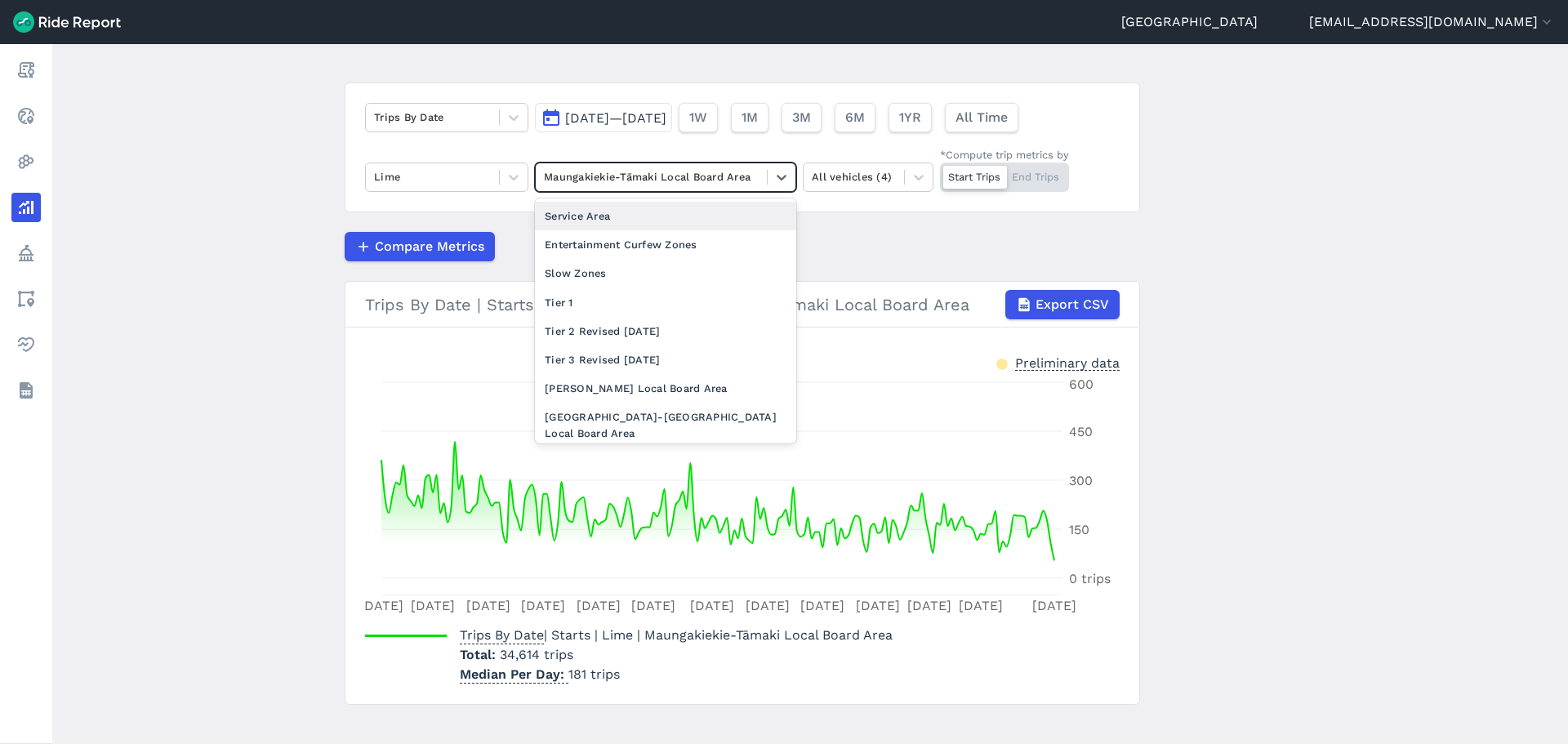
click at [637, 182] on div at bounding box center [651, 176] width 215 height 19
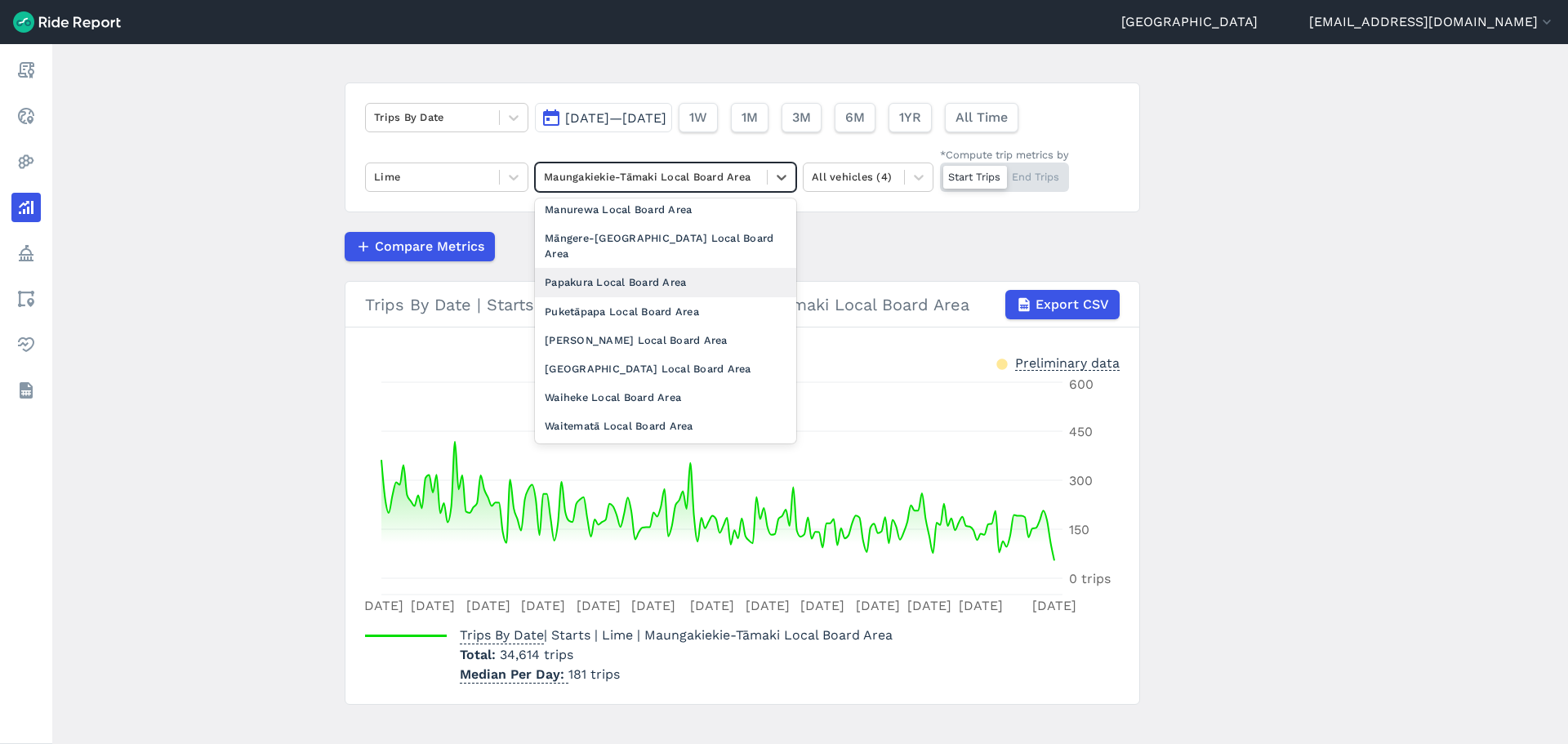
scroll to position [490, 0]
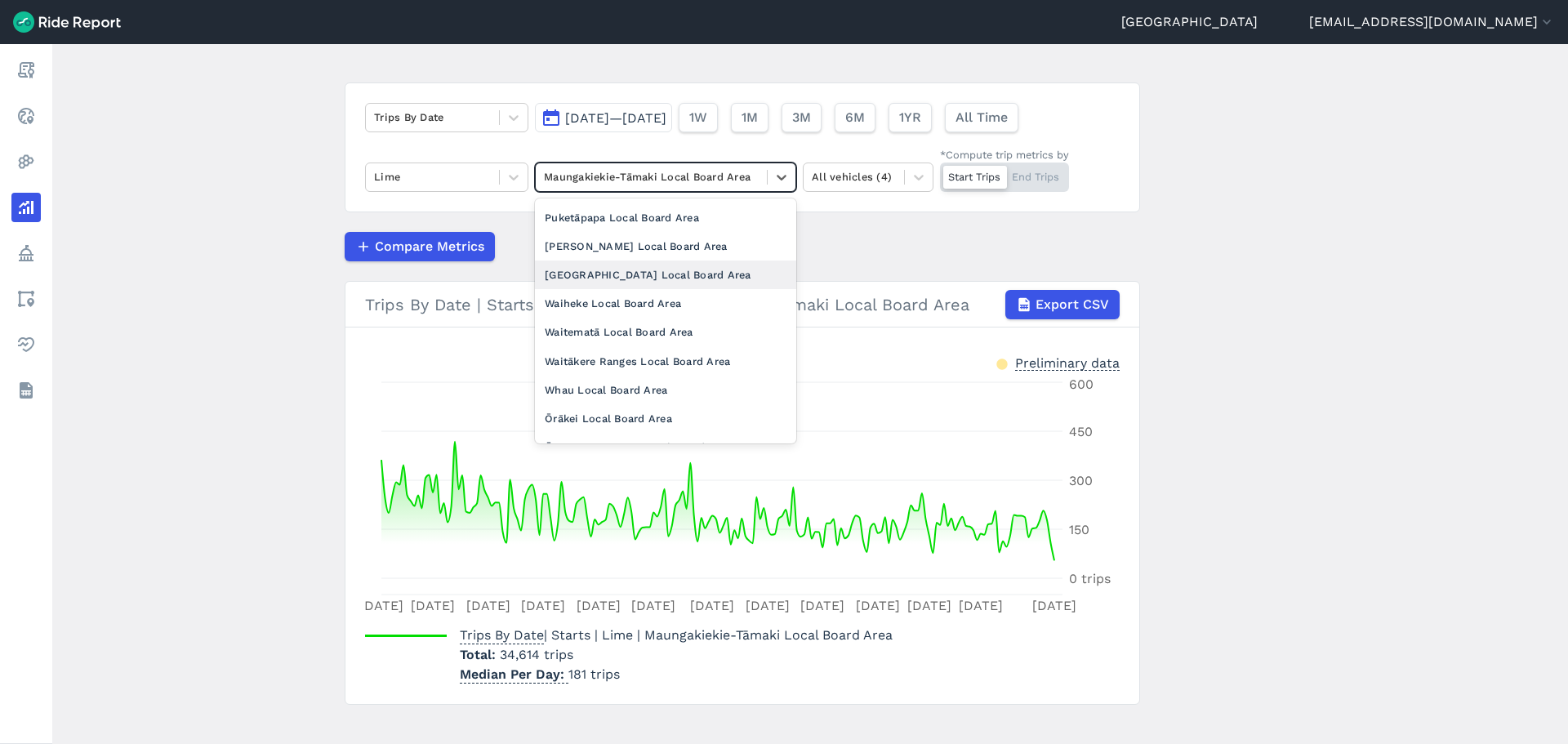
click at [637, 261] on div "Upper Harbour Local Board Area" at bounding box center [666, 274] width 262 height 28
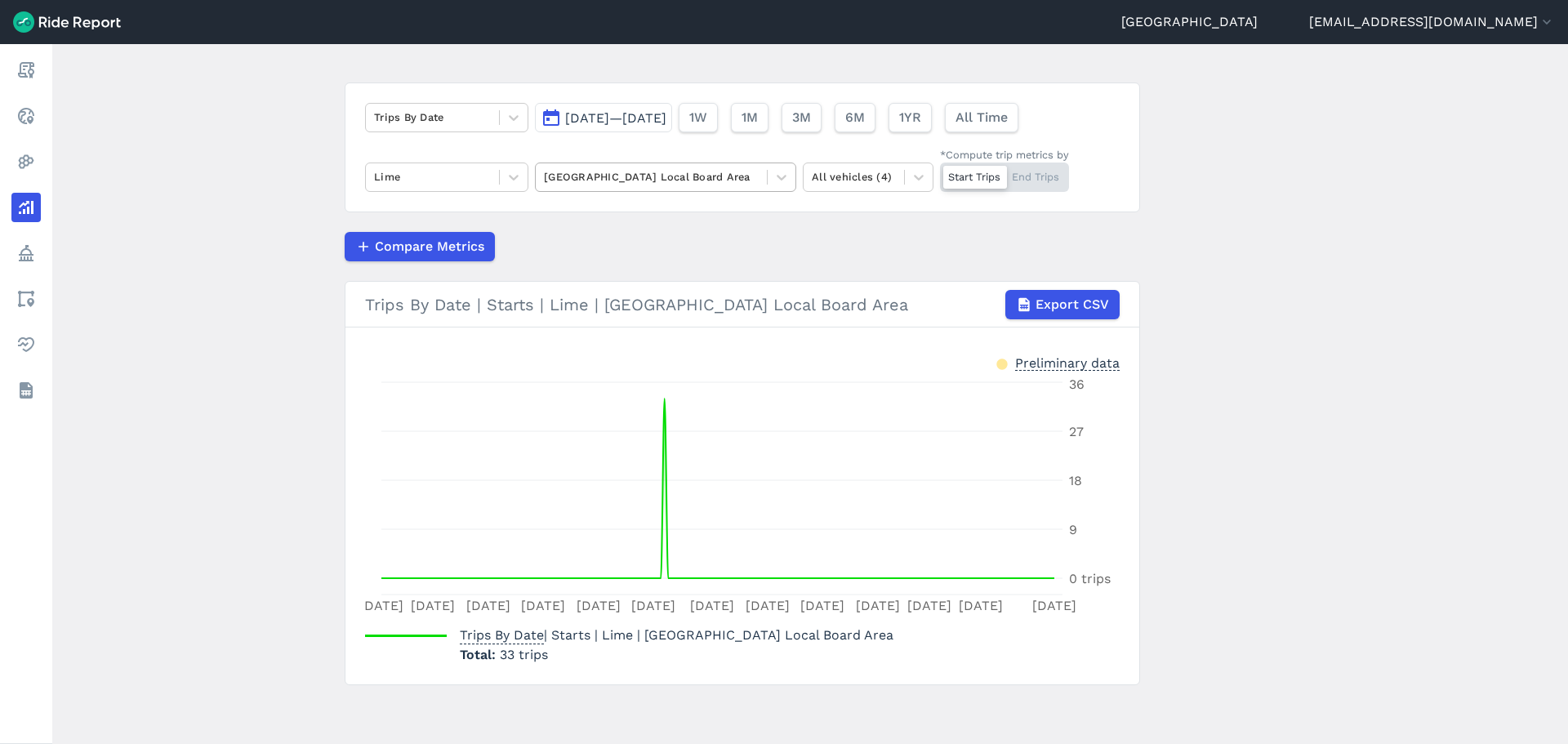
click at [720, 173] on div at bounding box center [651, 176] width 215 height 19
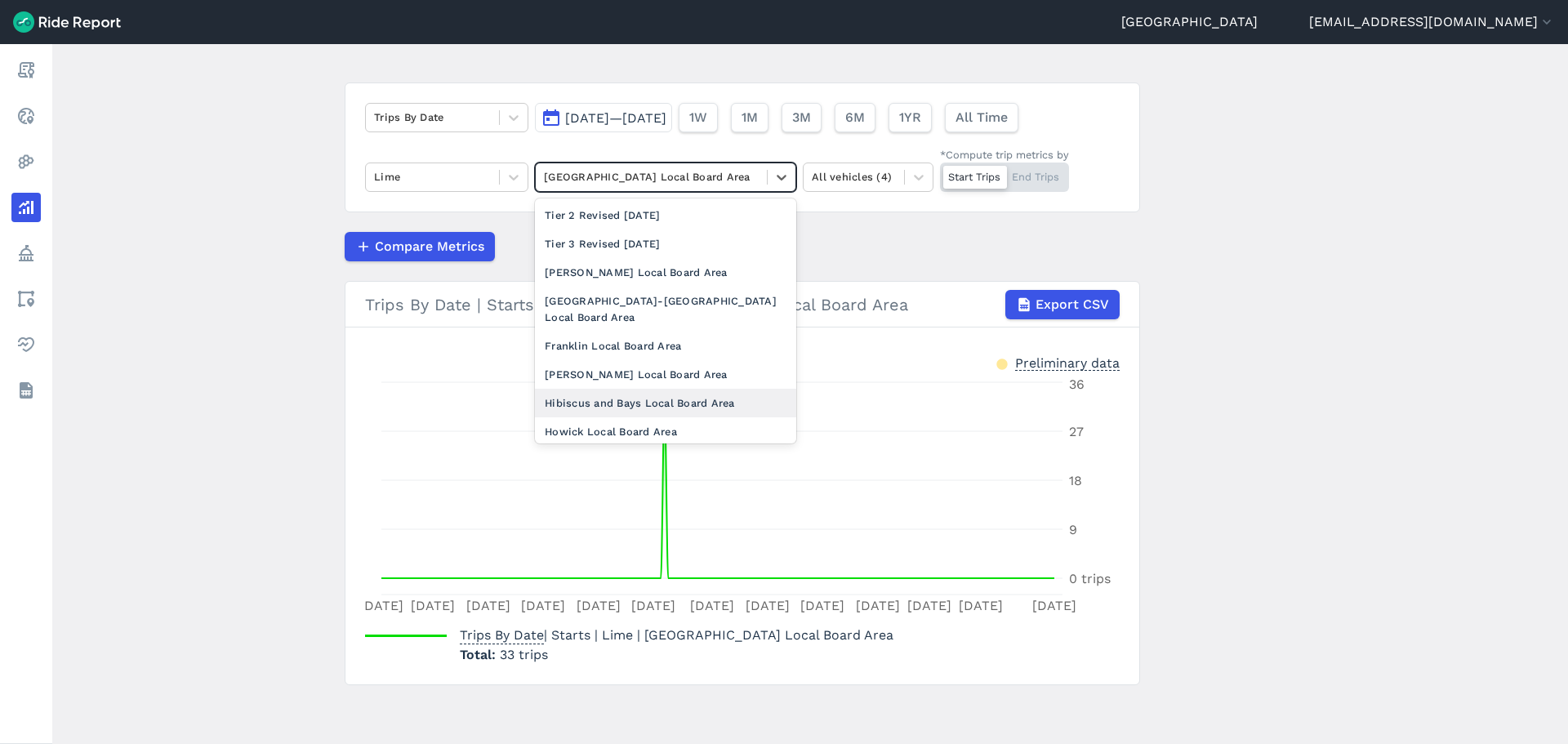
scroll to position [245, 0]
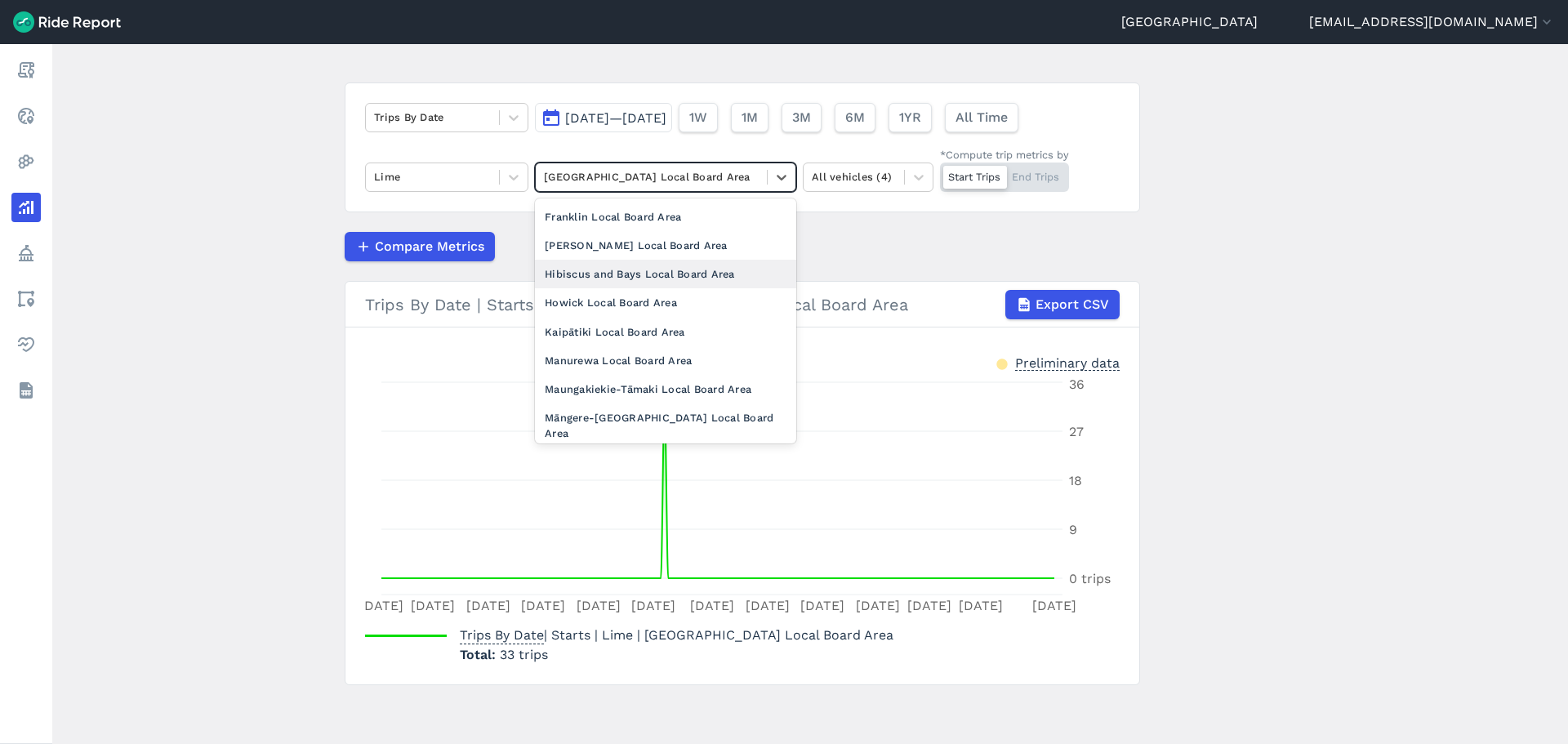
click at [645, 269] on div "Hibiscus and Bays Local Board Area" at bounding box center [666, 273] width 262 height 28
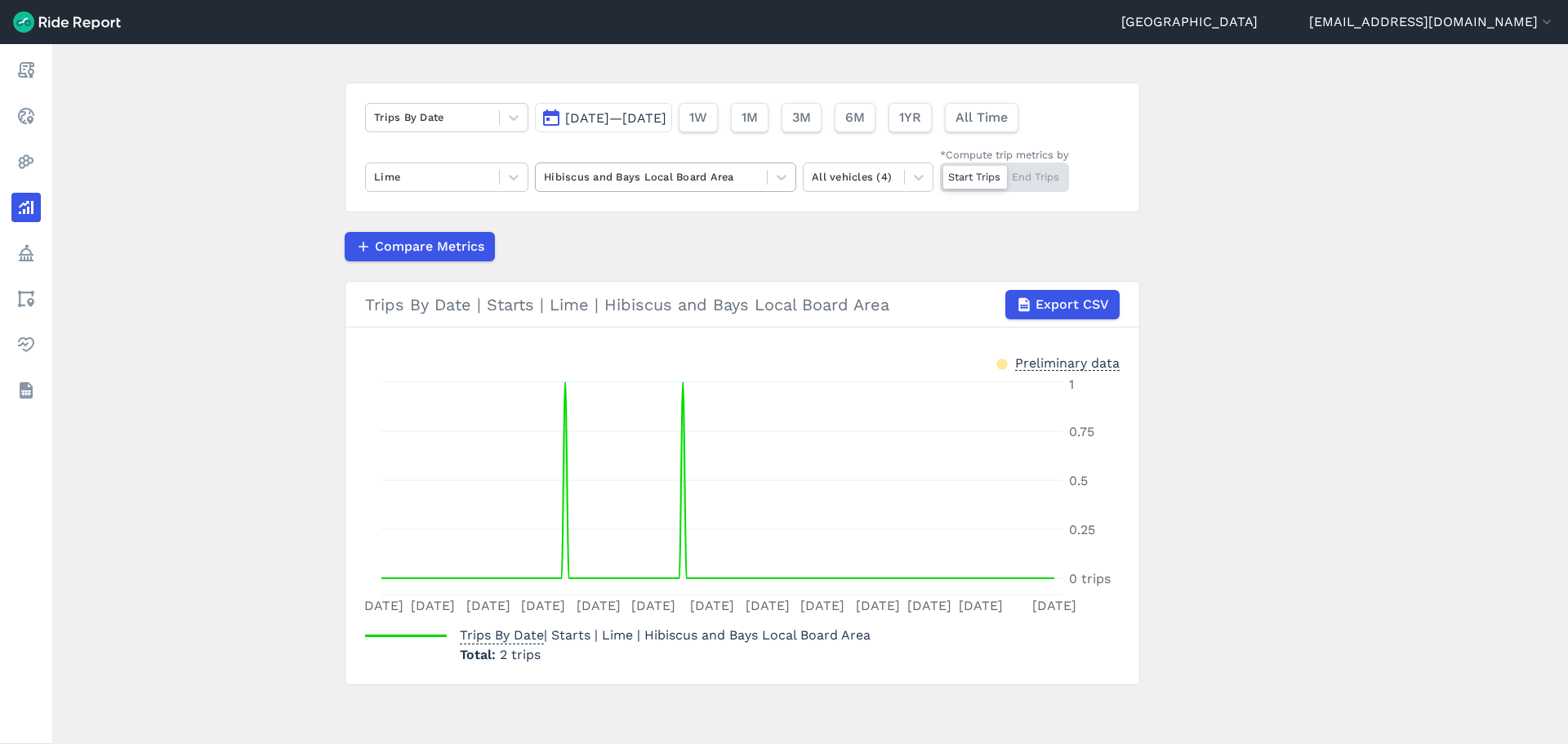
click at [698, 183] on div at bounding box center [651, 176] width 215 height 19
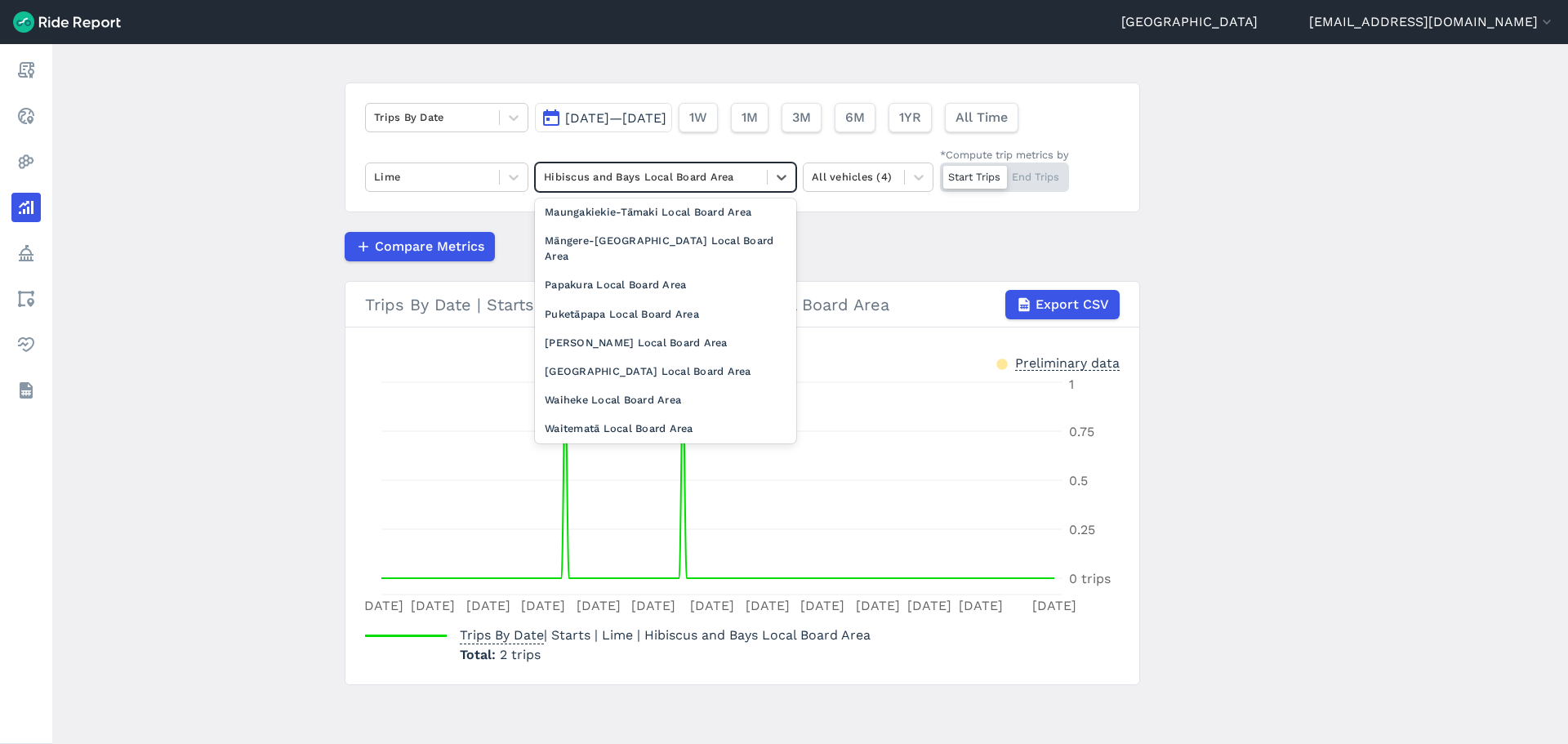
scroll to position [509, 0]
click at [639, 357] on div "Whau Local Board Area" at bounding box center [666, 371] width 262 height 28
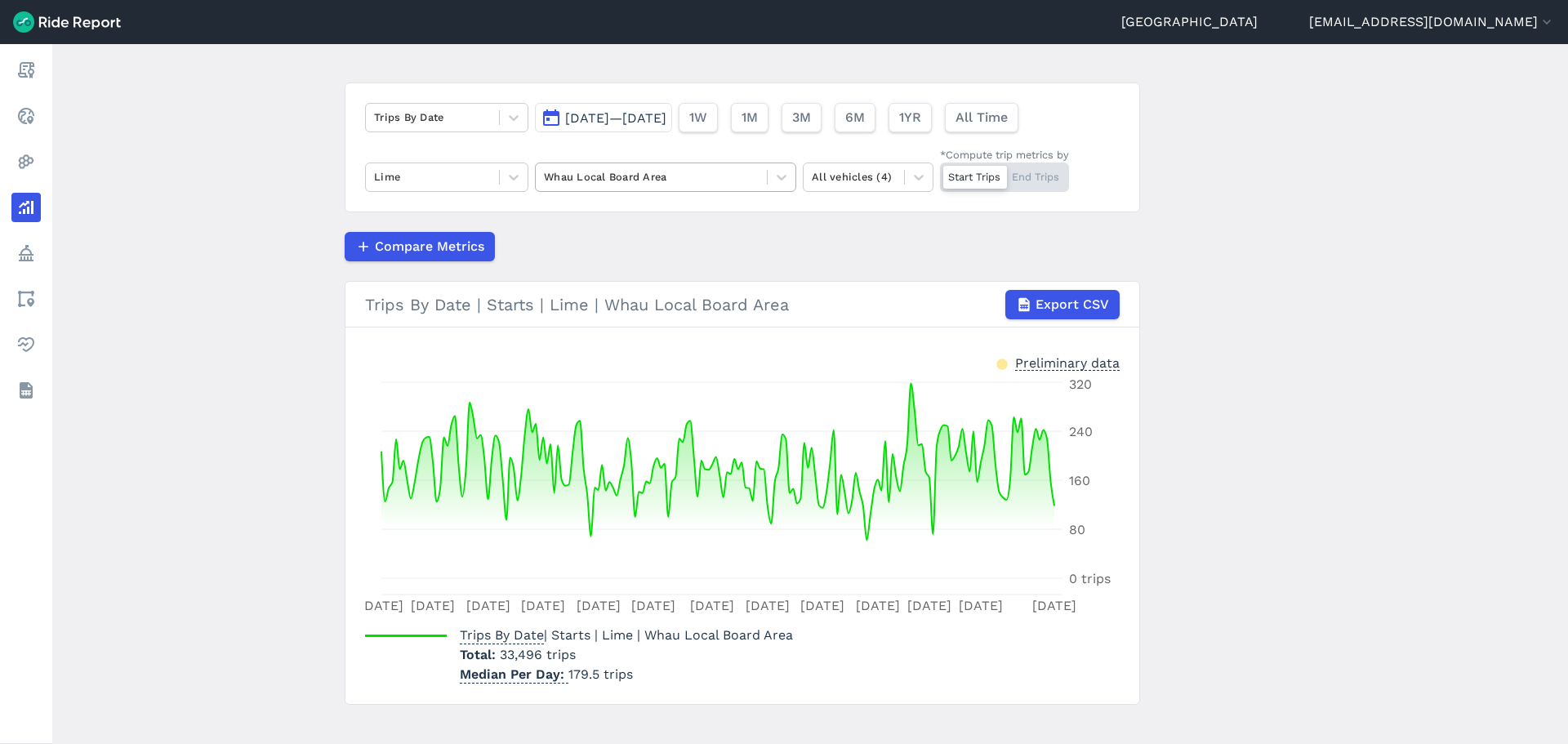
click at [619, 167] on div at bounding box center [651, 176] width 215 height 19
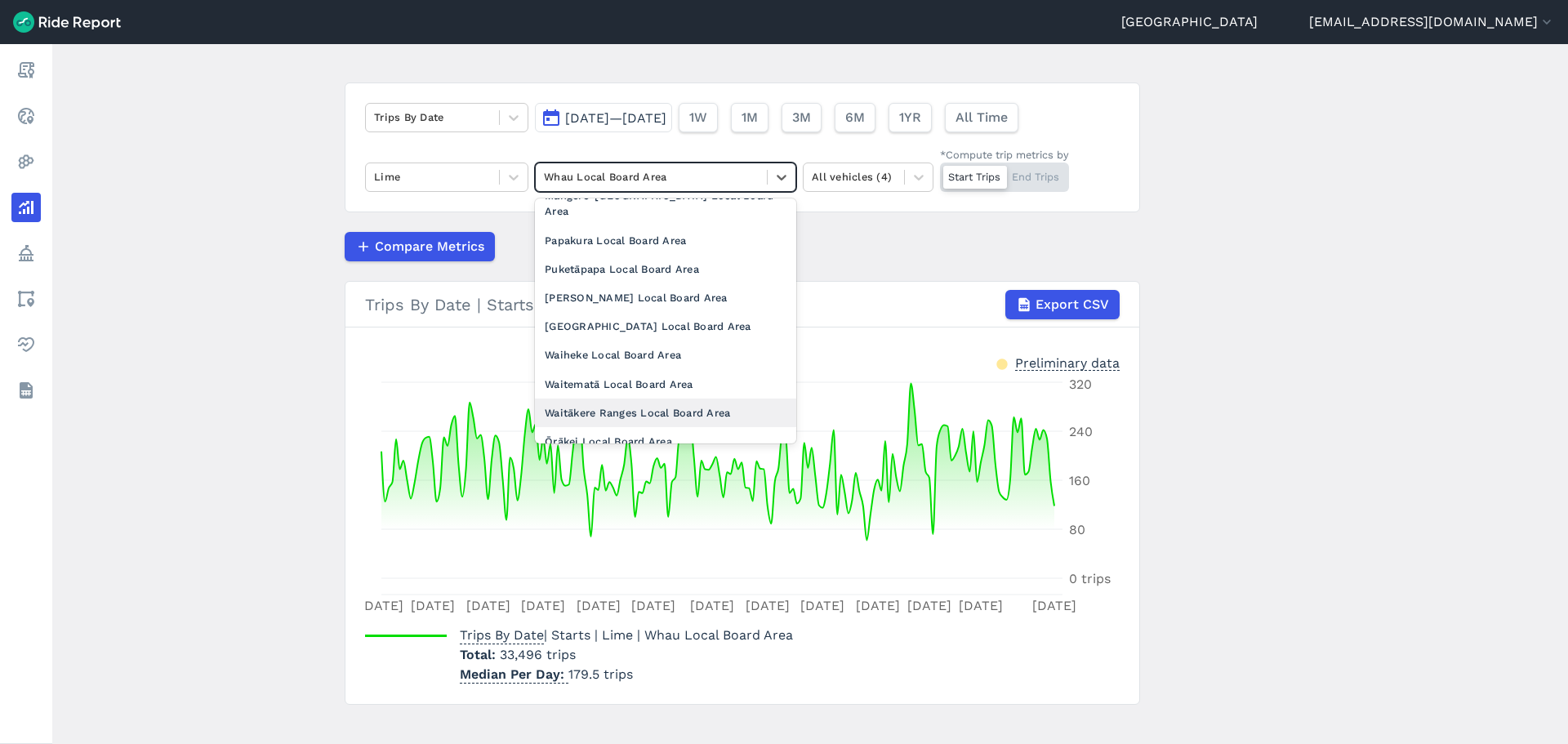
scroll to position [427, 0]
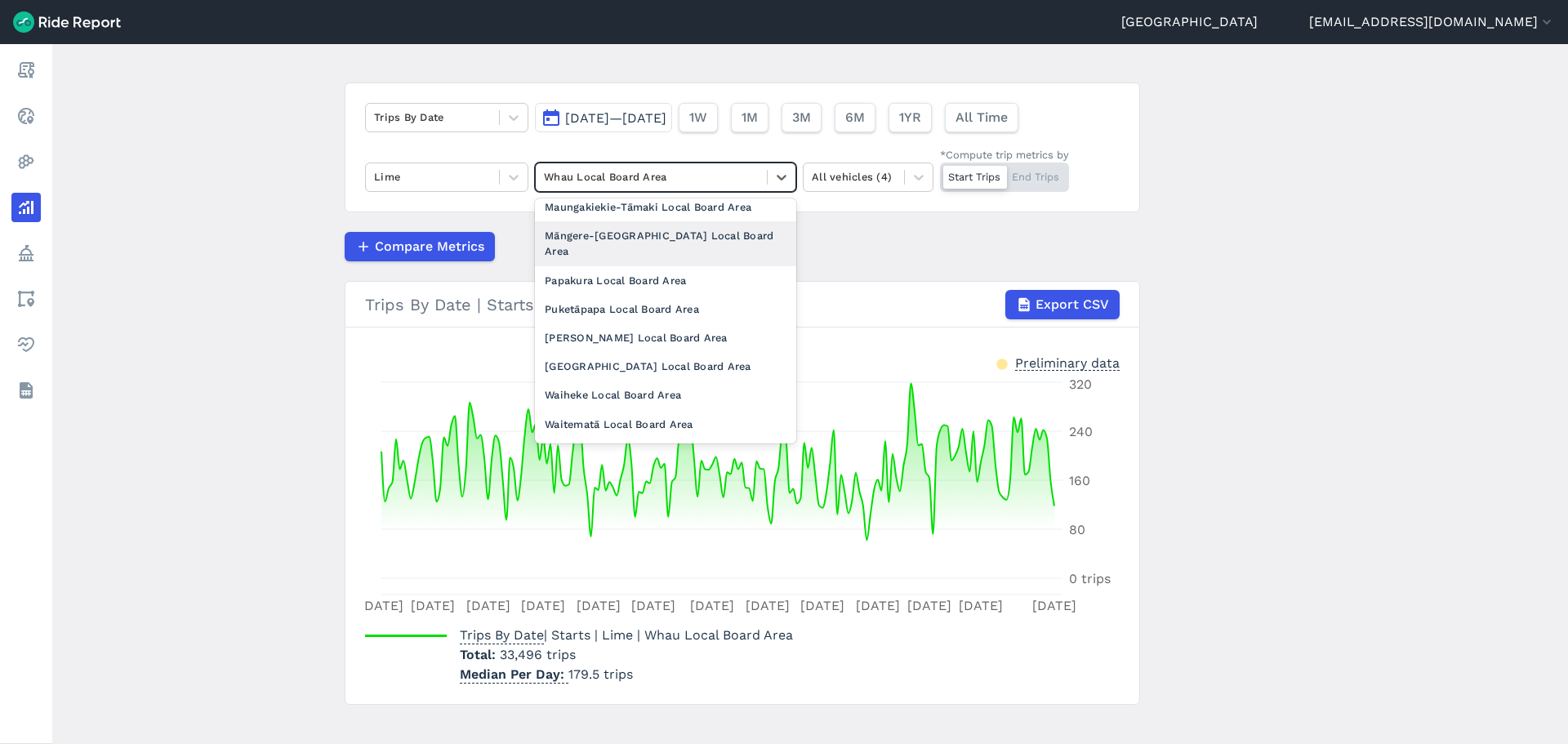
click at [651, 224] on div "Māngere-Ōtāhuhu Local Board Area" at bounding box center [666, 243] width 262 height 44
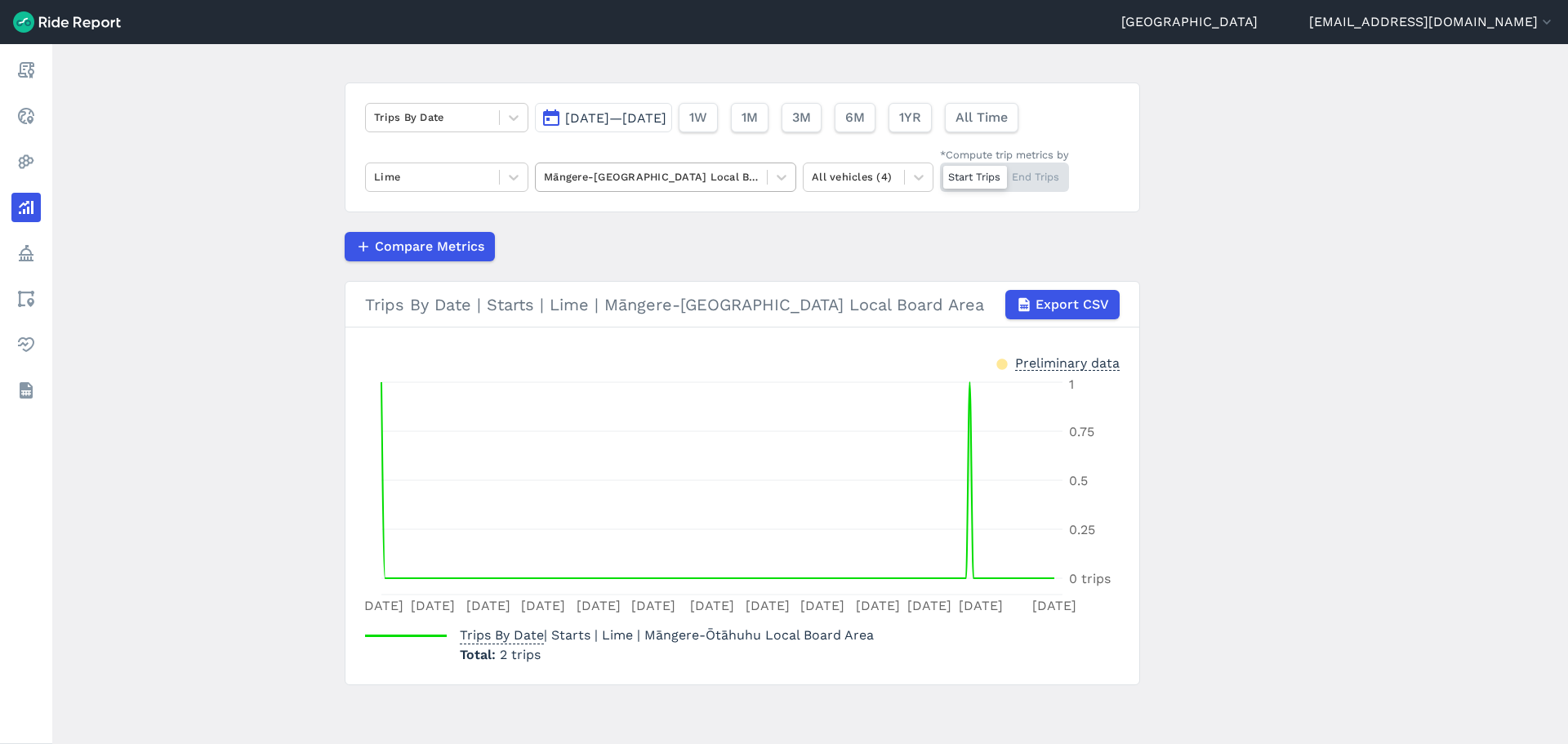
click at [744, 180] on div at bounding box center [651, 176] width 215 height 19
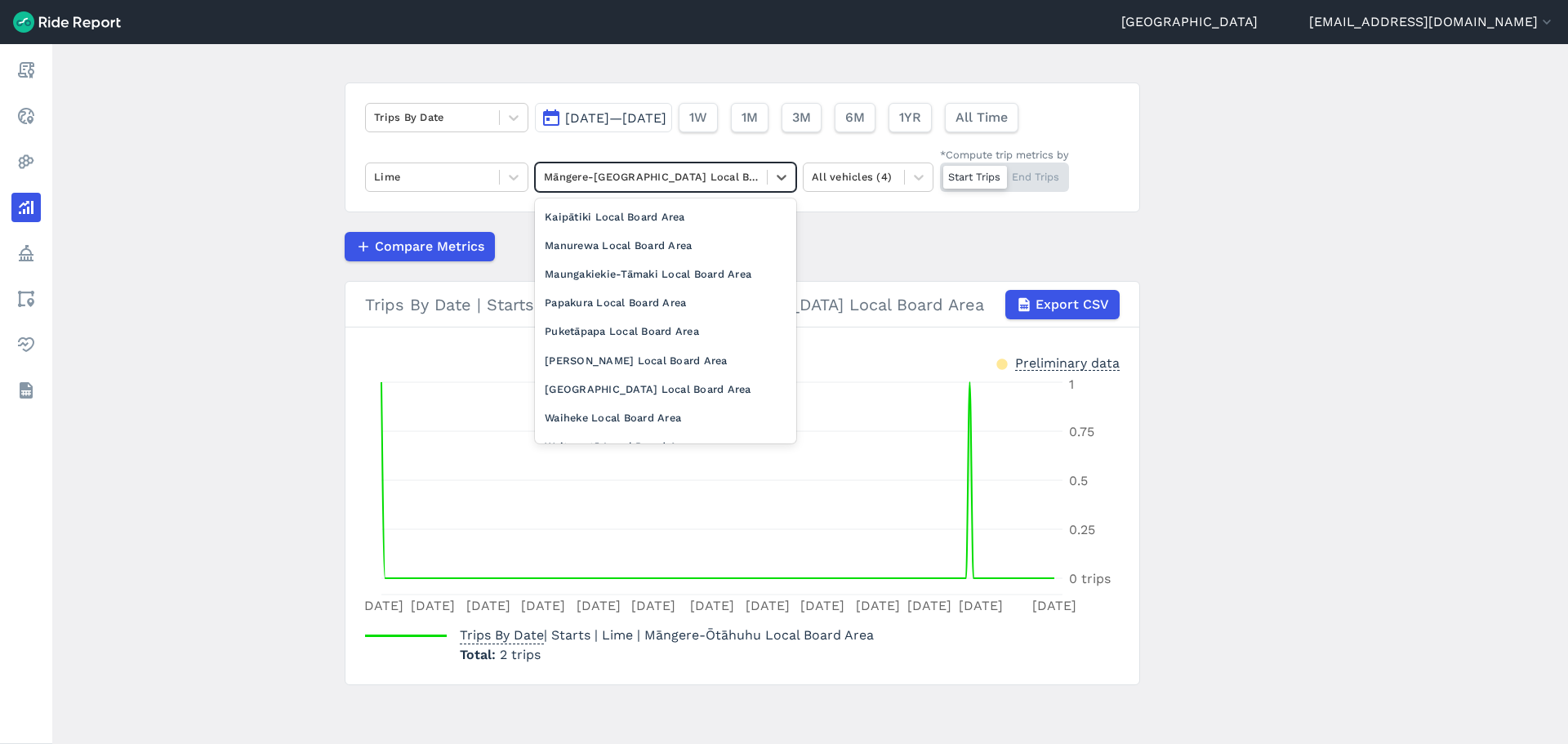
scroll to position [509, 0]
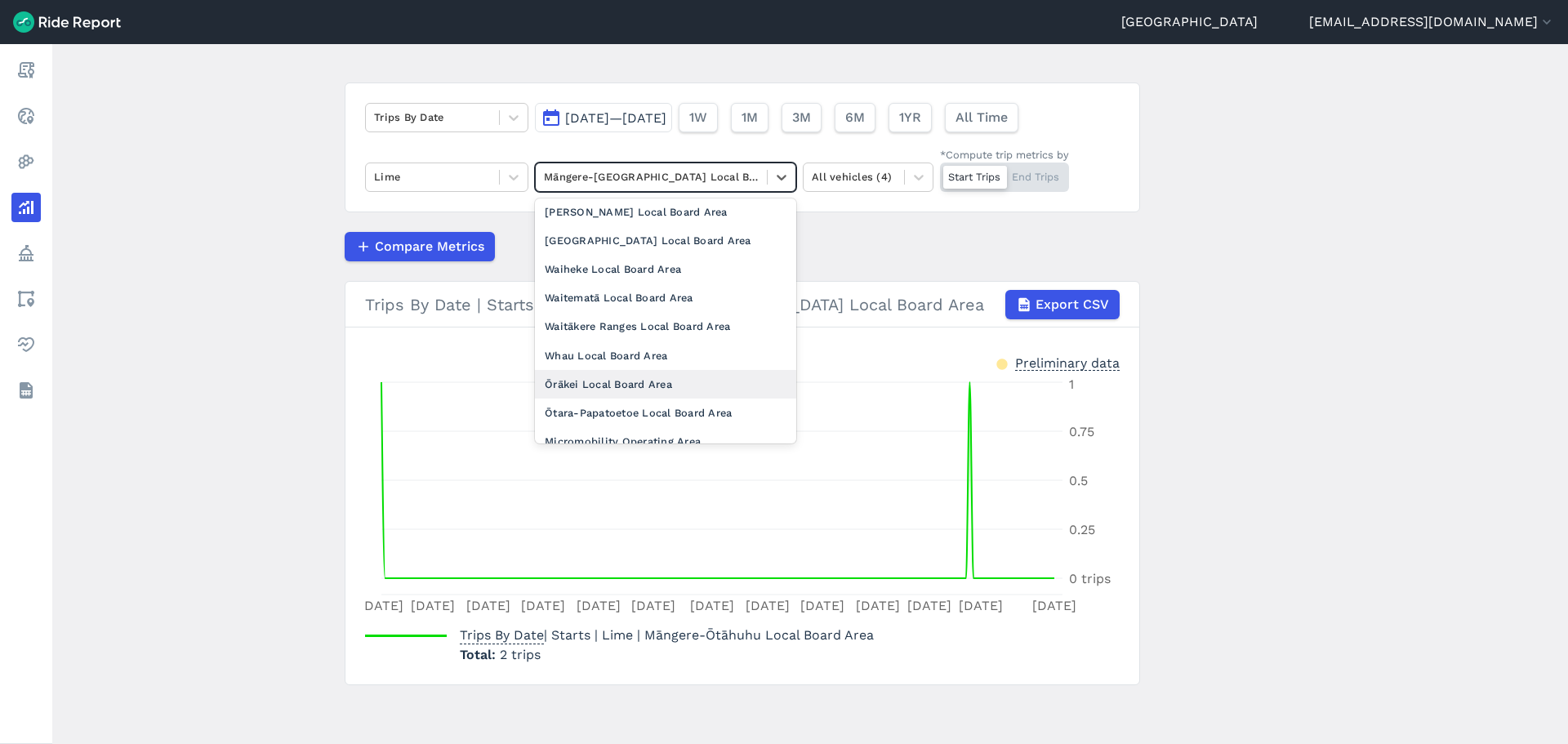
click at [671, 370] on div "Ōrākei Local Board Area" at bounding box center [666, 384] width 262 height 28
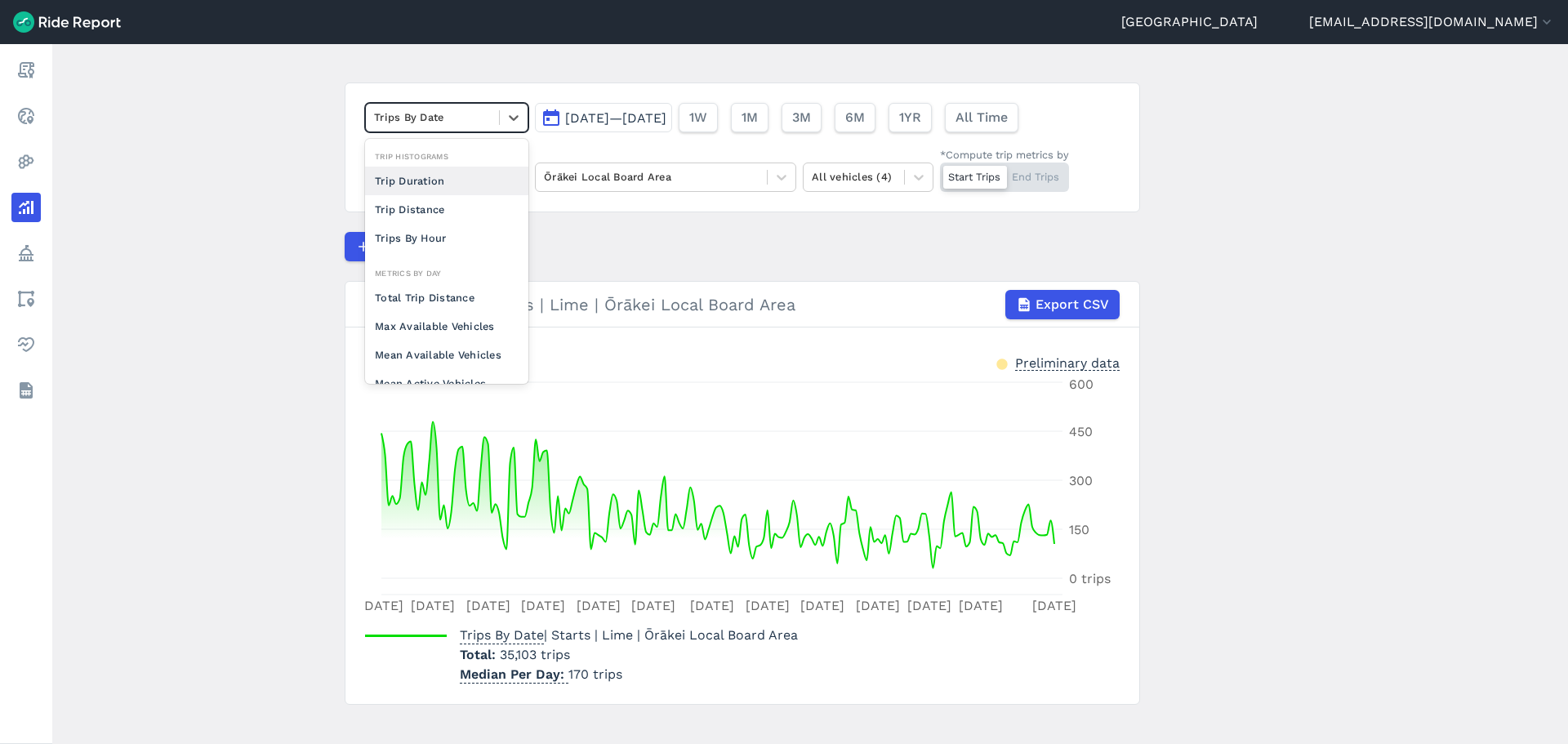
click at [437, 125] on div at bounding box center [433, 116] width 117 height 19
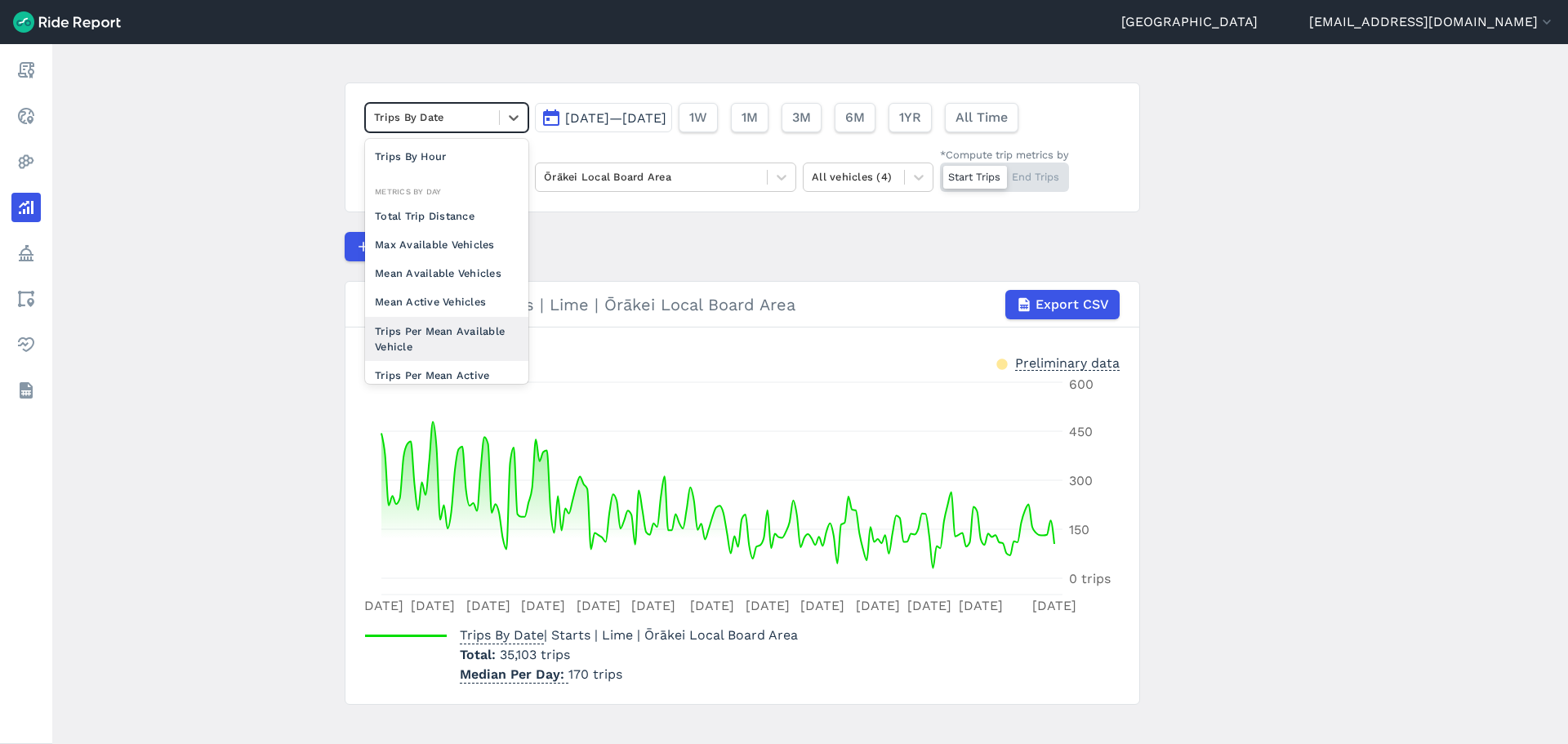
click at [472, 338] on div "Trips Per Mean Available Vehicle" at bounding box center [446, 339] width 163 height 44
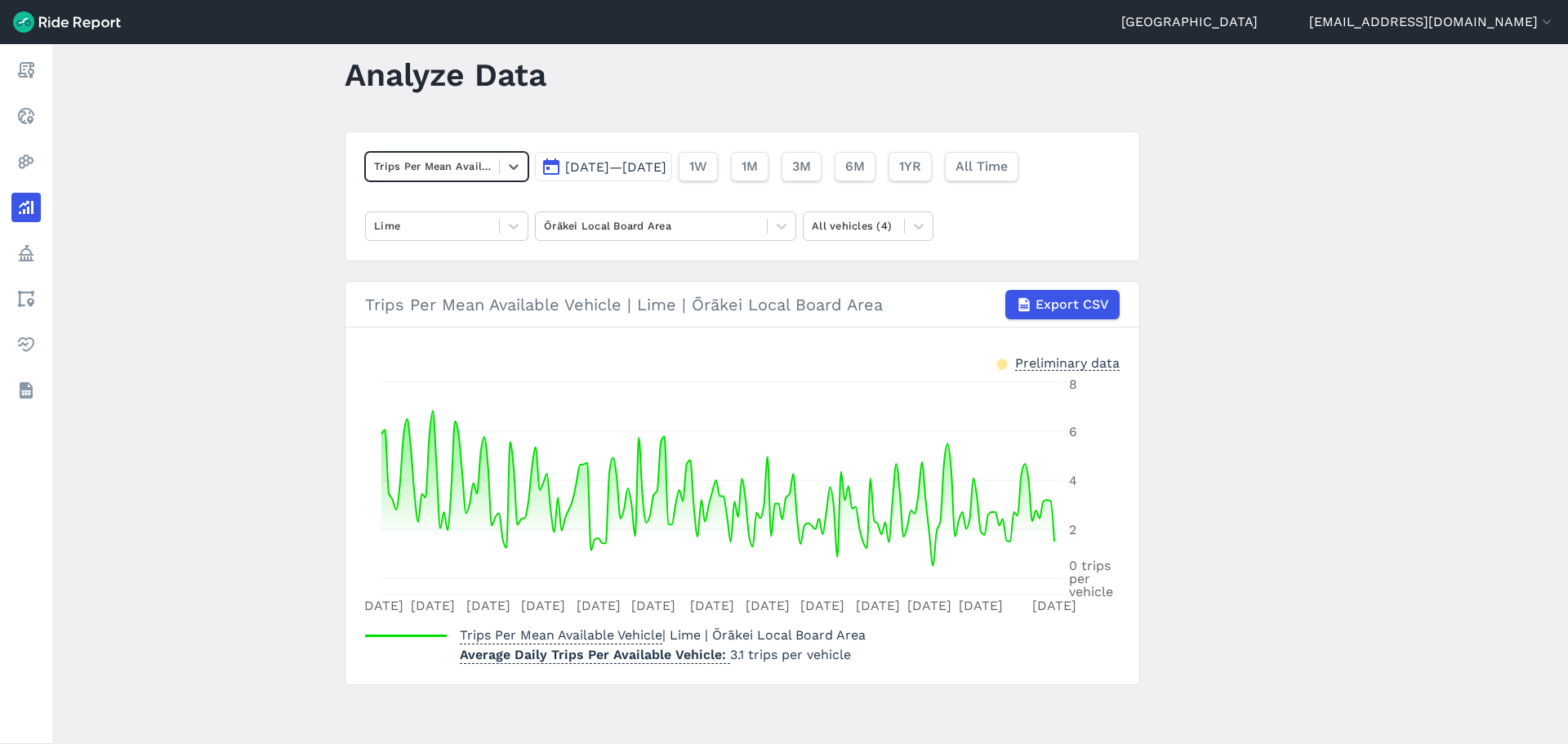
scroll to position [34, 0]
click at [745, 223] on div at bounding box center [651, 226] width 215 height 19
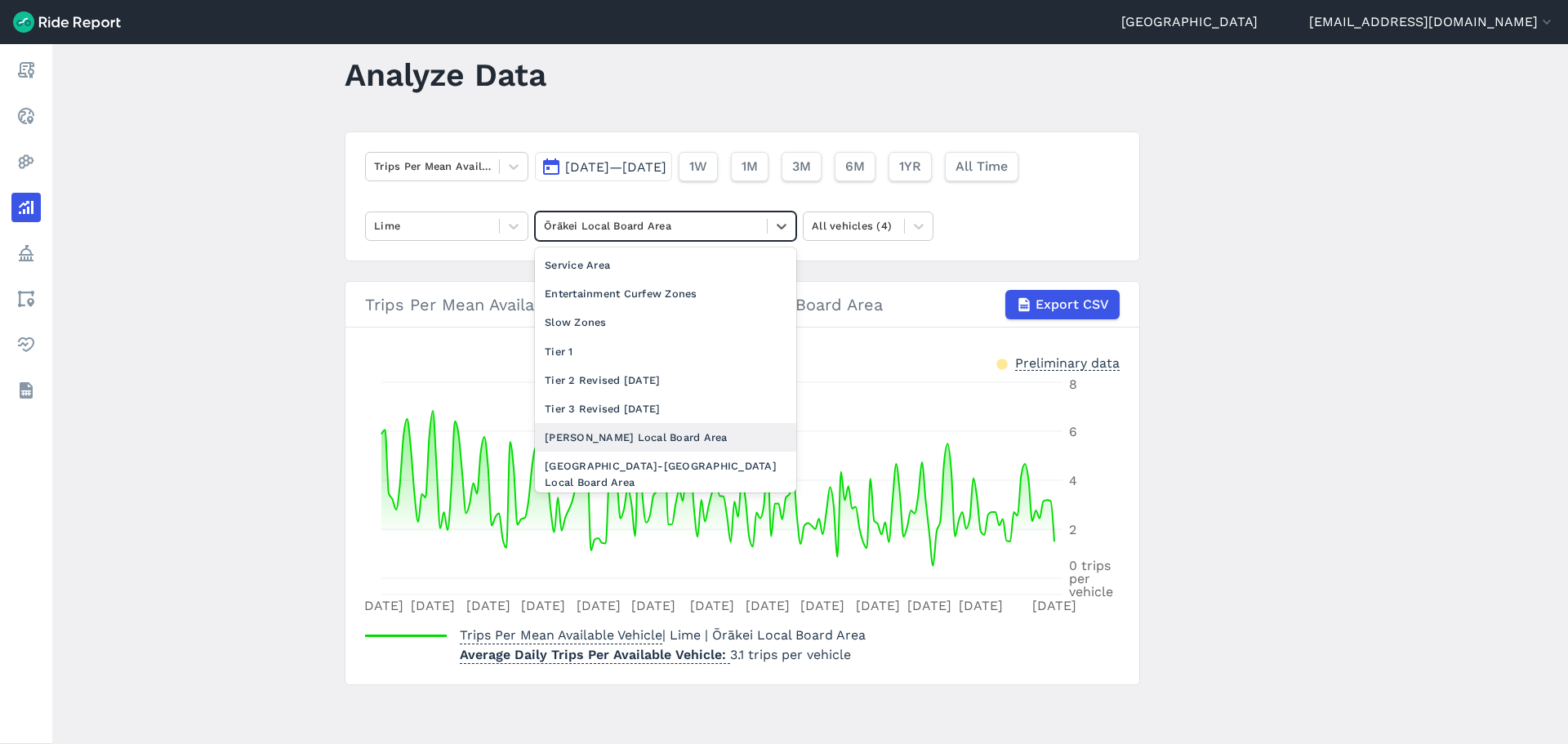
scroll to position [82, 0]
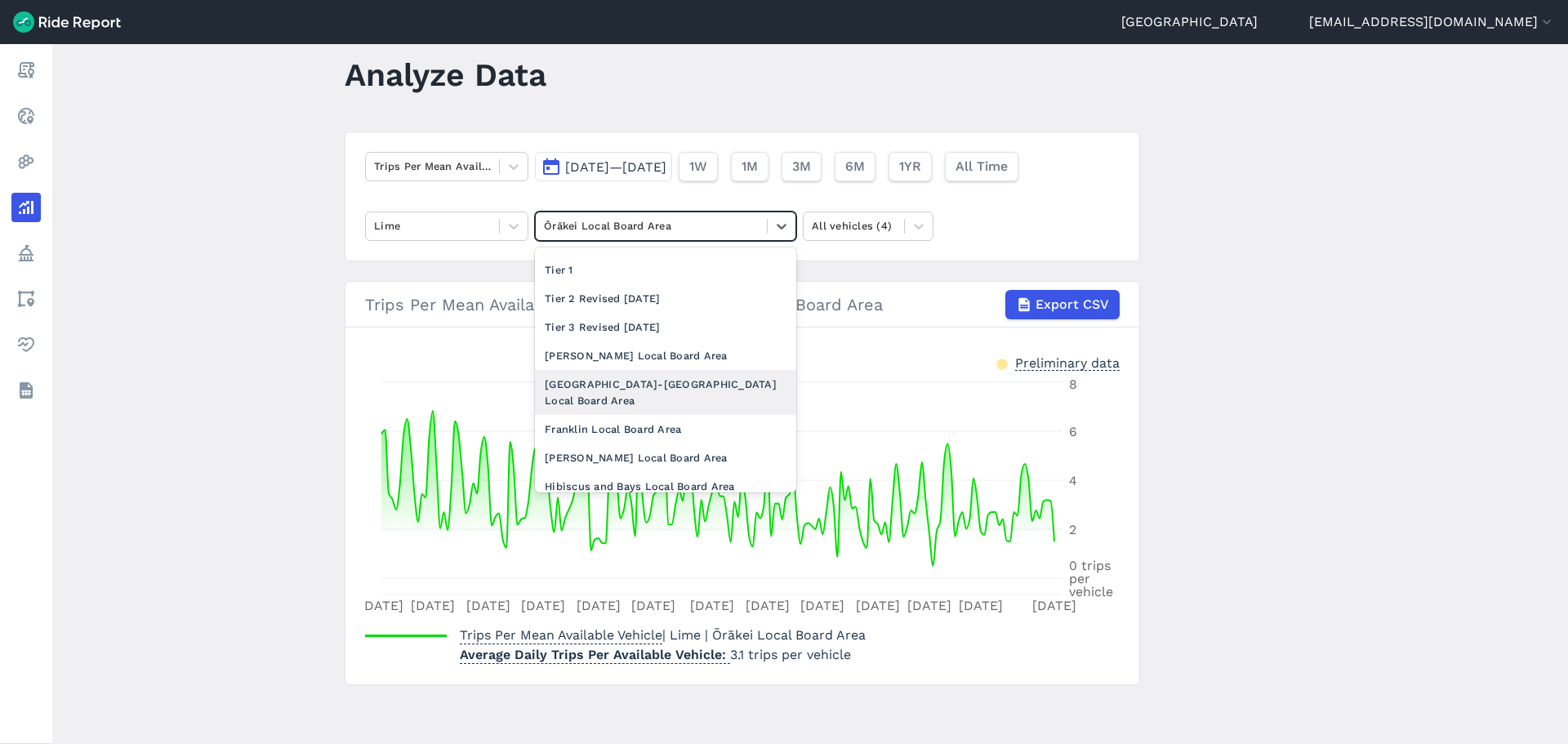
click at [618, 382] on div "Devonport-Takapuna Local Board Area" at bounding box center [666, 392] width 262 height 44
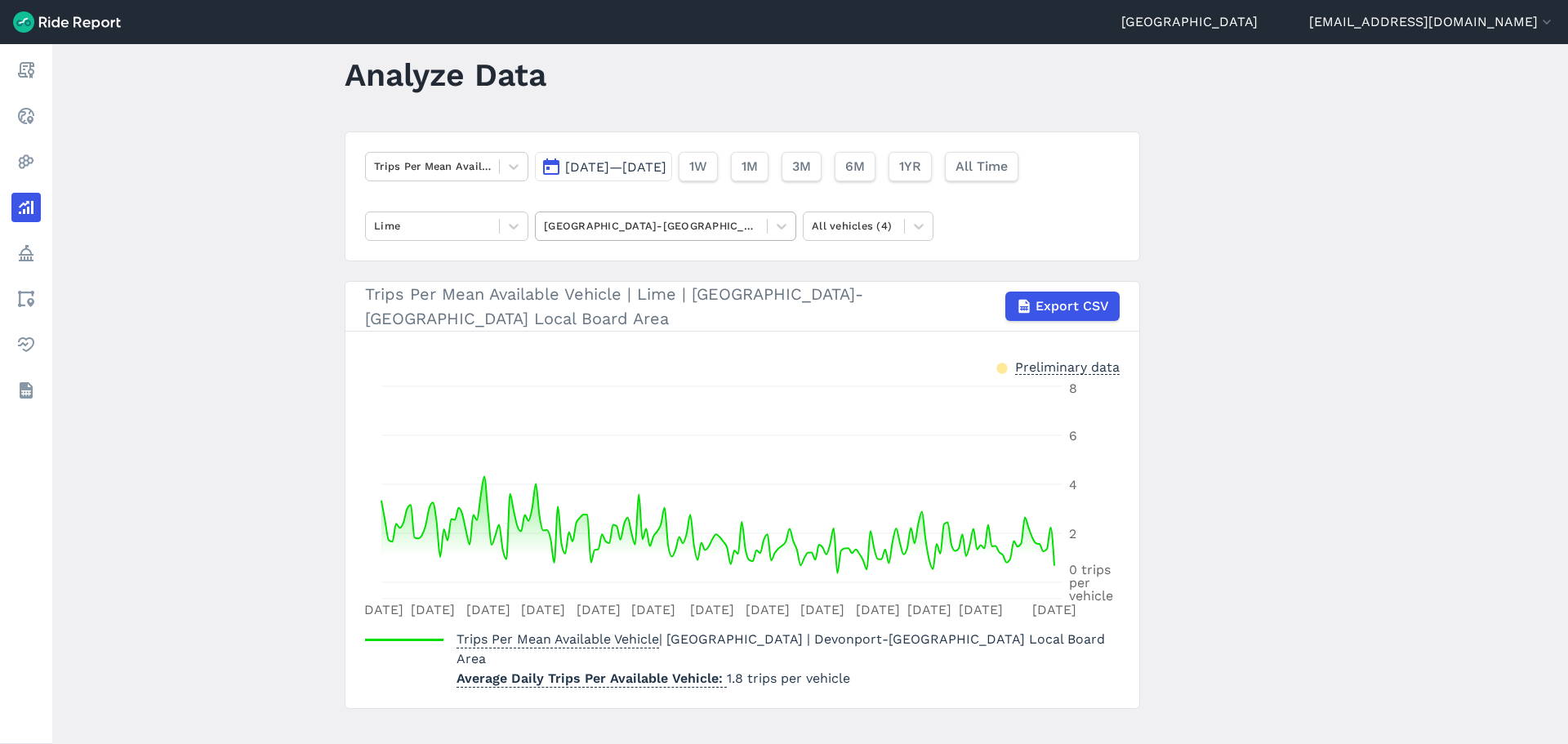
click at [618, 231] on div at bounding box center [651, 226] width 215 height 19
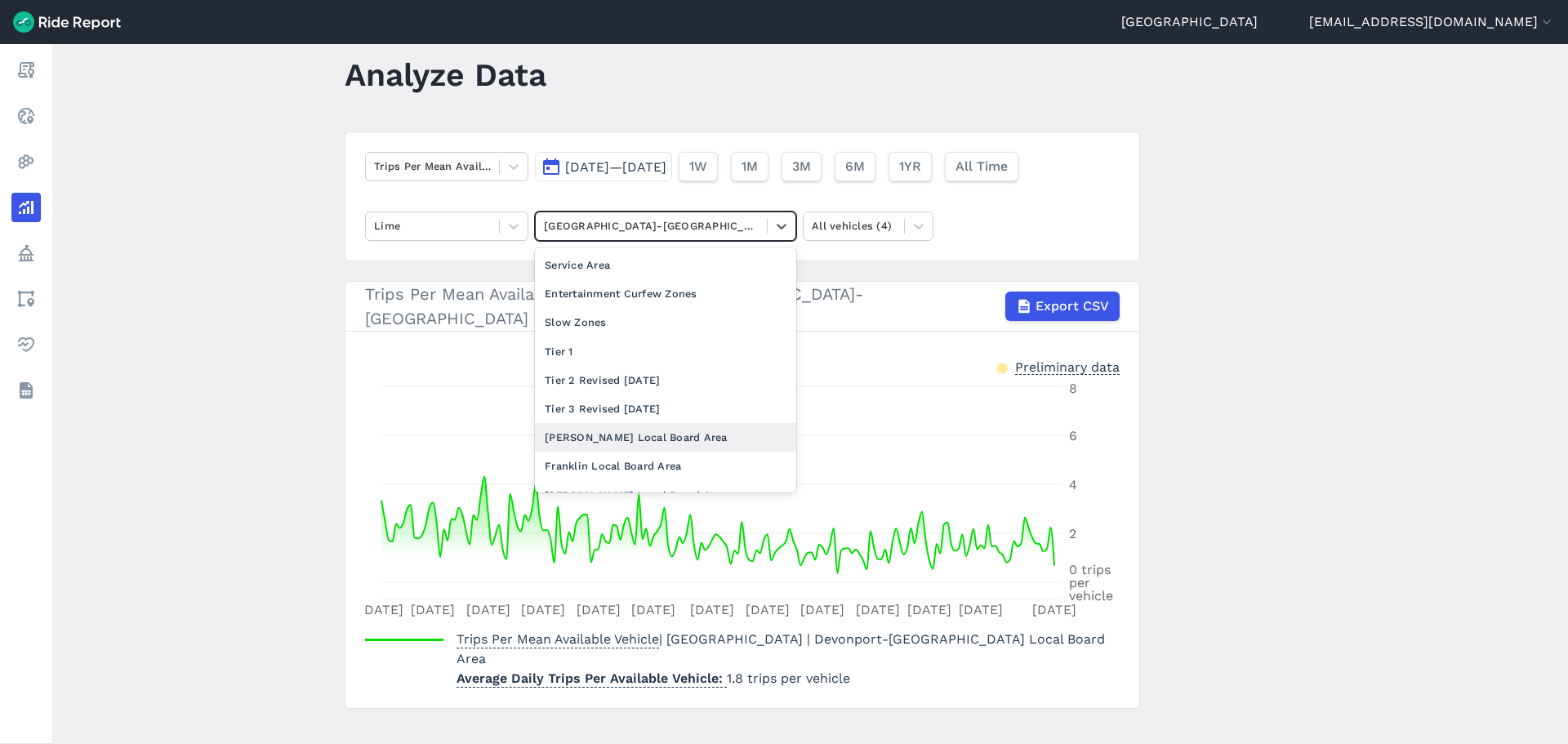
click at [628, 438] on div "Albert-Eden Local Board Area" at bounding box center [666, 436] width 262 height 28
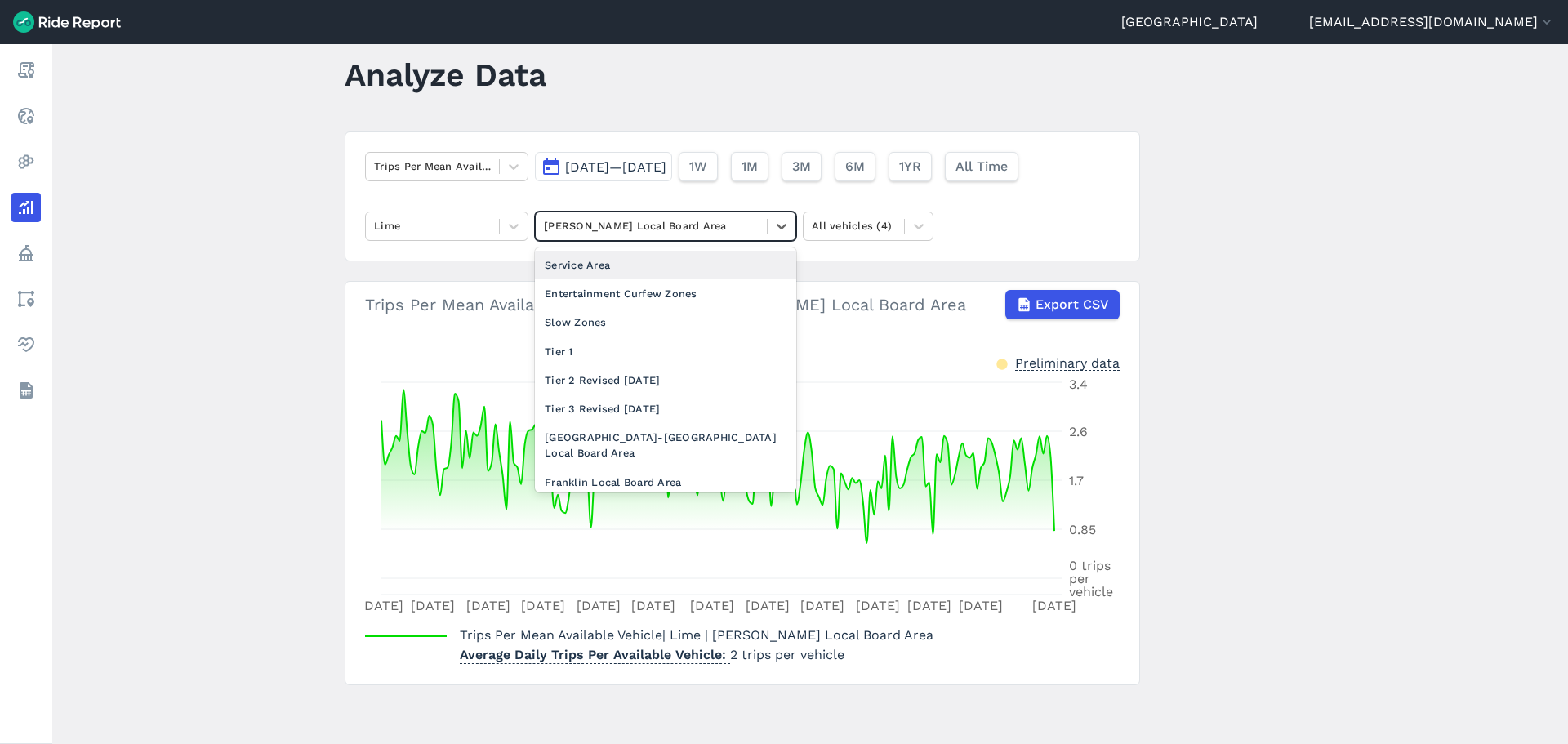
click at [609, 237] on div "Albert-Eden Local Board Area" at bounding box center [651, 226] width 231 height 25
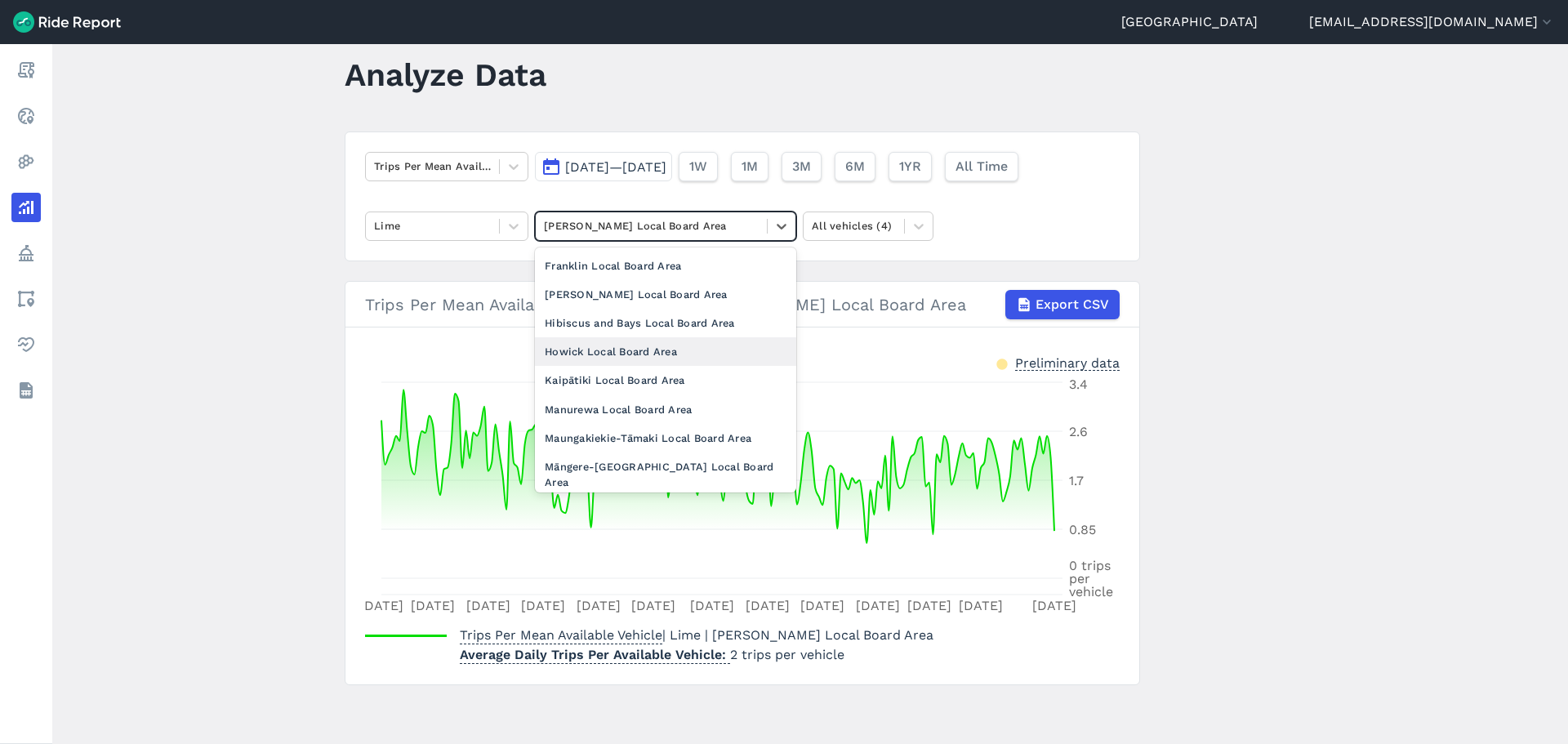
scroll to position [245, 0]
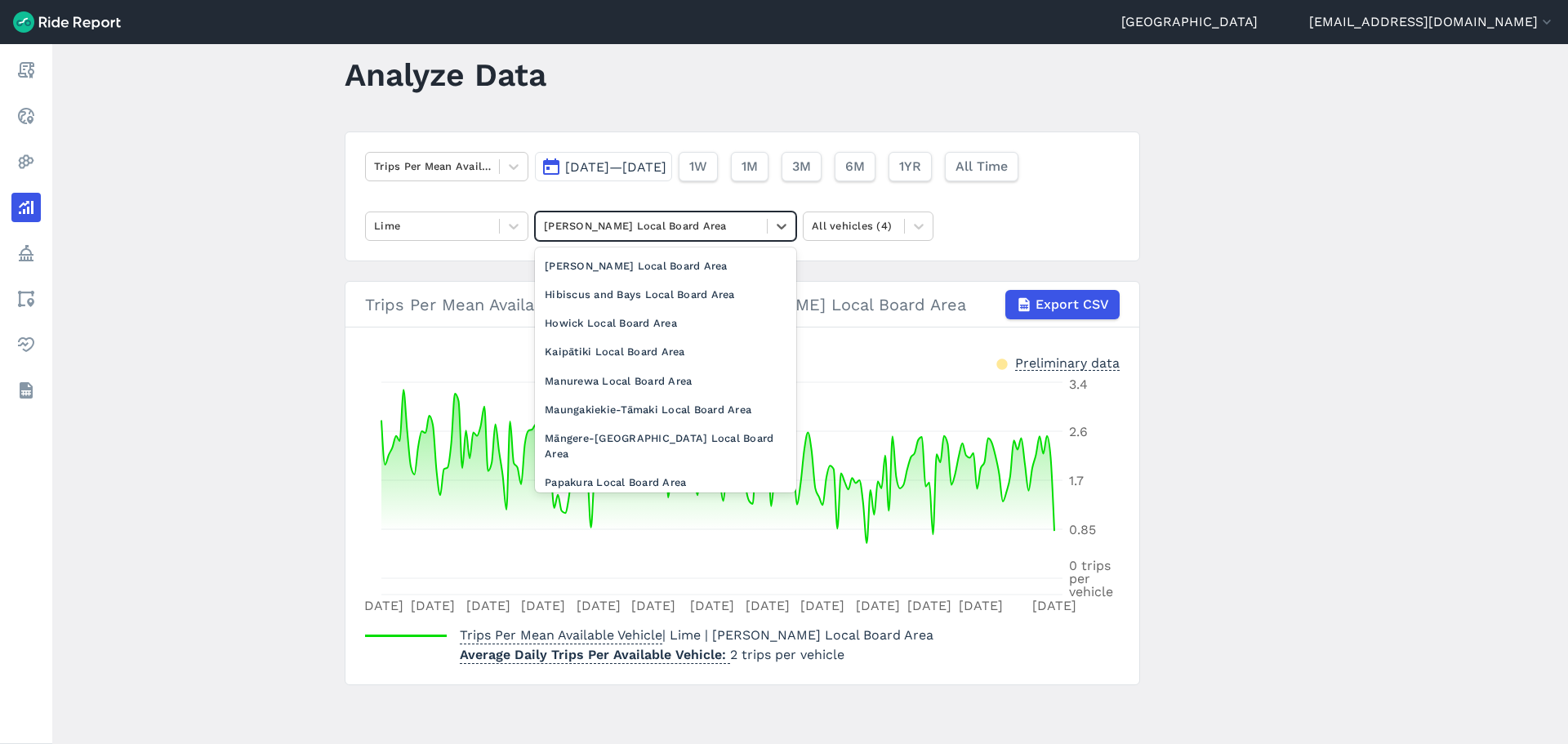
click at [597, 497] on div "Puketāpapa Local Board Area" at bounding box center [666, 511] width 262 height 28
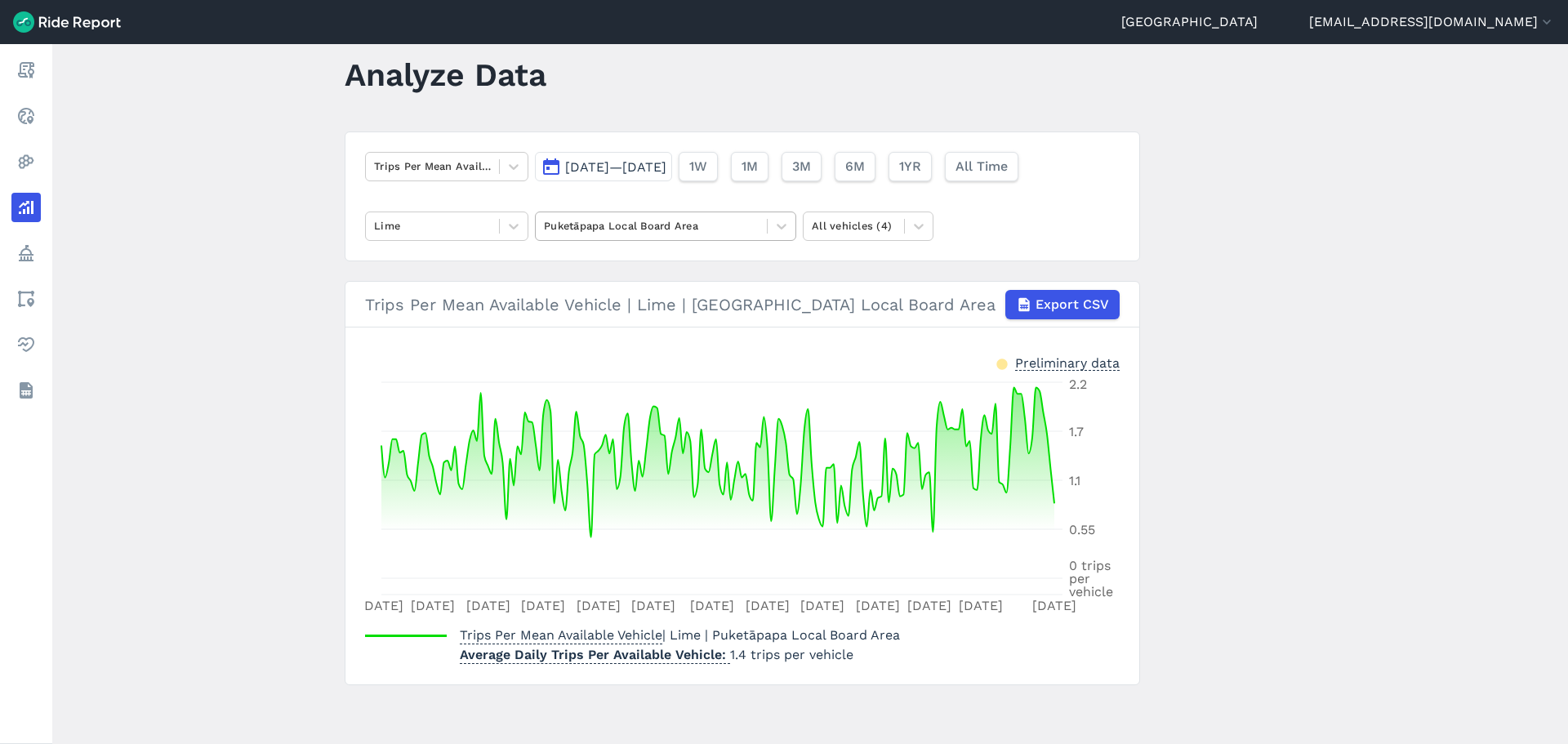
click at [683, 226] on div at bounding box center [651, 226] width 215 height 19
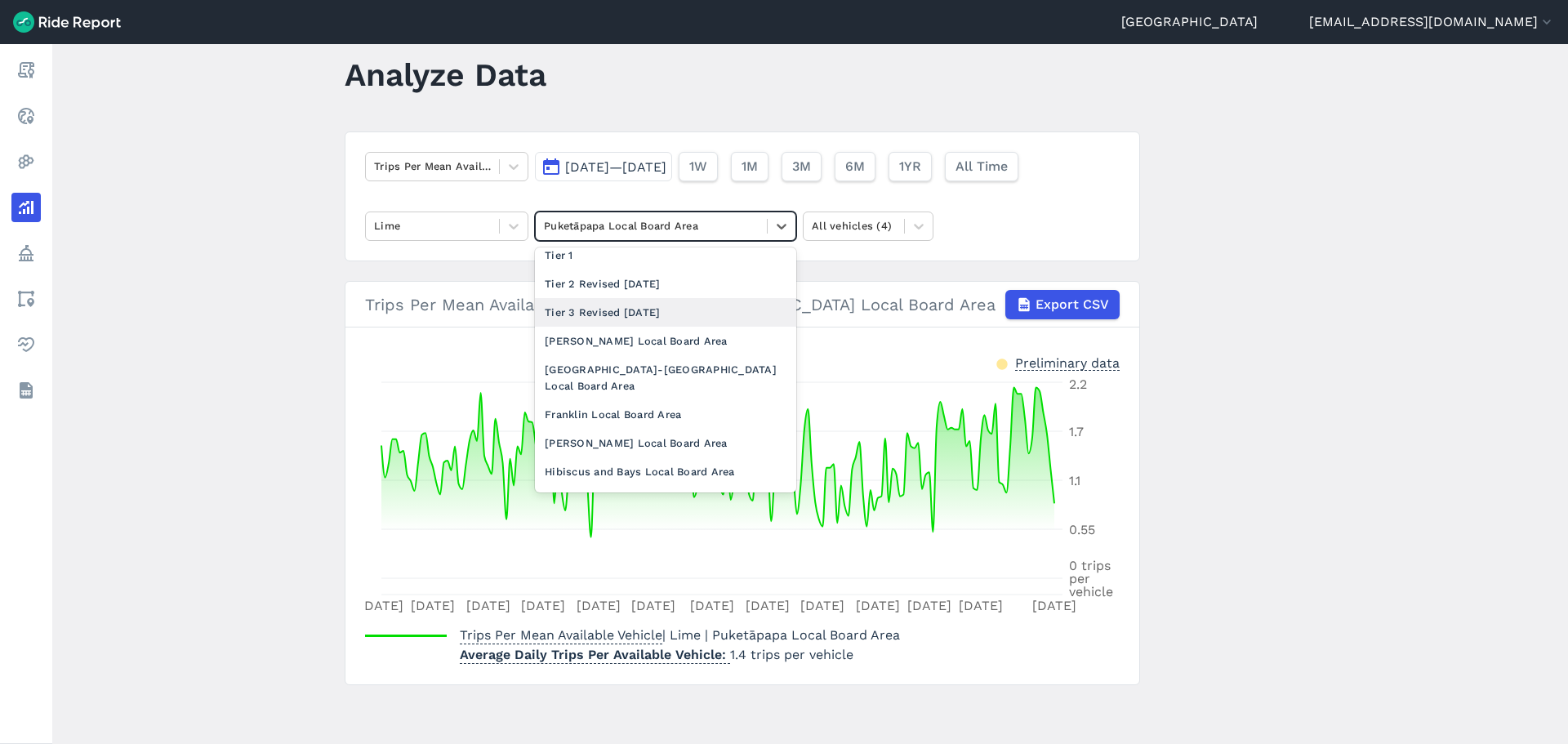
scroll to position [245, 0]
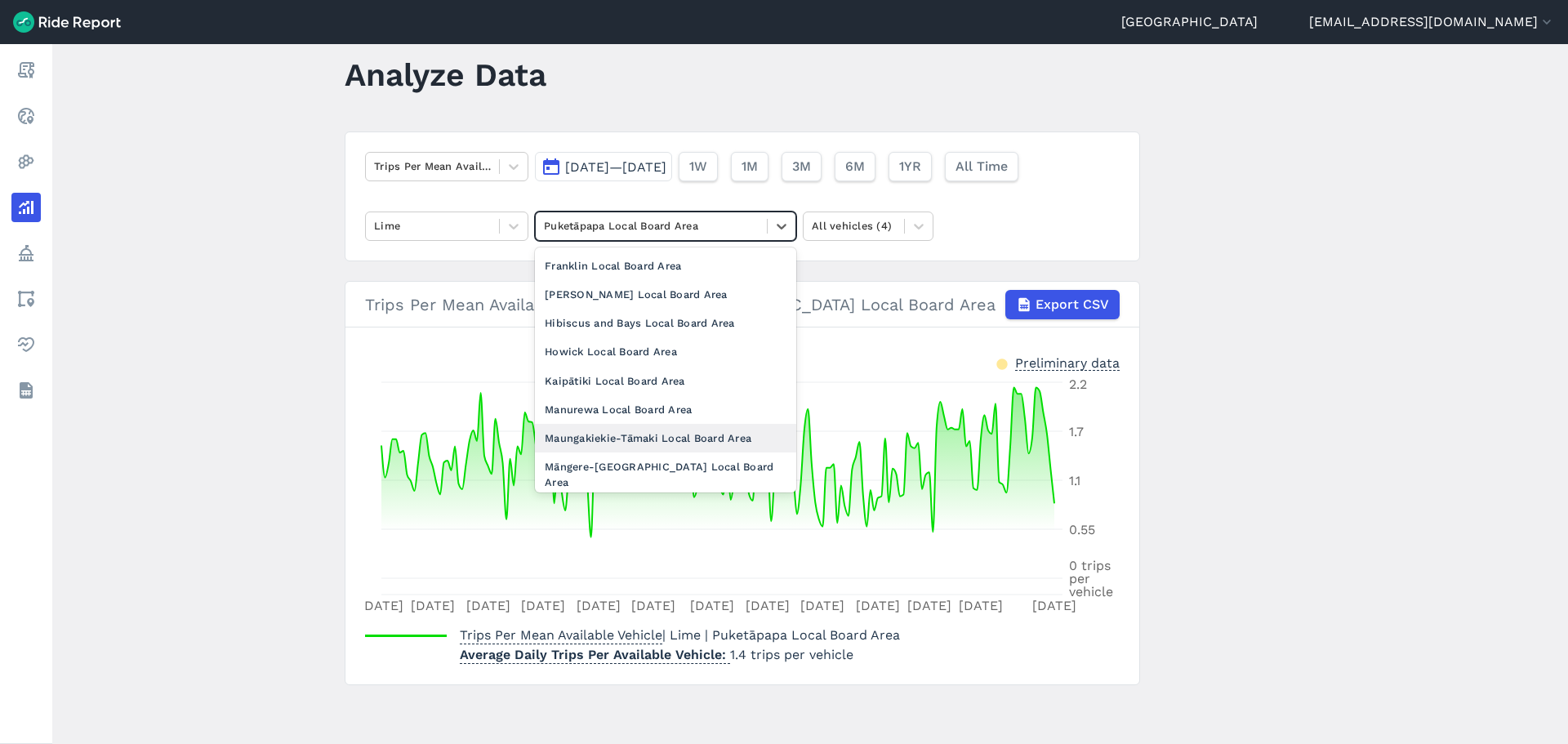
click at [659, 424] on div "Maungakiekie-Tāmaki Local Board Area" at bounding box center [666, 437] width 262 height 28
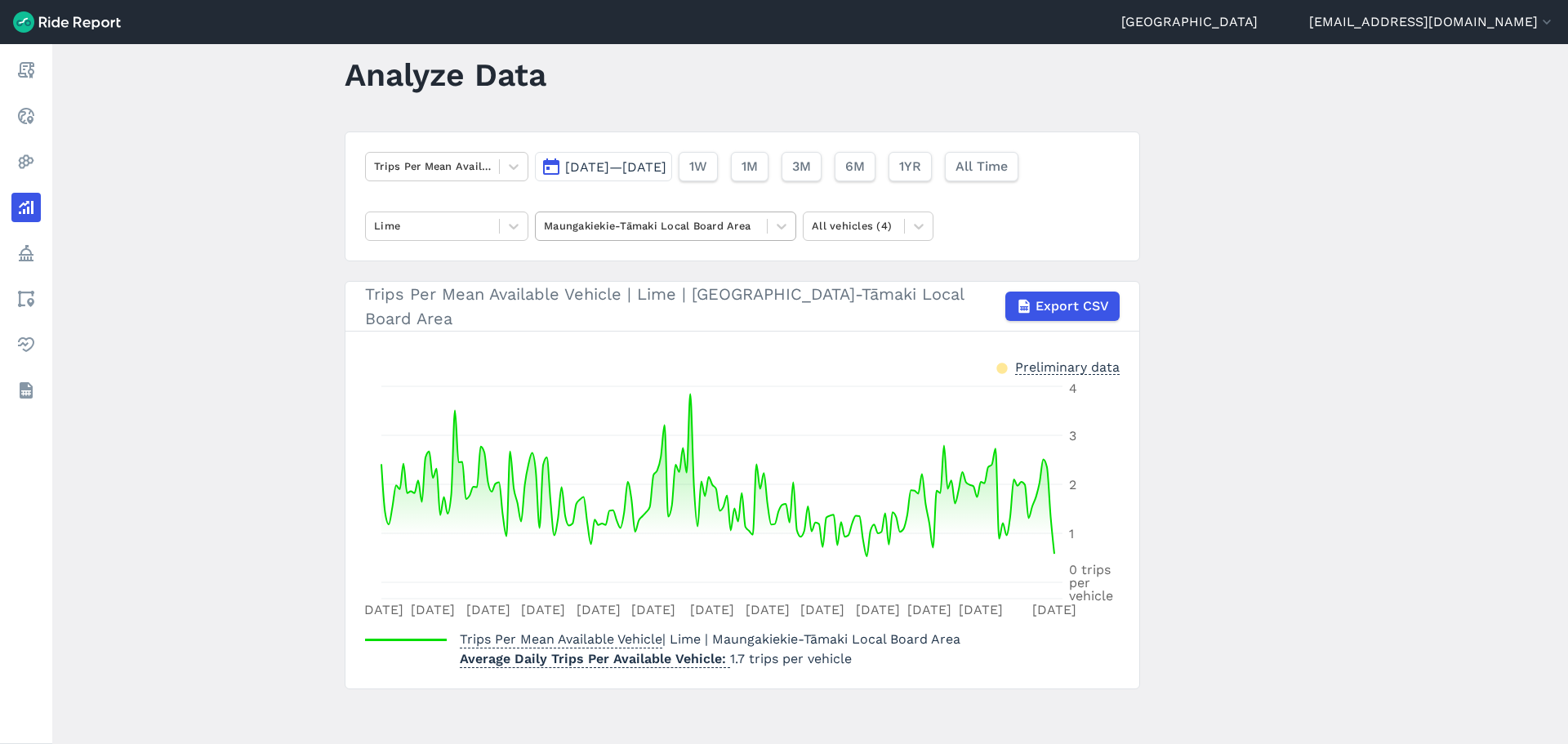
drag, startPoint x: 680, startPoint y: 226, endPoint x: 680, endPoint y: 236, distance: 10.0
click at [680, 226] on div at bounding box center [651, 226] width 215 height 19
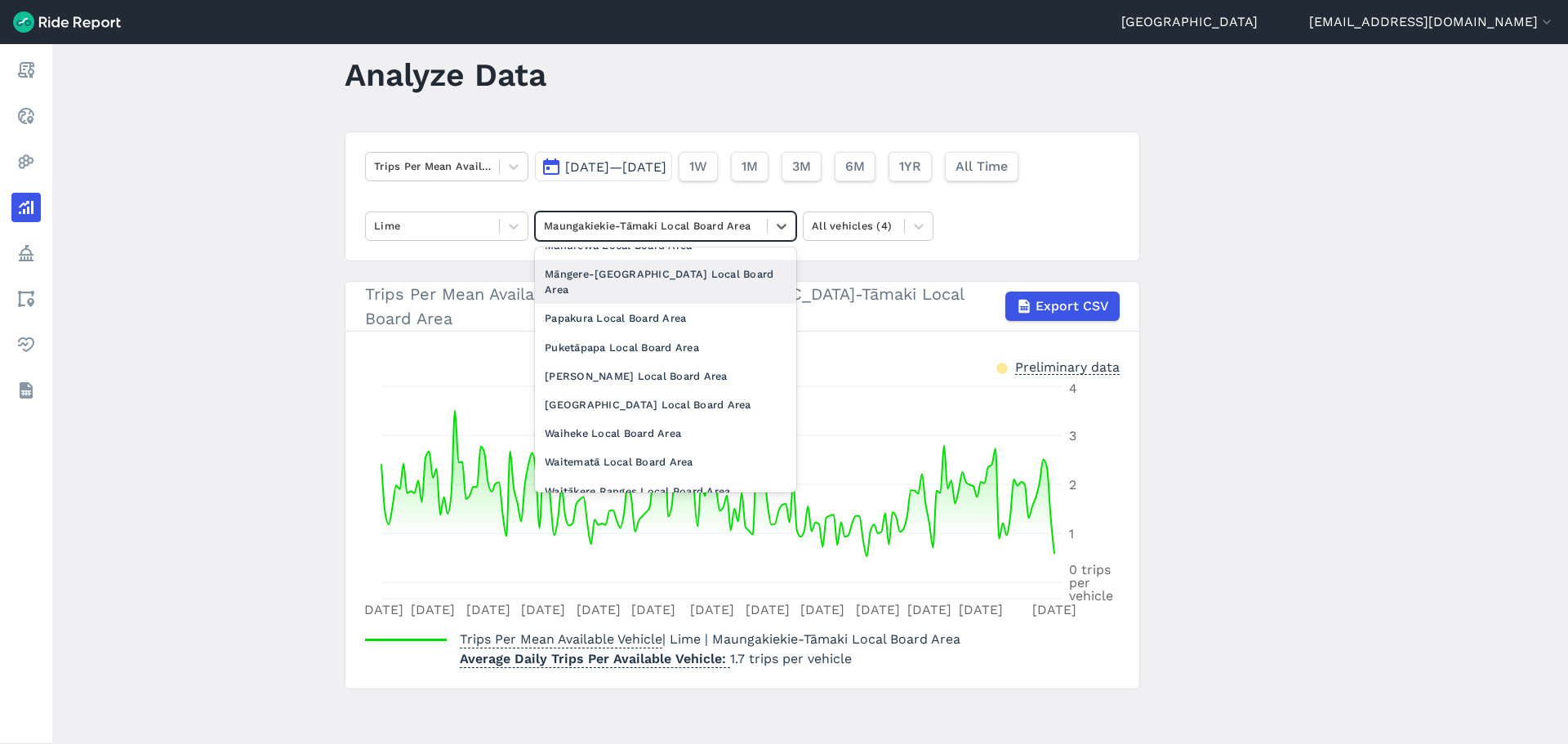
scroll to position [509, 0]
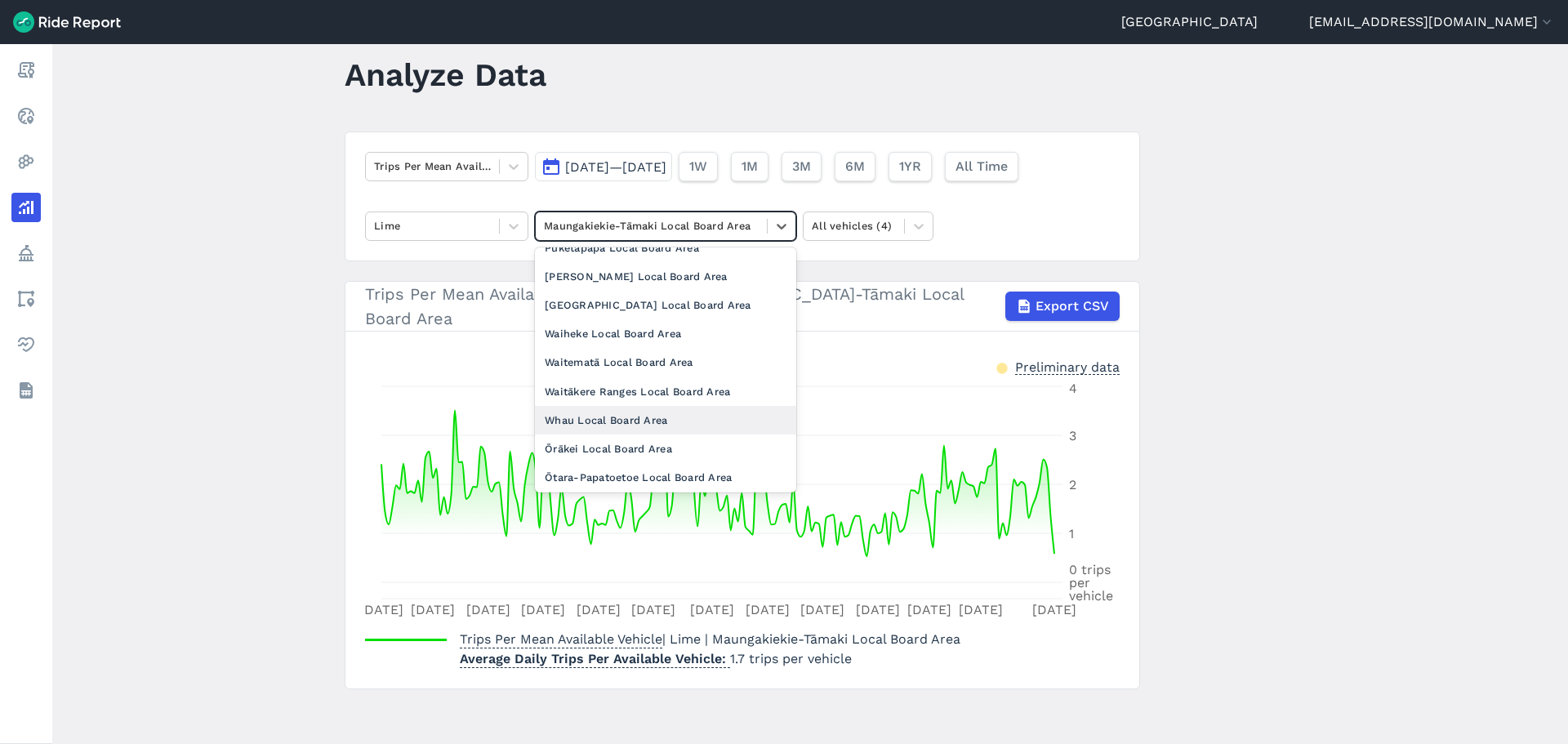
click at [623, 406] on div "Whau Local Board Area" at bounding box center [666, 420] width 262 height 28
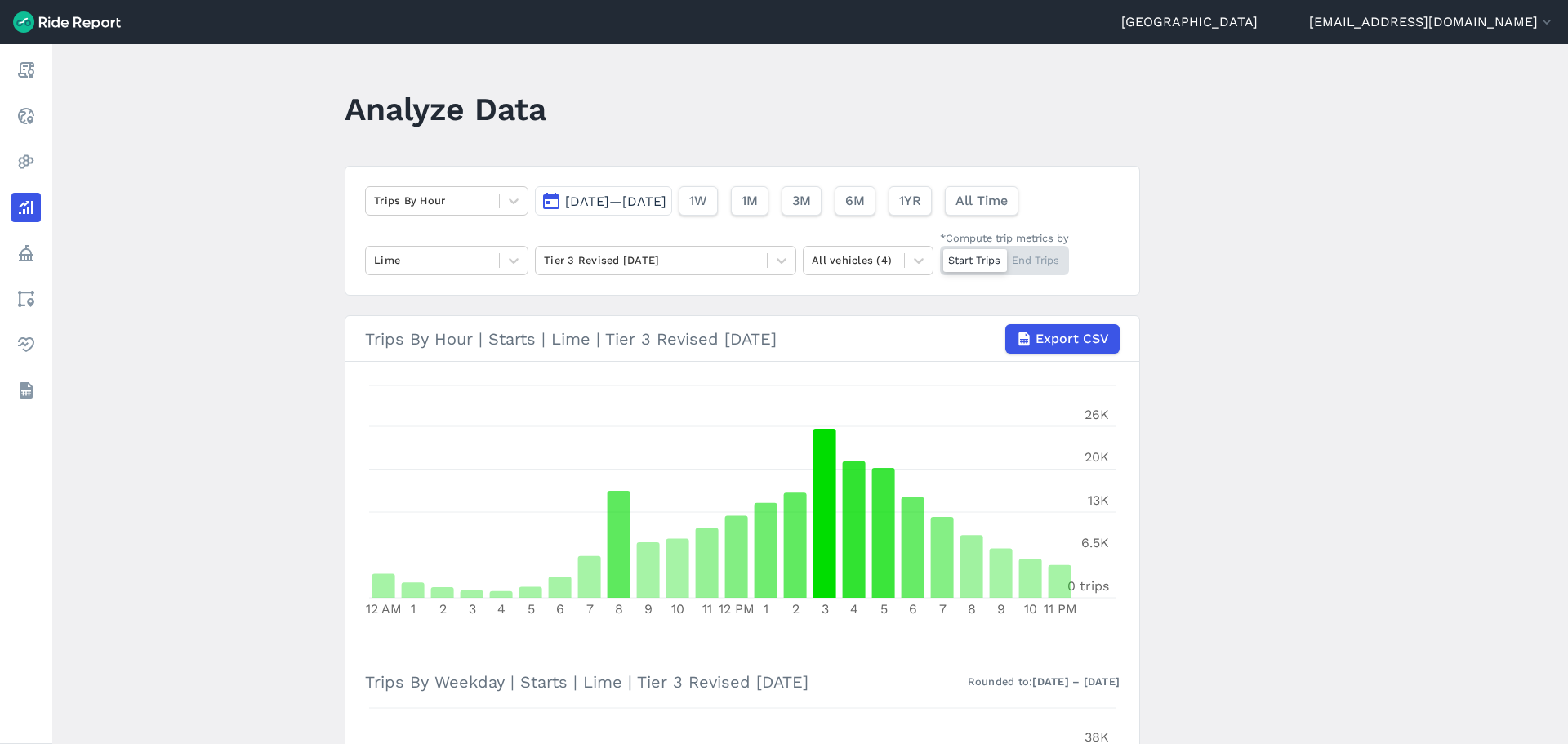
scroll to position [362, 0]
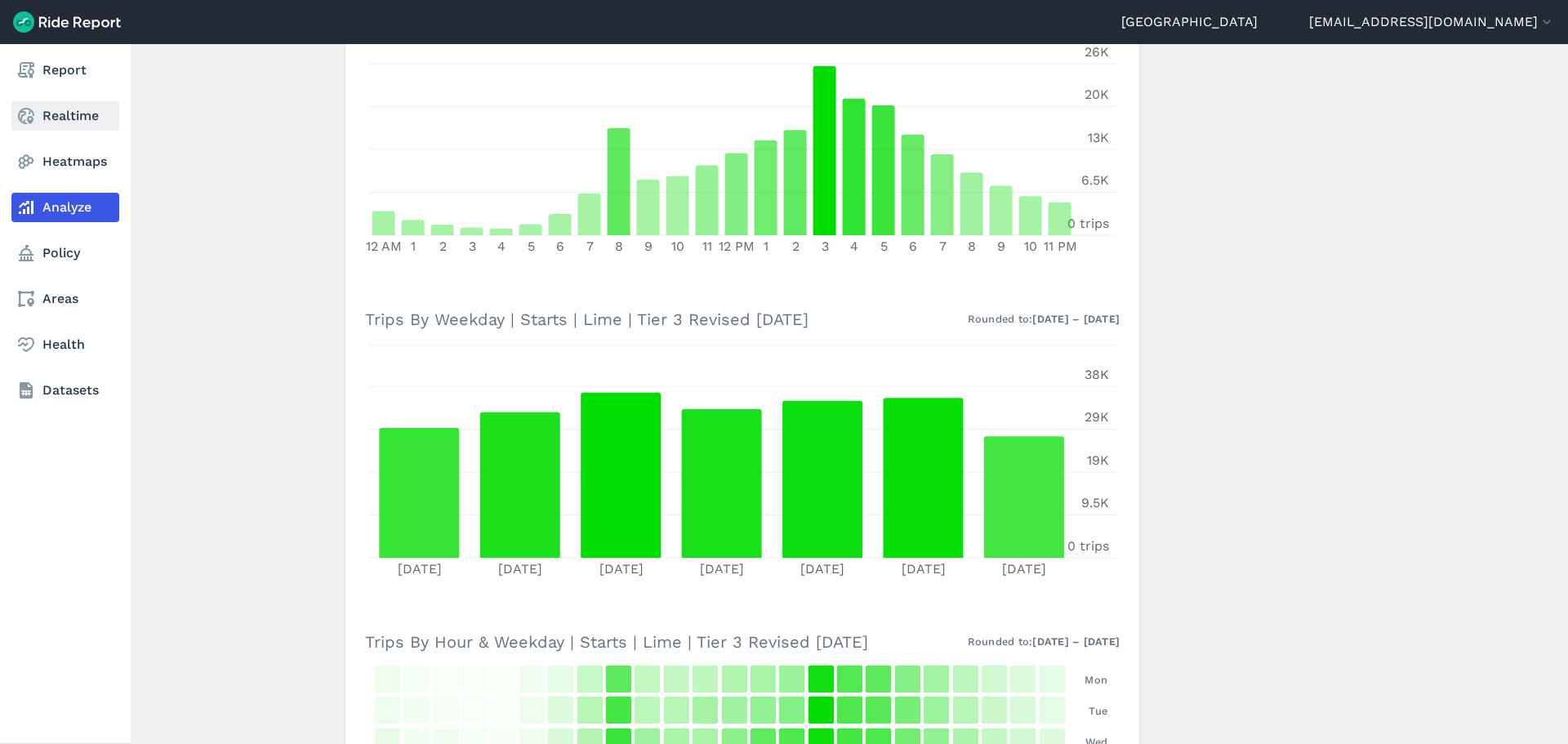
click at [34, 110] on icon at bounding box center [26, 116] width 20 height 20
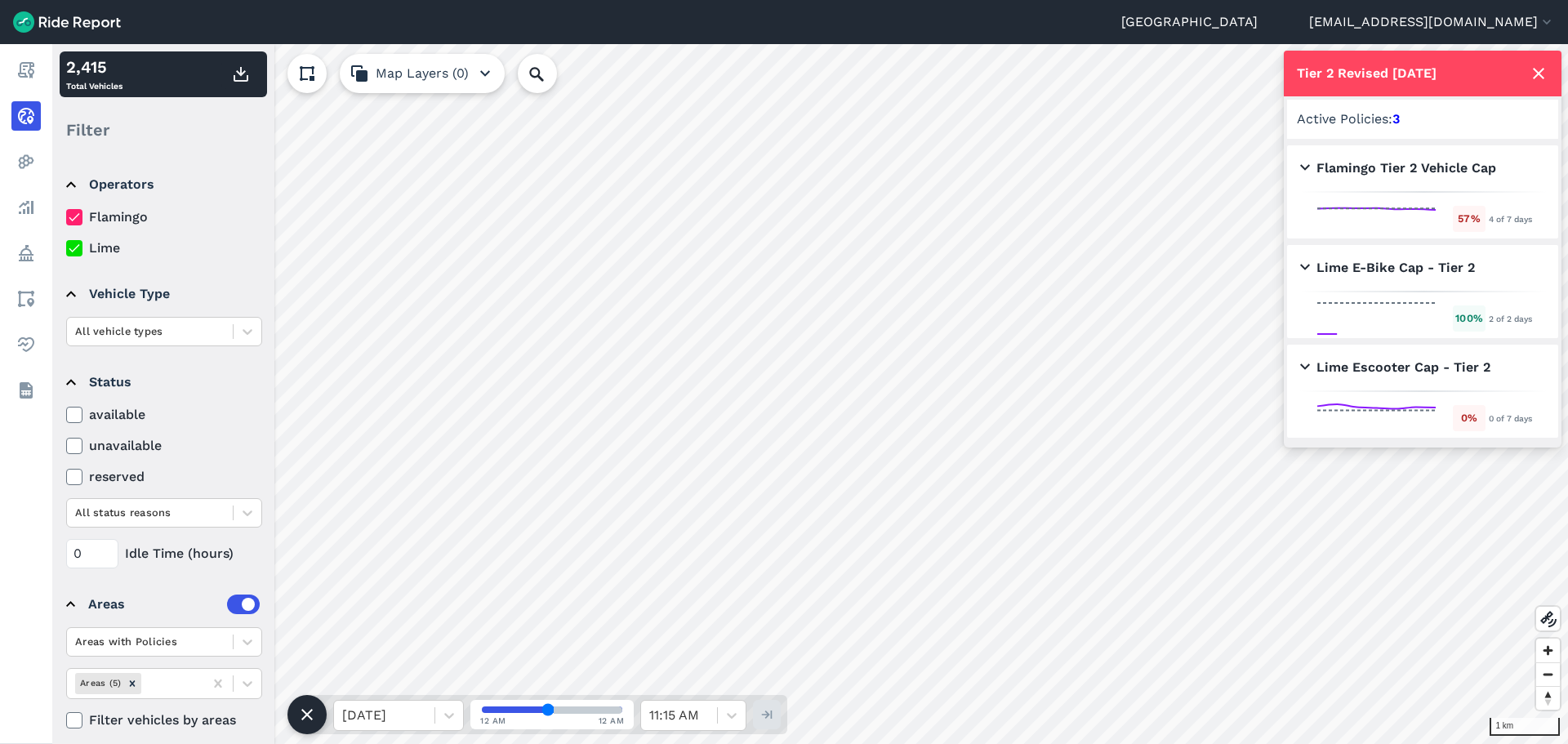
click at [1535, 67] on icon at bounding box center [1539, 73] width 20 height 20
